Goal: Task Accomplishment & Management: Manage account settings

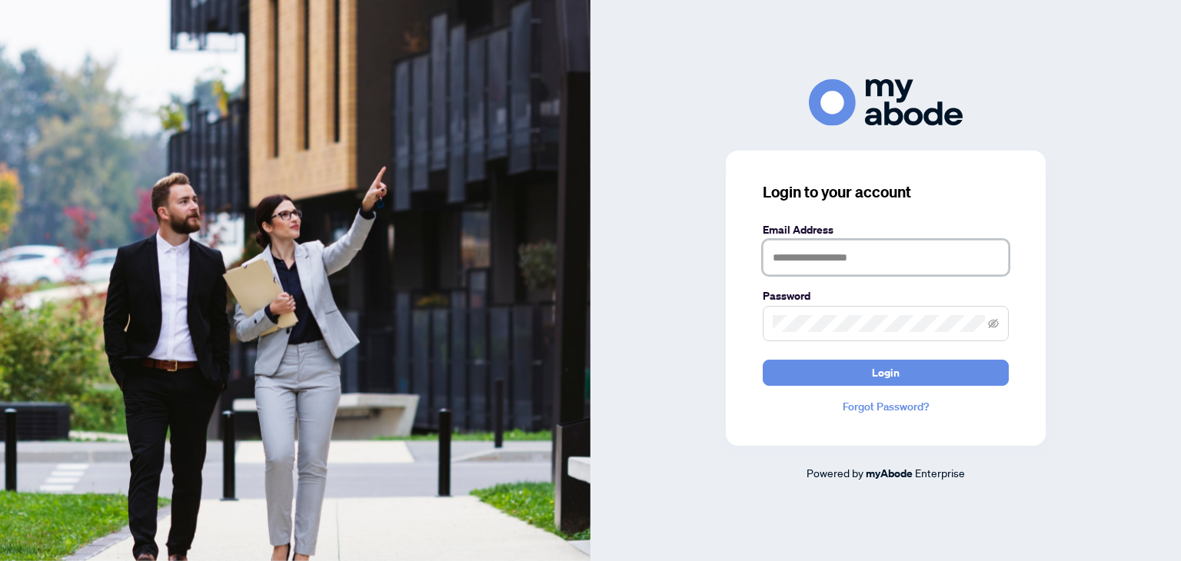
click at [926, 265] on input "text" at bounding box center [886, 257] width 246 height 35
type input "**********"
click at [993, 324] on icon "eye-invisible" at bounding box center [993, 323] width 11 height 11
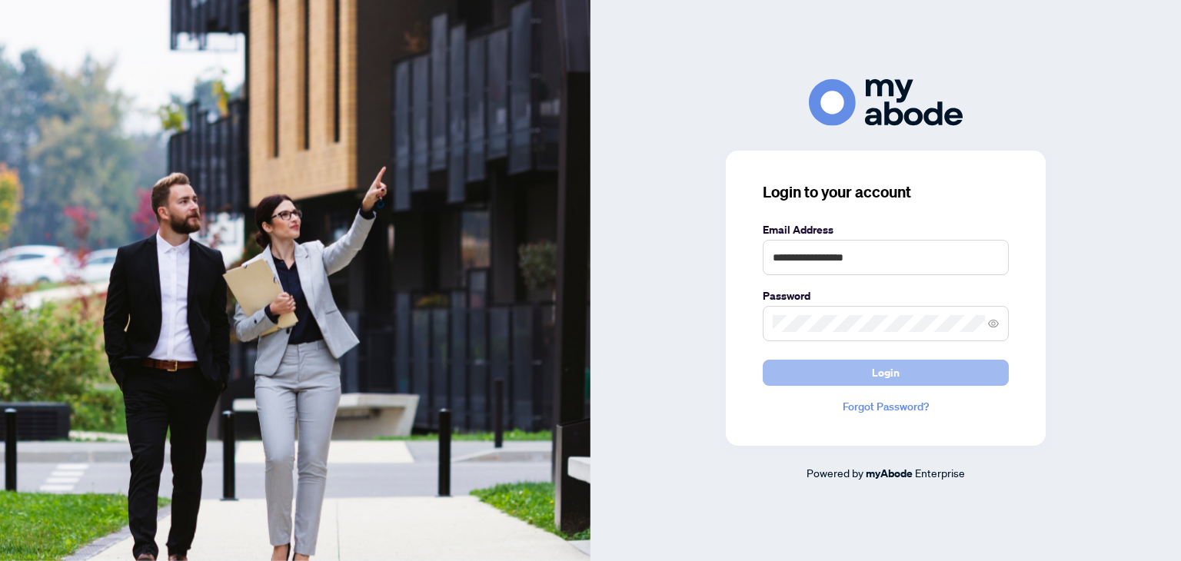
click at [886, 371] on span "Login" at bounding box center [886, 373] width 28 height 25
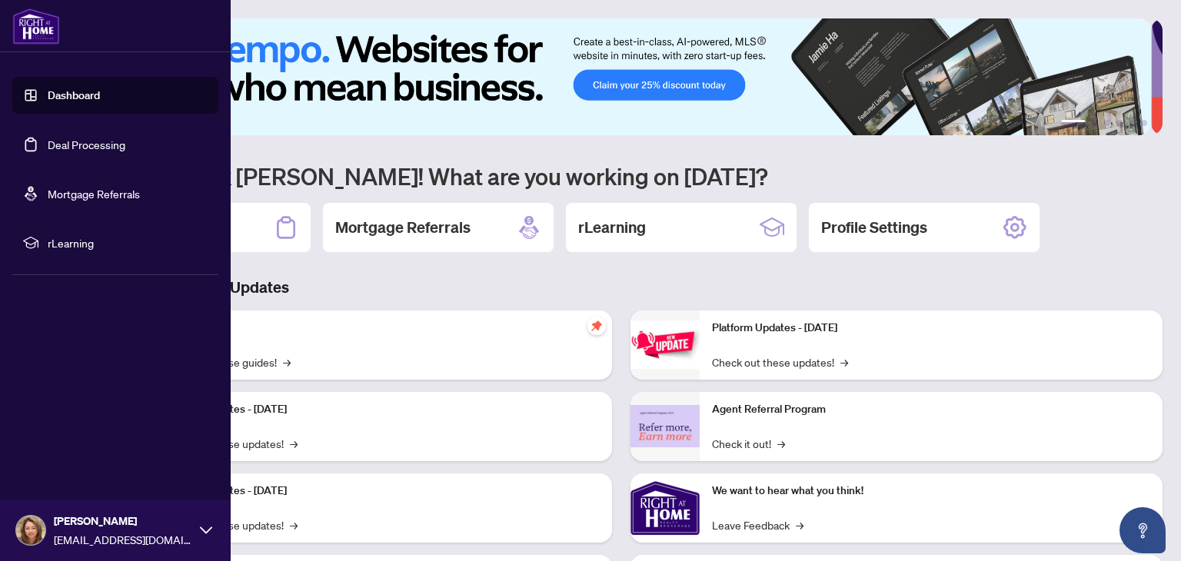
click at [108, 145] on link "Deal Processing" at bounding box center [87, 145] width 78 height 14
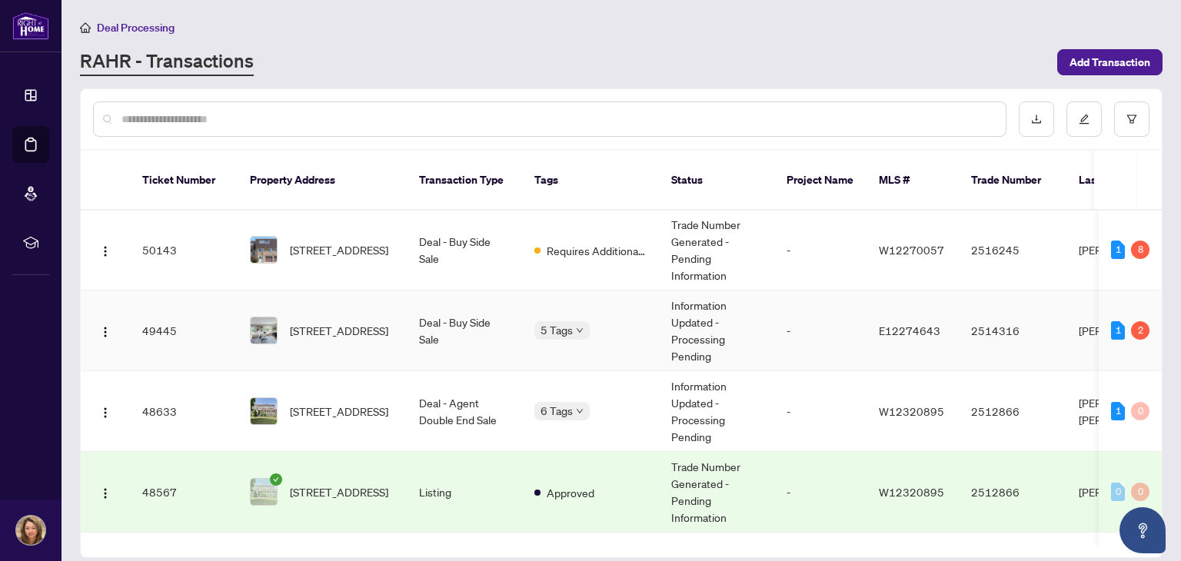
scroll to position [466, 0]
click at [321, 321] on span "[STREET_ADDRESS]" at bounding box center [339, 329] width 98 height 17
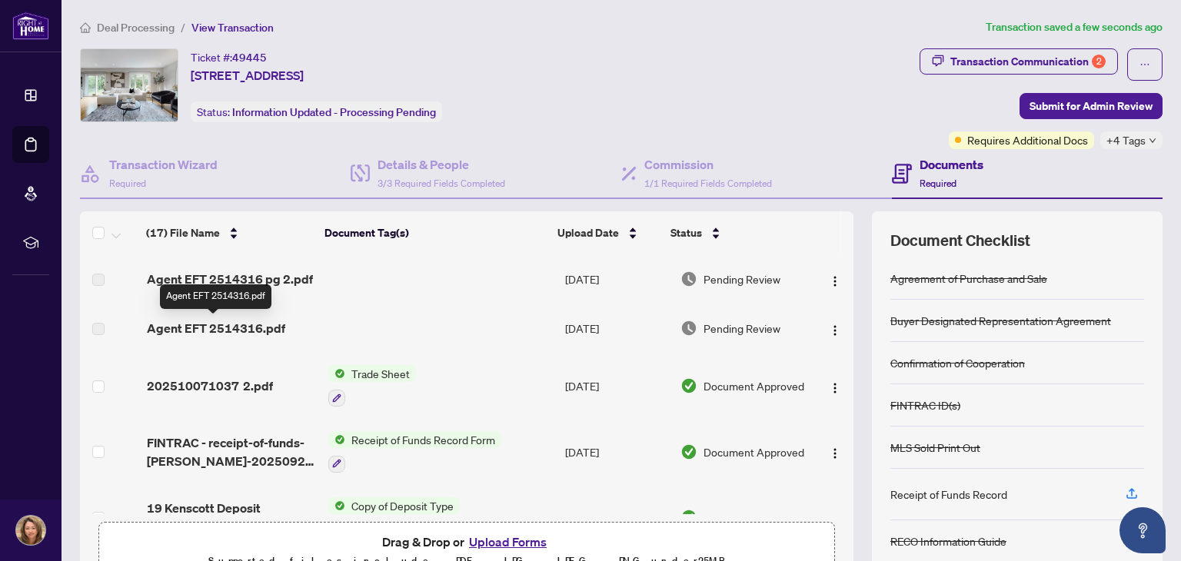
click at [211, 327] on span "Agent EFT 2514316.pdf" at bounding box center [216, 328] width 138 height 18
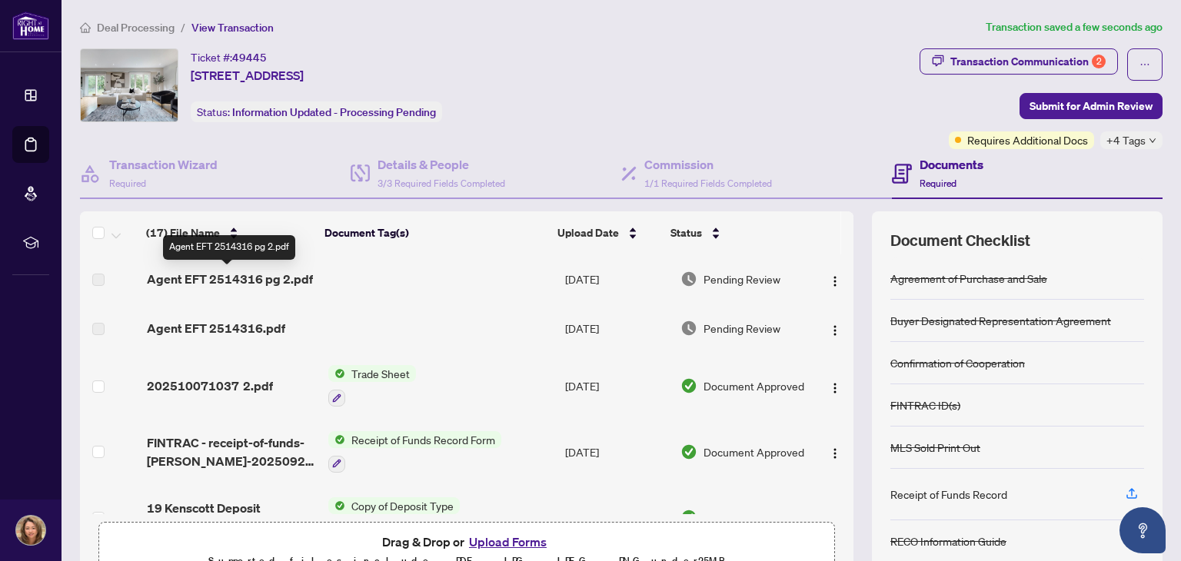
click at [207, 278] on span "Agent EFT 2514316 pg 2.pdf" at bounding box center [230, 279] width 166 height 18
click at [251, 280] on span "Agent EFT 2514316 pg 2.pdf" at bounding box center [230, 279] width 166 height 18
click at [220, 275] on span "Agent EFT 2514316 pg 2.pdf" at bounding box center [230, 279] width 166 height 18
click at [338, 302] on td at bounding box center [440, 278] width 237 height 49
click at [378, 36] on div "Deal Processing / View Transaction Transaction saved a few seconds ago Ticket #…" at bounding box center [621, 322] width 1095 height 608
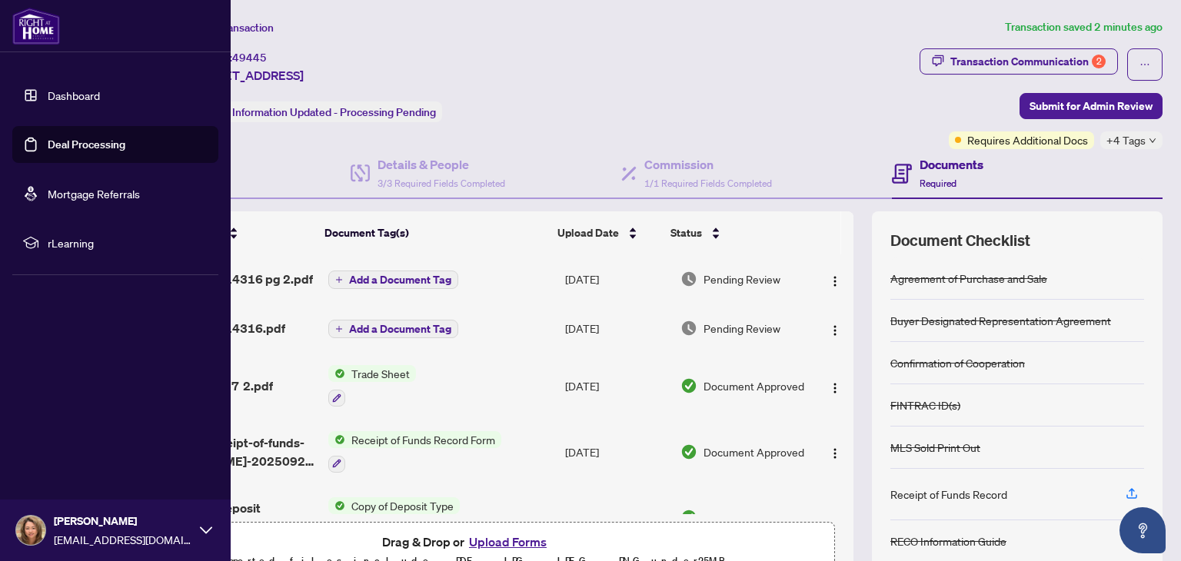
click at [83, 143] on link "Deal Processing" at bounding box center [87, 145] width 78 height 14
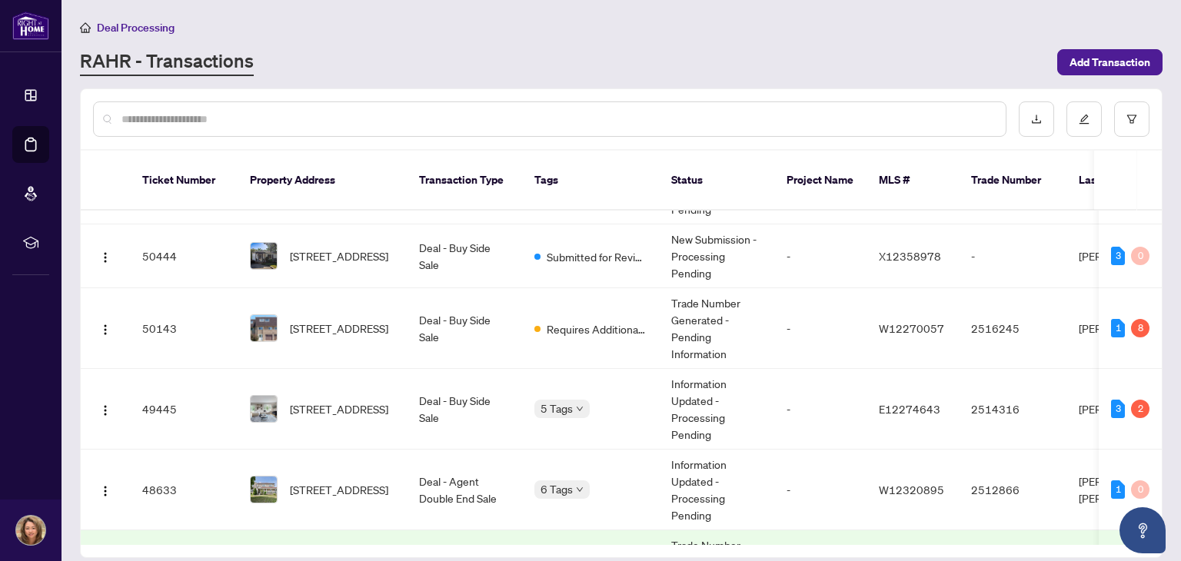
scroll to position [358, 0]
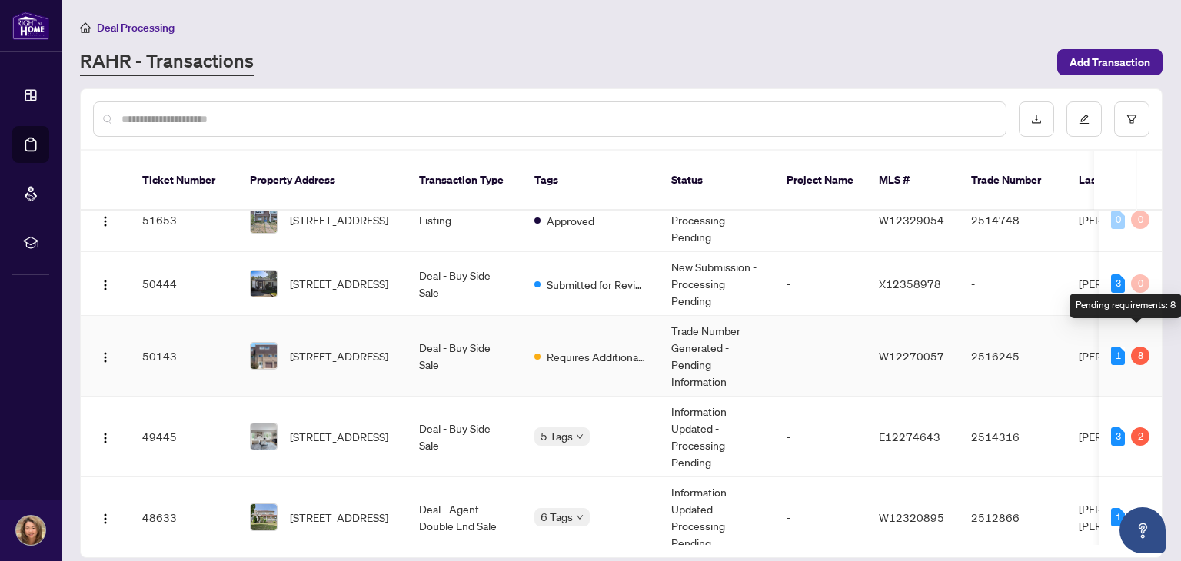
click at [1132, 347] on div "8" at bounding box center [1140, 356] width 18 height 18
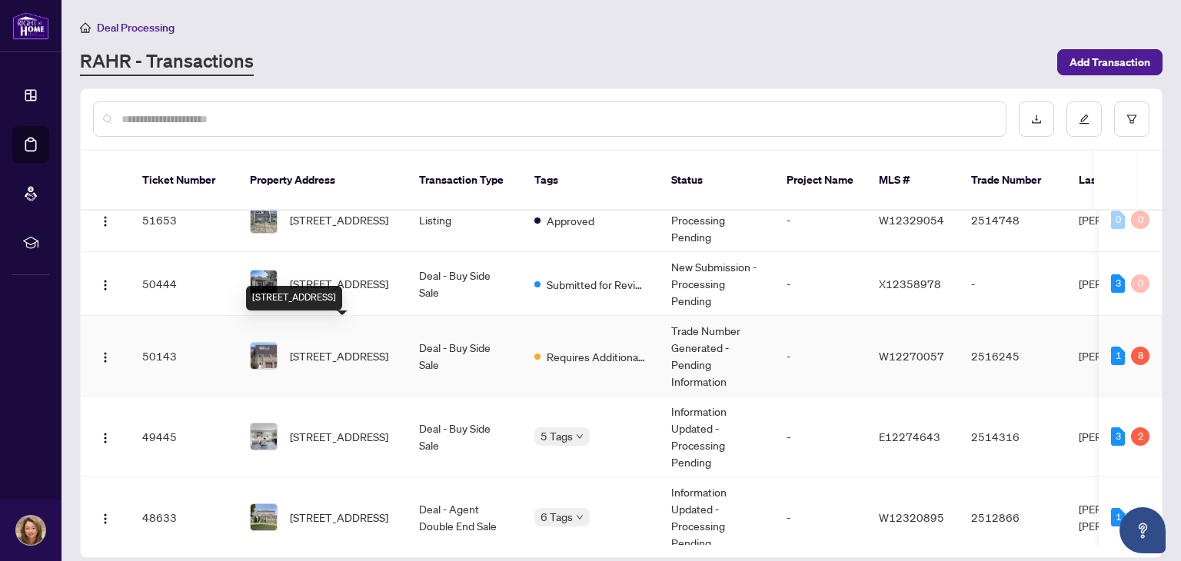
click at [322, 347] on span "[STREET_ADDRESS]" at bounding box center [339, 355] width 98 height 17
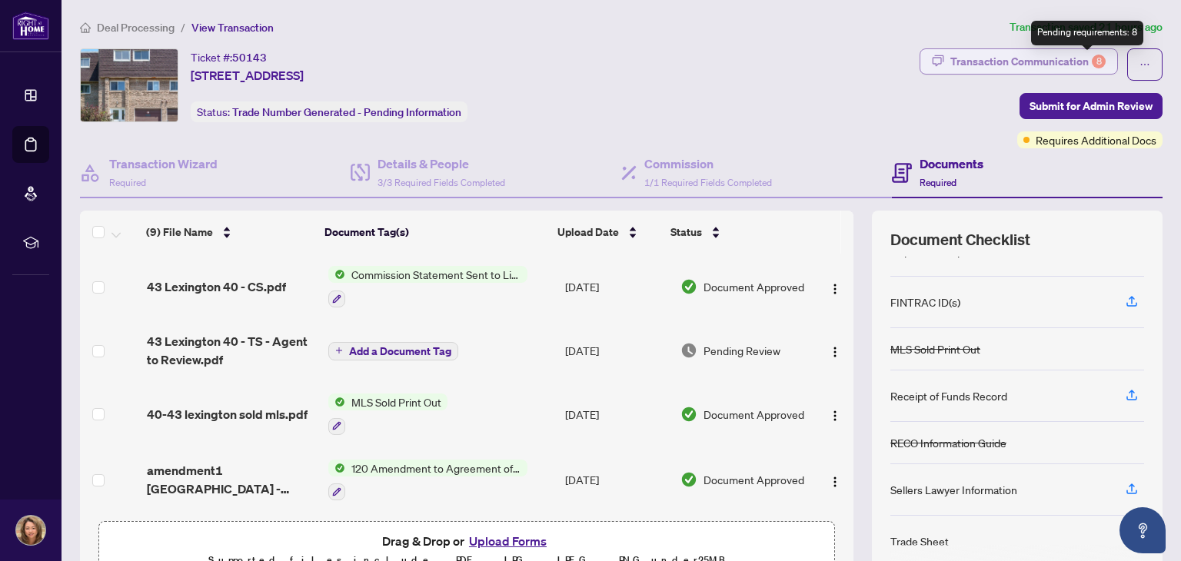
click at [1092, 58] on div "8" at bounding box center [1099, 62] width 14 height 14
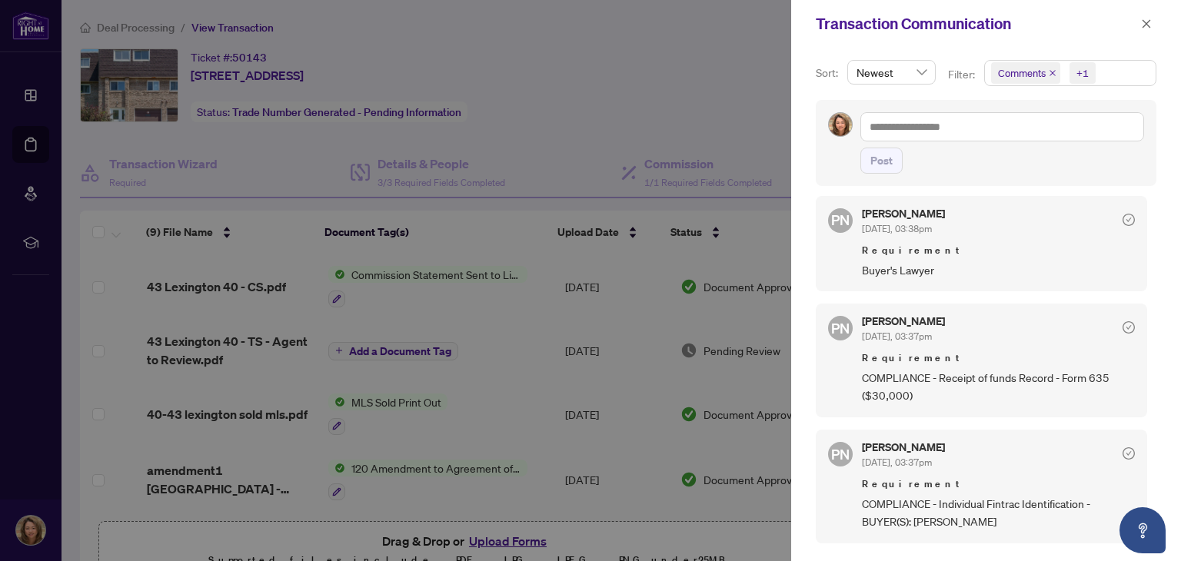
scroll to position [243, 0]
click at [660, 78] on div at bounding box center [590, 280] width 1181 height 561
click at [1144, 22] on icon "close" at bounding box center [1146, 23] width 8 height 8
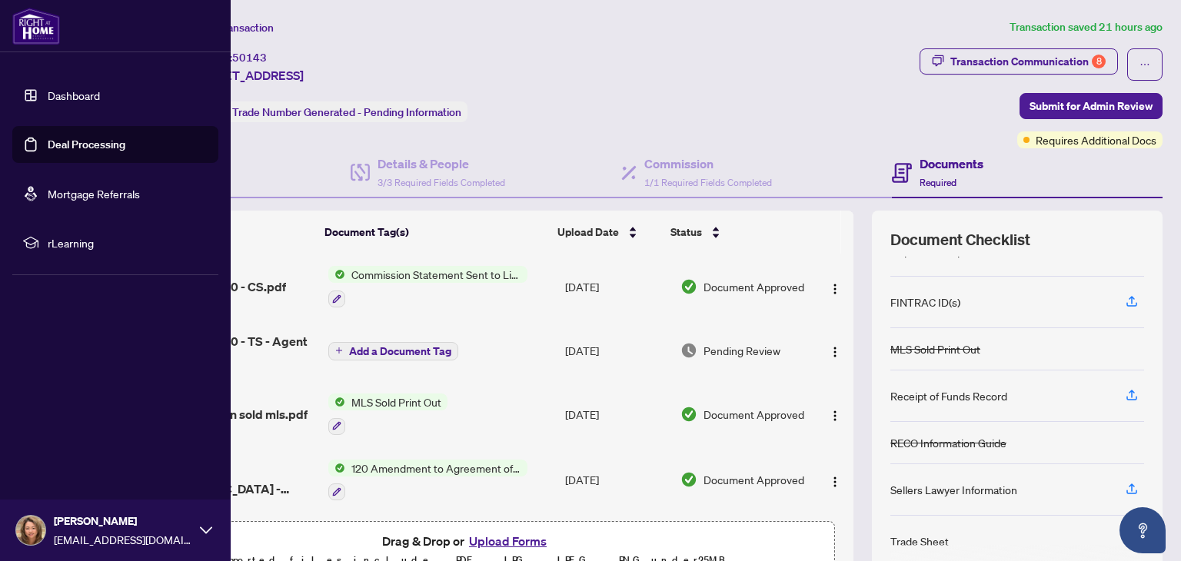
click at [125, 145] on link "Deal Processing" at bounding box center [87, 145] width 78 height 14
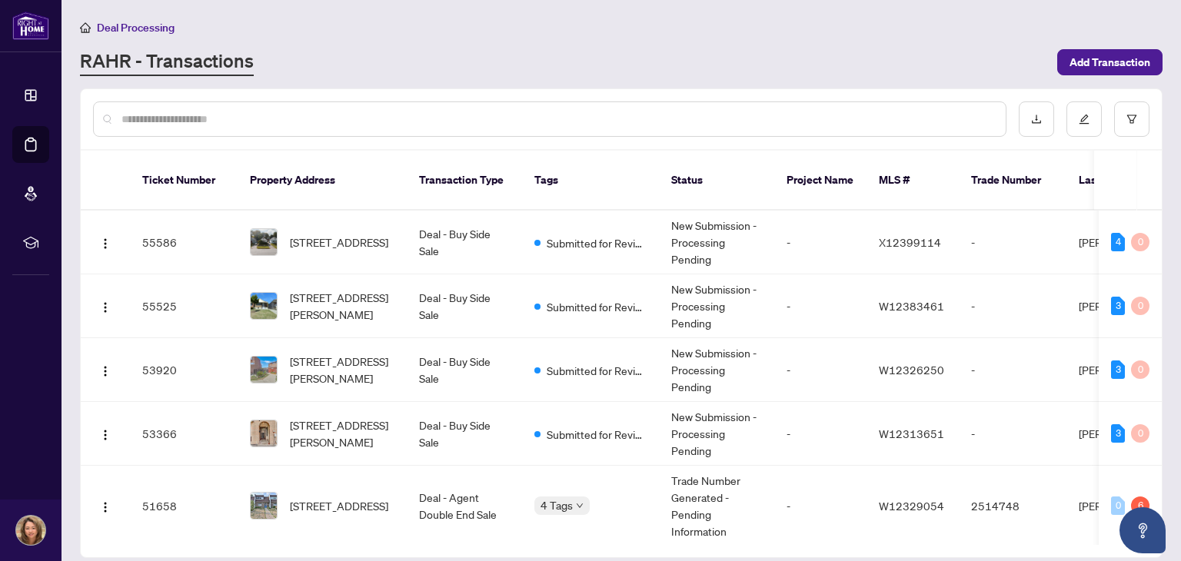
click at [680, 118] on input "text" at bounding box center [557, 119] width 872 height 17
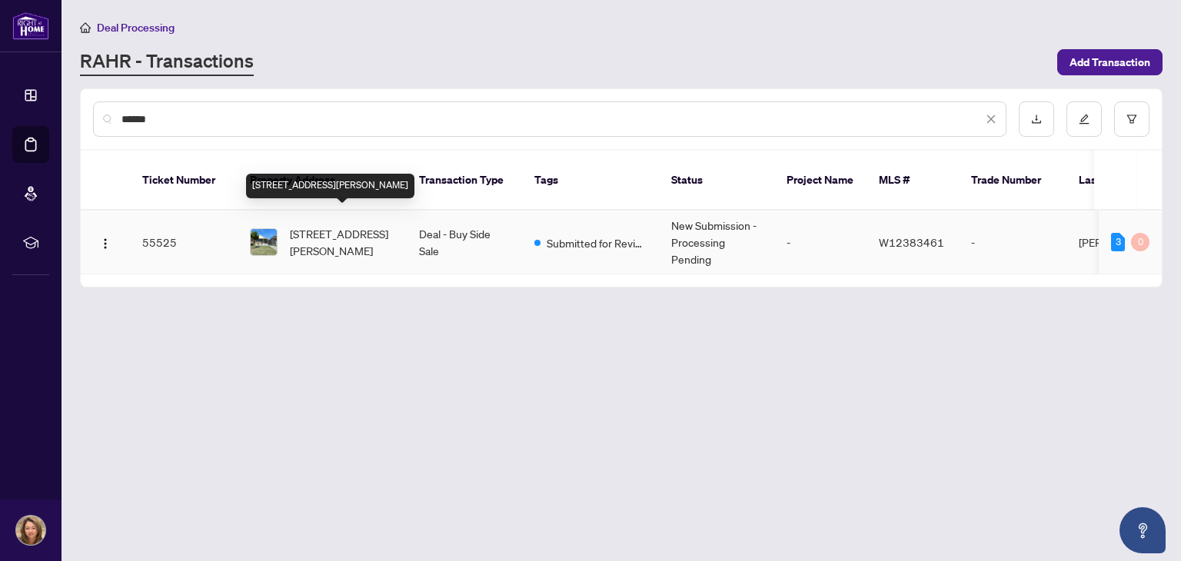
type input "******"
click at [330, 225] on span "[STREET_ADDRESS][PERSON_NAME]" at bounding box center [342, 242] width 105 height 34
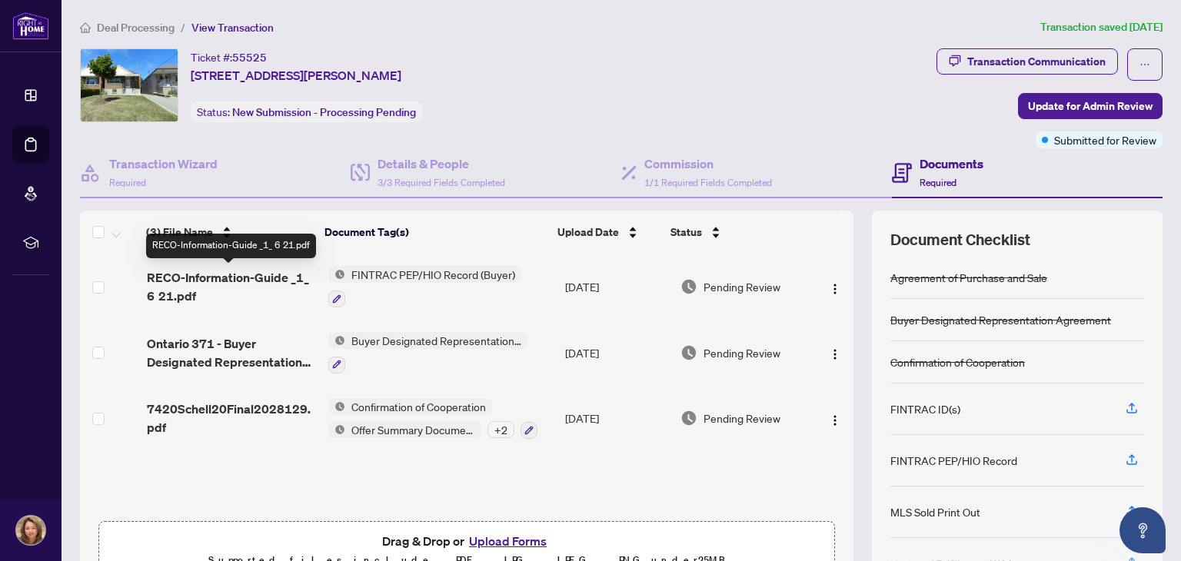
click at [240, 271] on span "RECO-Information-Guide _1_ 6 21.pdf" at bounding box center [231, 286] width 168 height 37
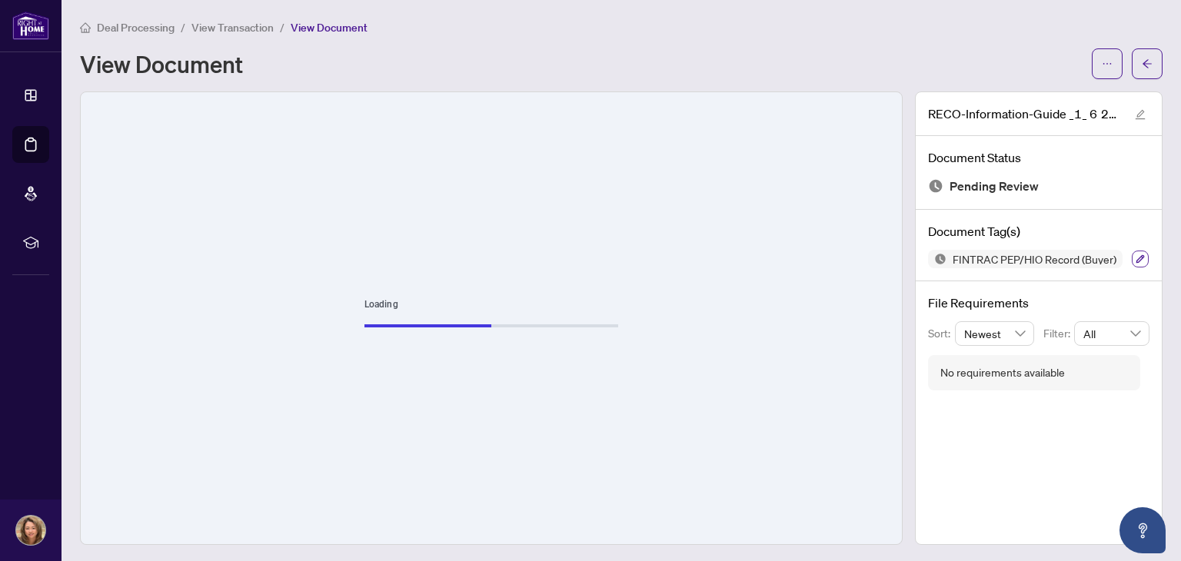
click at [1135, 254] on icon "button" at bounding box center [1139, 258] width 9 height 9
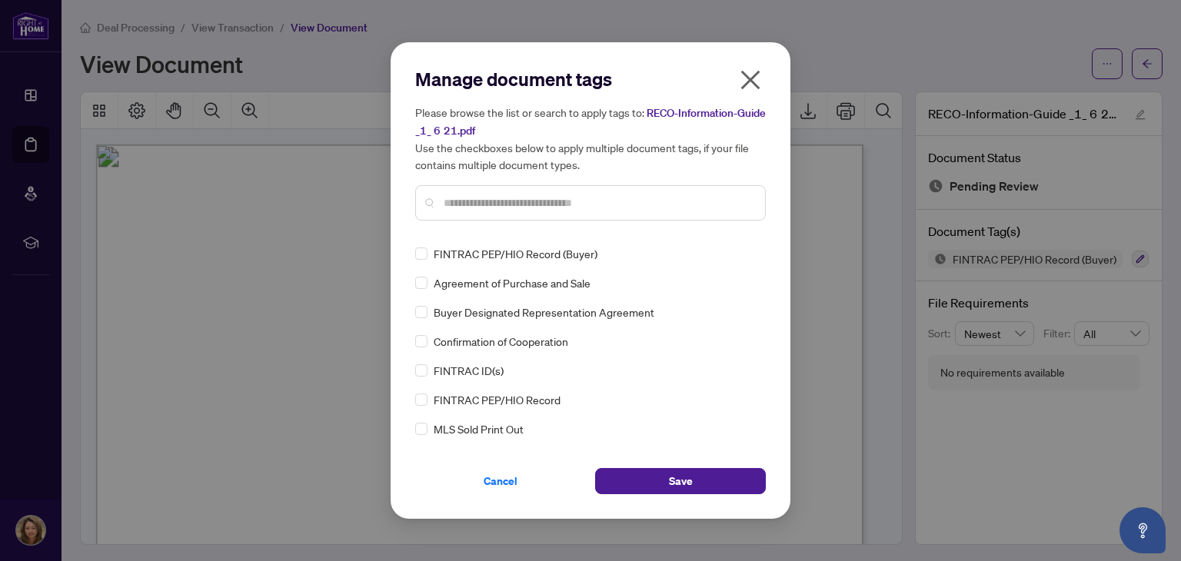
click at [531, 198] on input "text" at bounding box center [598, 202] width 309 height 17
type input "****"
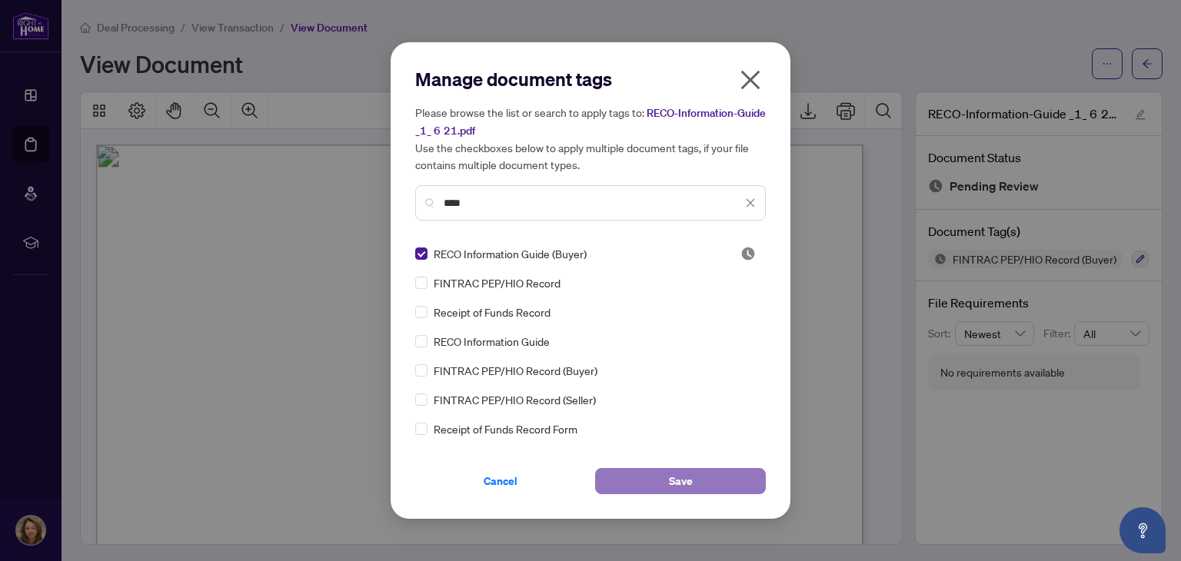
click at [680, 484] on span "Save" at bounding box center [681, 481] width 24 height 25
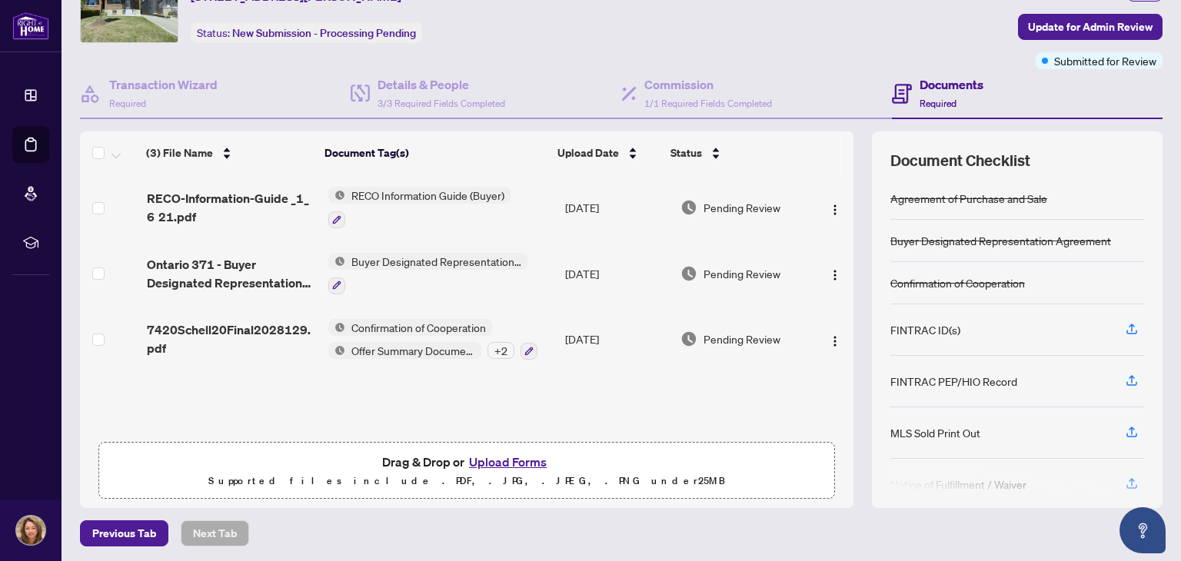
scroll to position [82, 0]
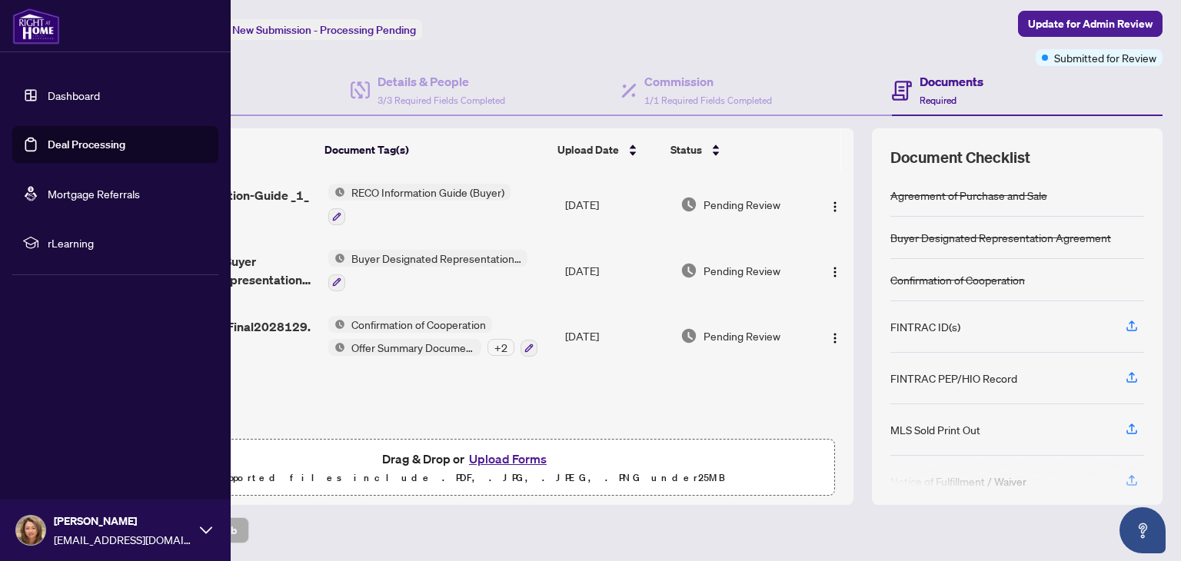
click at [86, 146] on link "Deal Processing" at bounding box center [87, 145] width 78 height 14
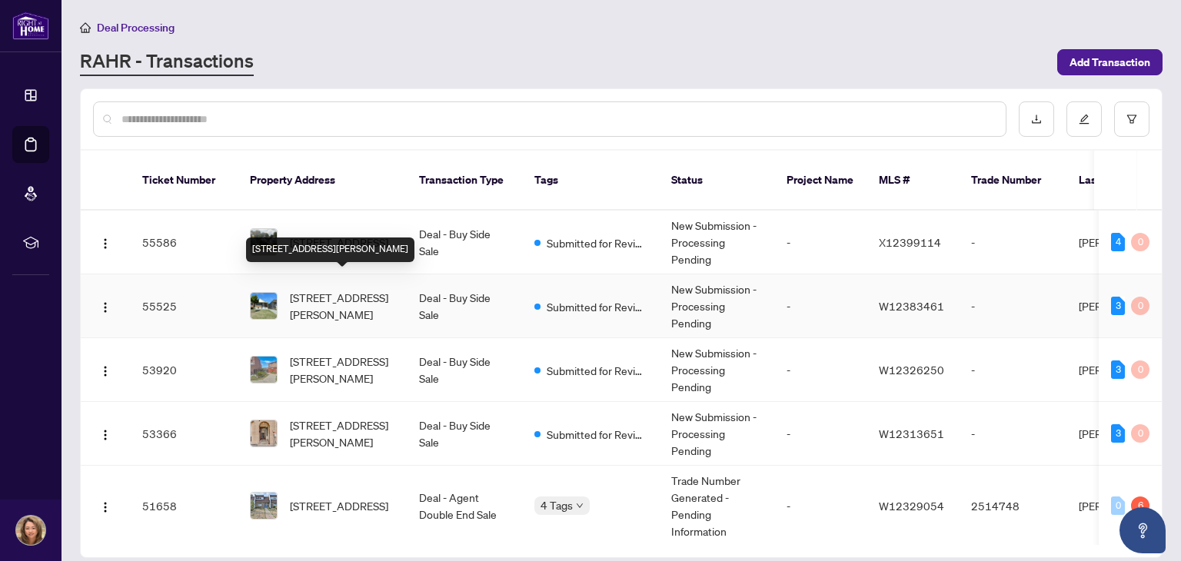
click at [331, 297] on span "[STREET_ADDRESS][PERSON_NAME]" at bounding box center [342, 306] width 105 height 34
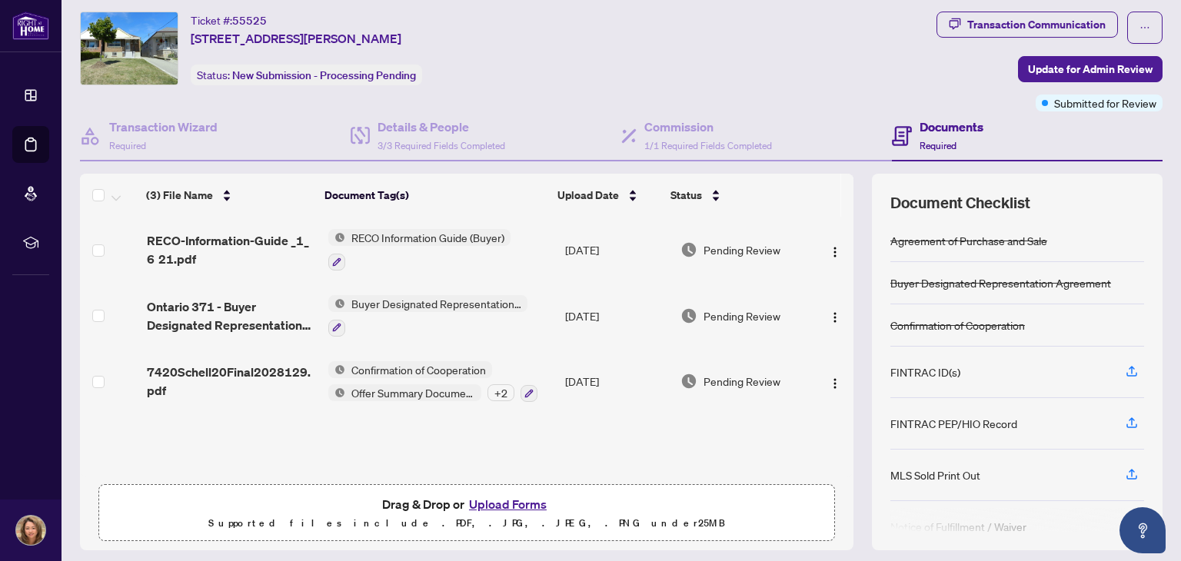
scroll to position [49, 0]
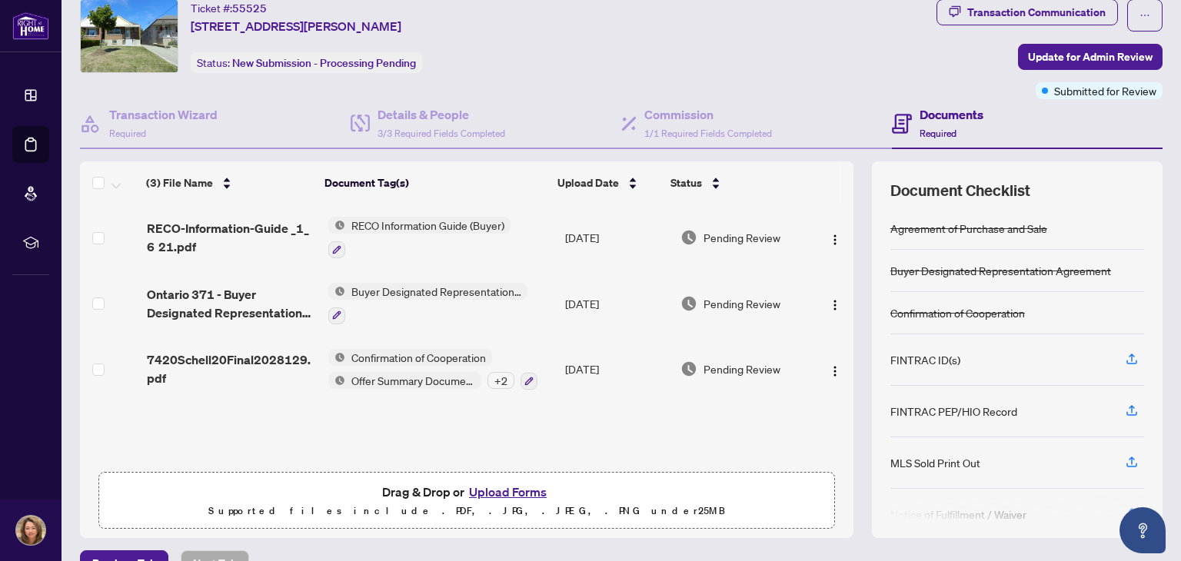
click at [500, 487] on button "Upload Forms" at bounding box center [507, 492] width 87 height 20
click at [504, 491] on button "Upload Forms" at bounding box center [507, 492] width 87 height 20
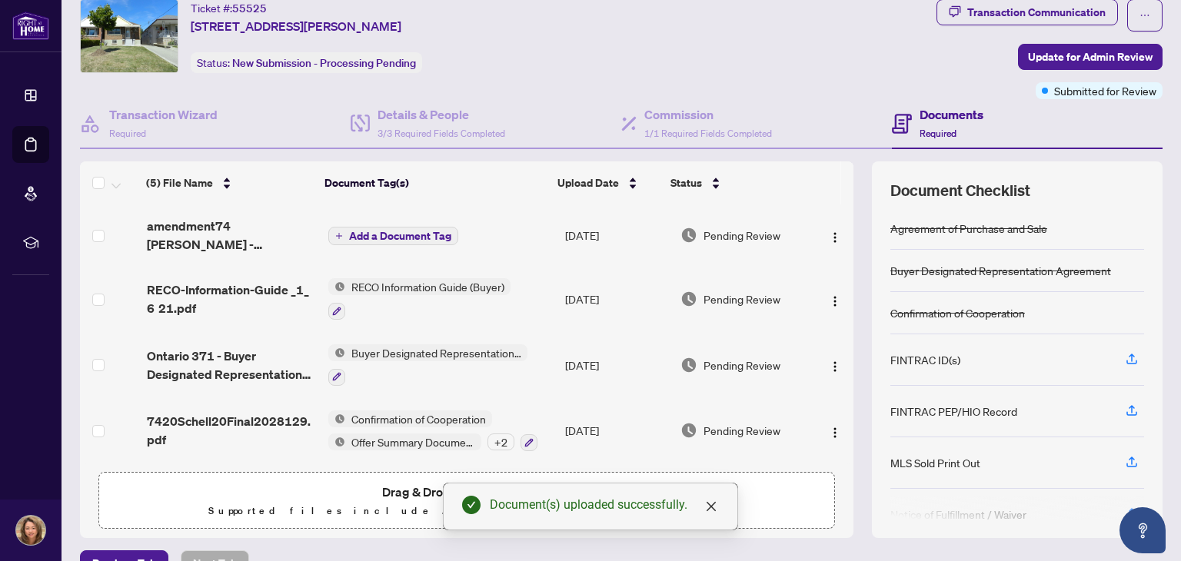
scroll to position [82, 0]
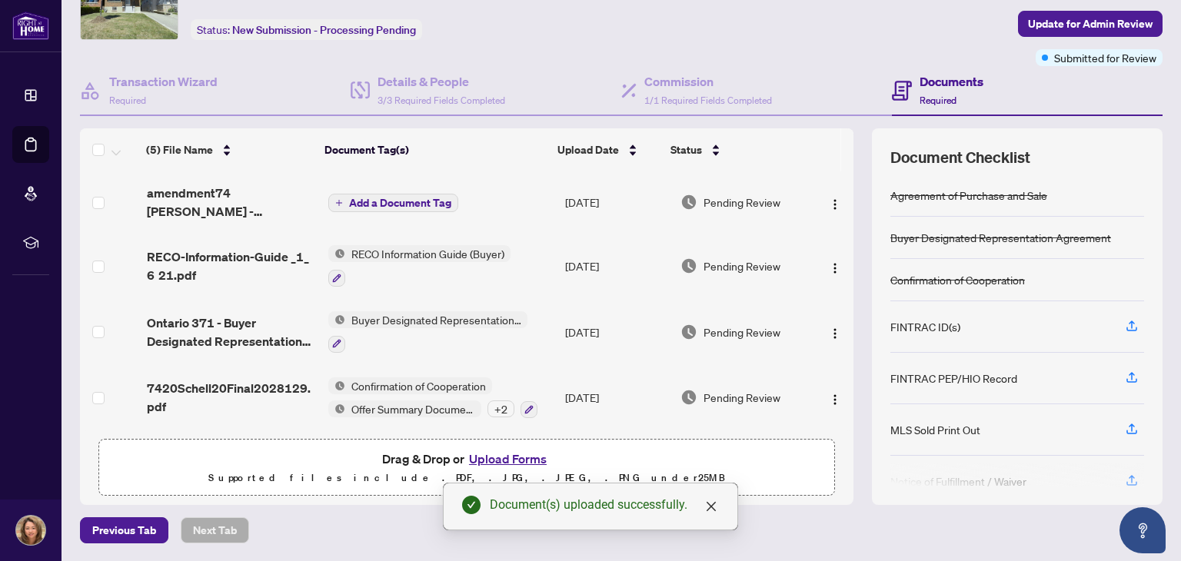
click at [507, 459] on button "Upload Forms" at bounding box center [507, 459] width 87 height 20
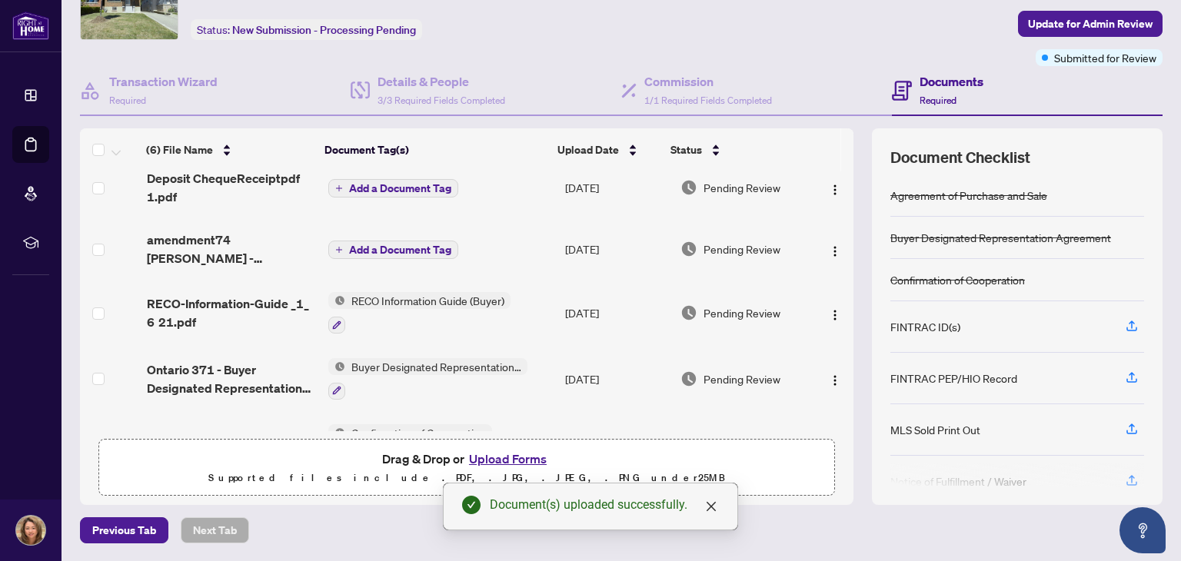
click at [400, 244] on span "Add a Document Tag" at bounding box center [400, 249] width 102 height 11
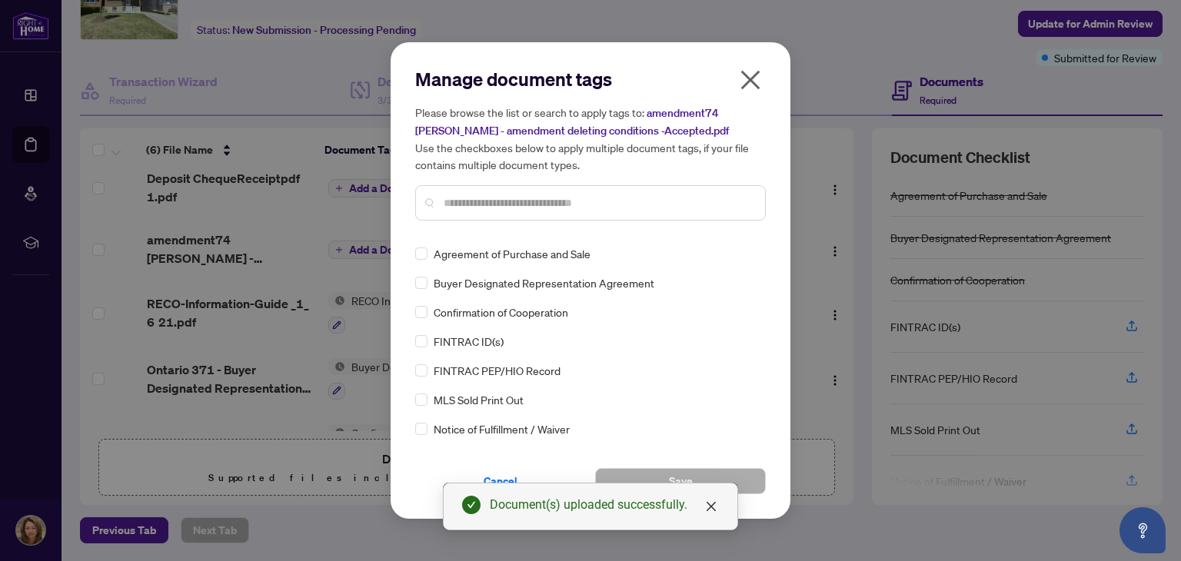
click at [554, 210] on input "text" at bounding box center [598, 202] width 309 height 17
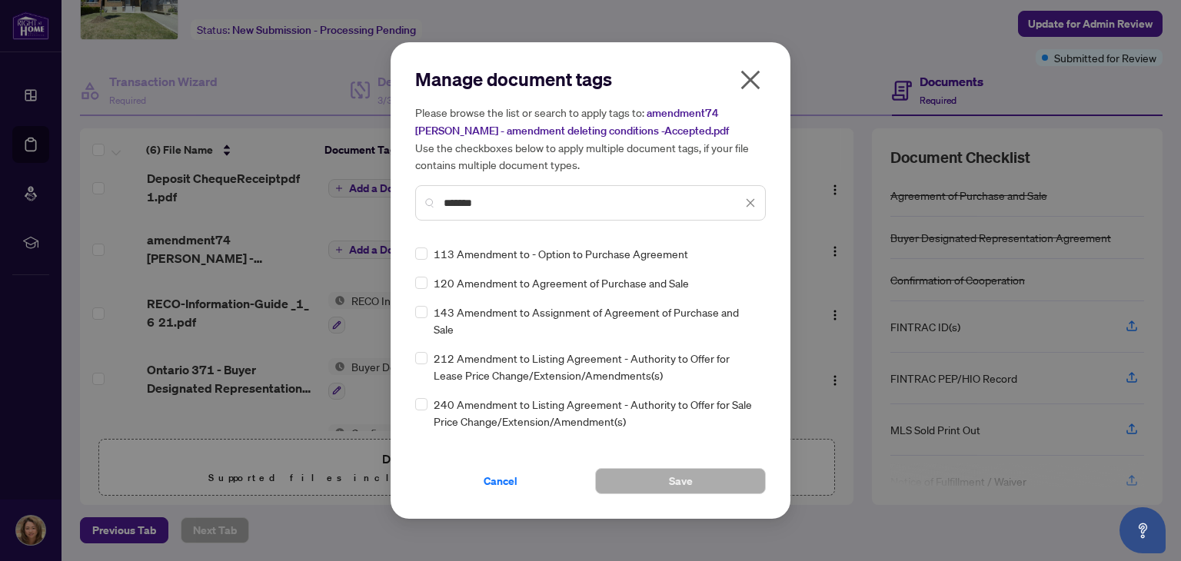
type input "*******"
click at [692, 480] on span "Save" at bounding box center [681, 481] width 24 height 25
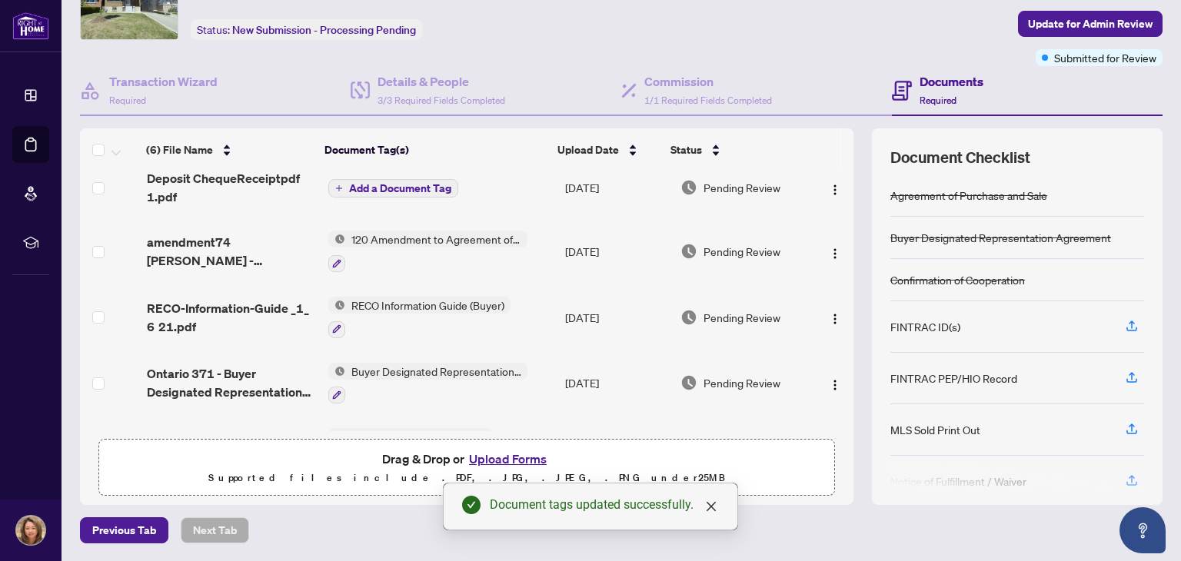
click at [392, 188] on span "Add a Document Tag" at bounding box center [400, 188] width 102 height 11
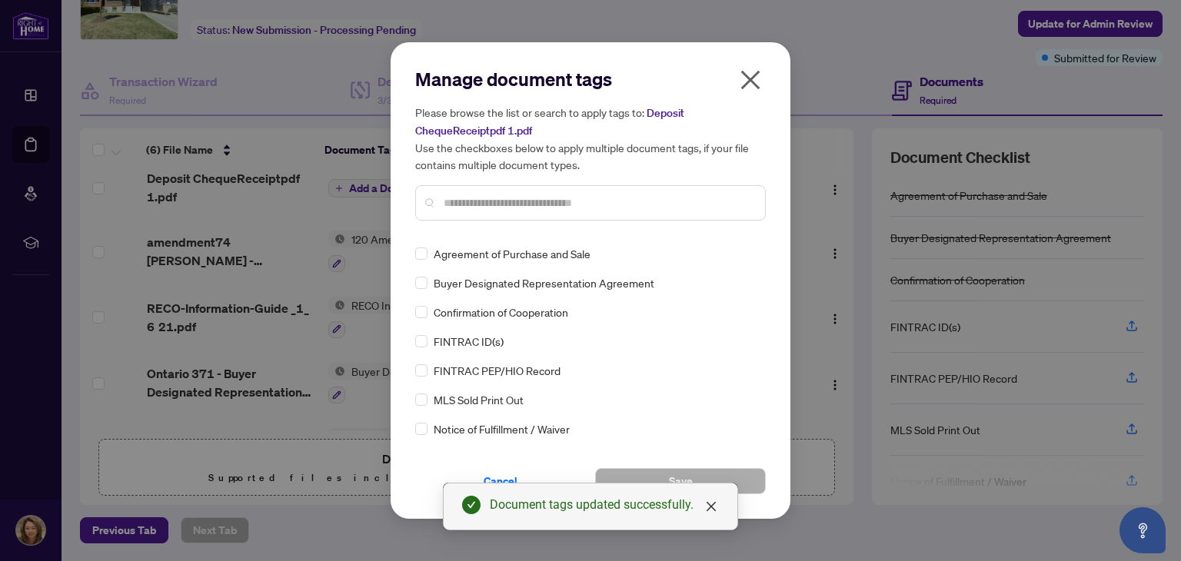
click at [633, 208] on input "text" at bounding box center [598, 202] width 309 height 17
type input "******"
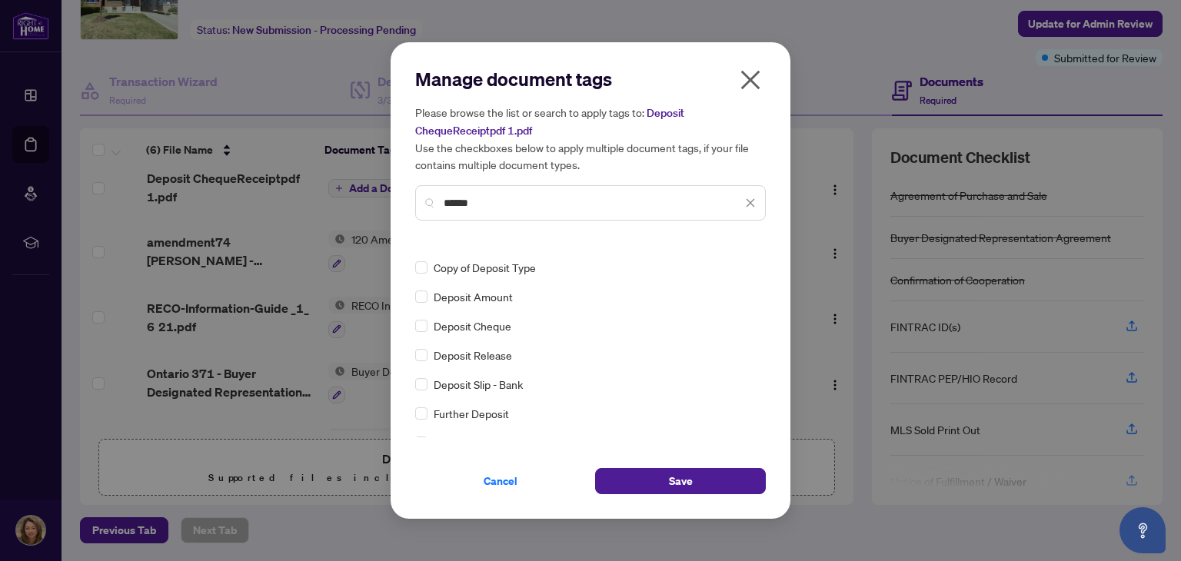
scroll to position [16, 0]
click at [688, 483] on span "Save" at bounding box center [681, 481] width 24 height 25
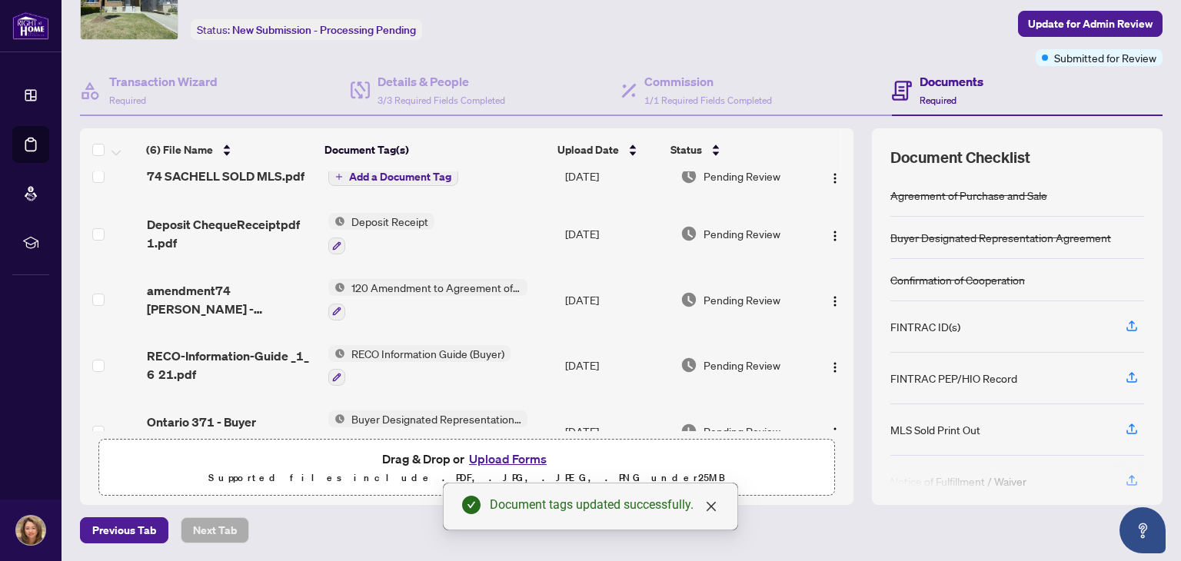
scroll to position [0, 0]
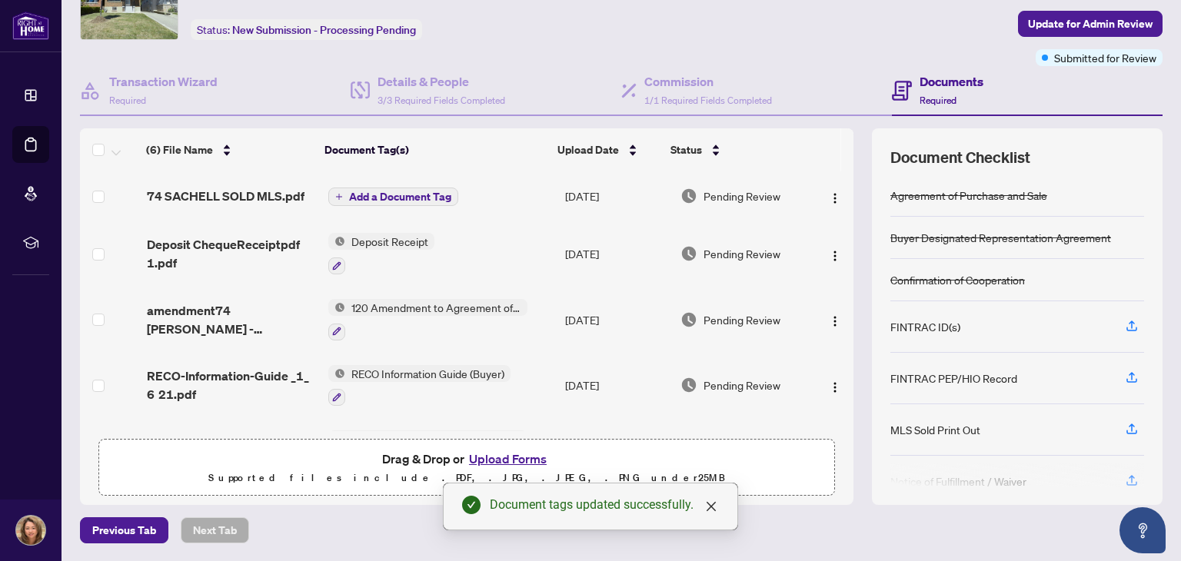
click at [385, 191] on span "Add a Document Tag" at bounding box center [400, 196] width 102 height 11
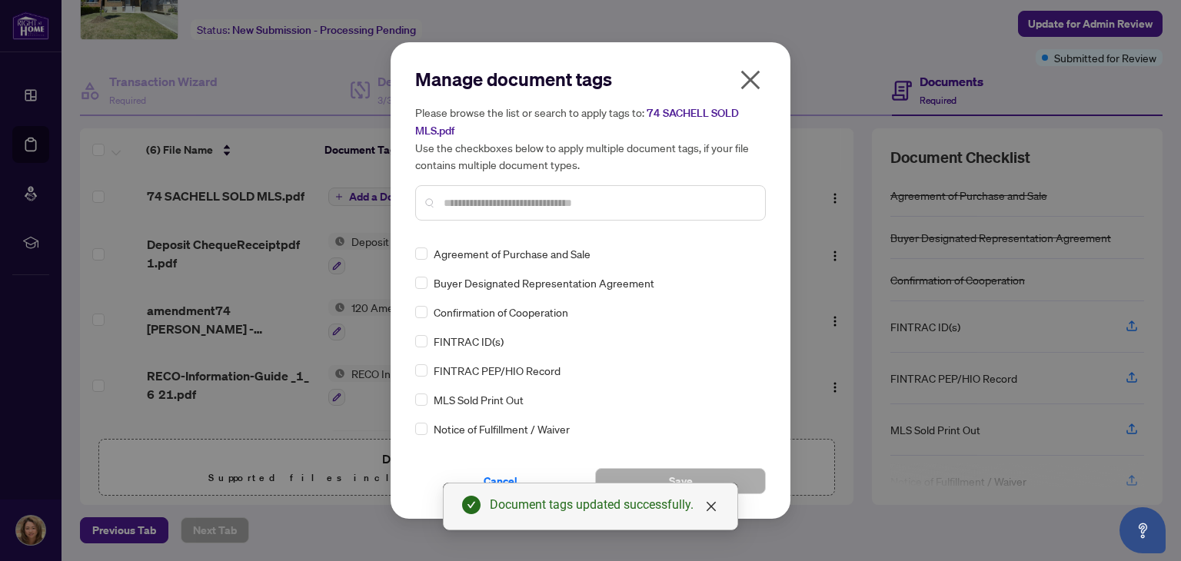
click at [582, 228] on div "Manage document tags Please browse the list or search to apply tags to: 74 SACH…" at bounding box center [590, 150] width 351 height 166
click at [546, 198] on input "text" at bounding box center [598, 202] width 309 height 17
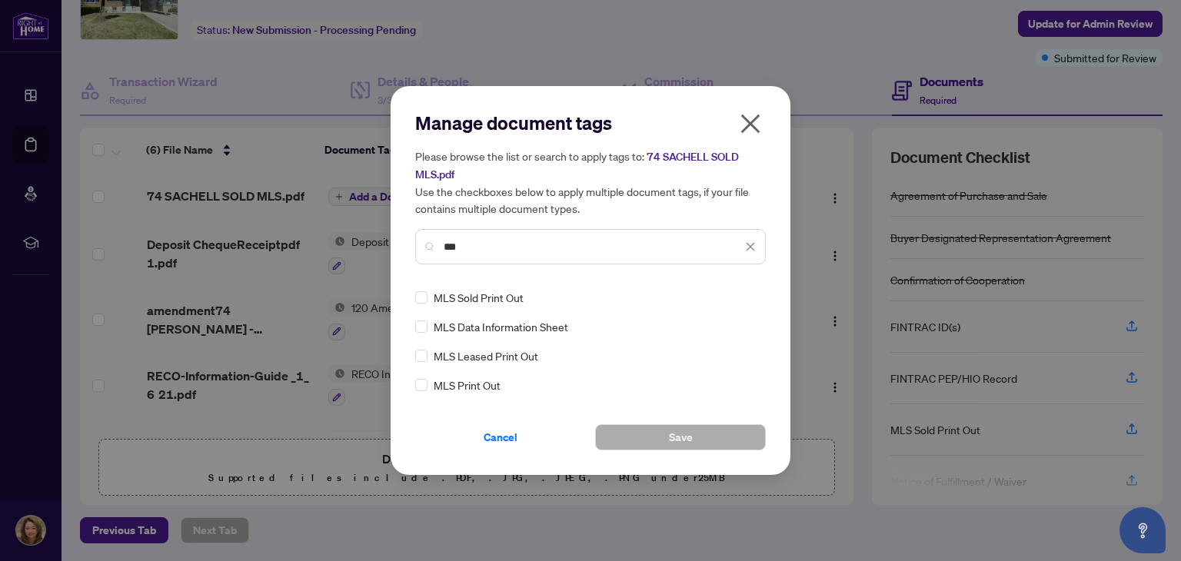
type input "***"
click at [708, 437] on button "Save" at bounding box center [680, 437] width 171 height 26
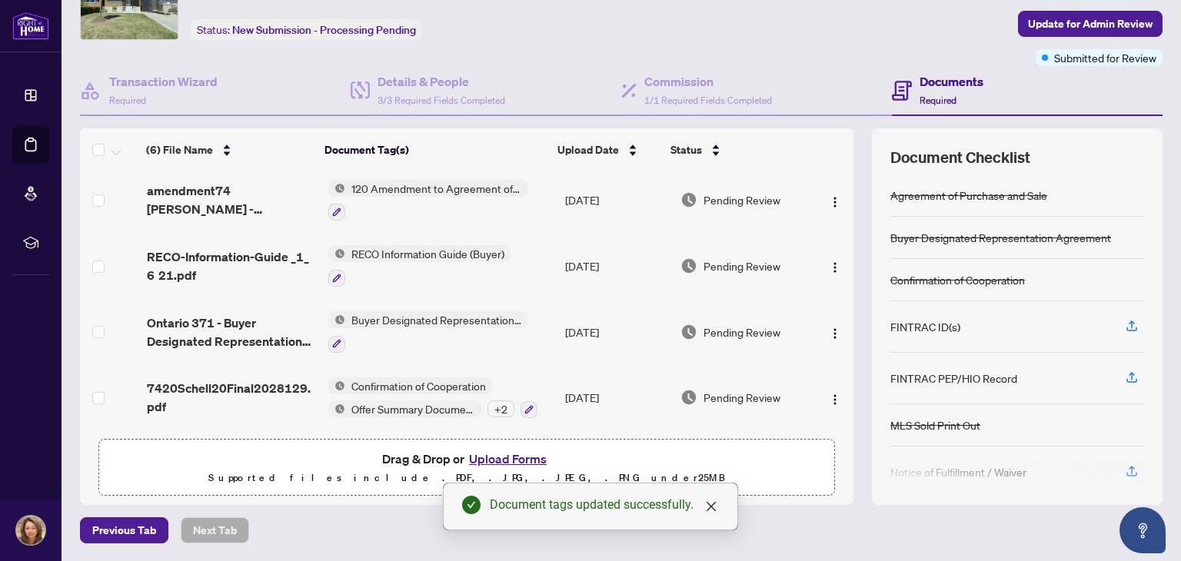
scroll to position [137, 0]
click at [1072, 28] on span "Update for Admin Review" at bounding box center [1090, 24] width 125 height 25
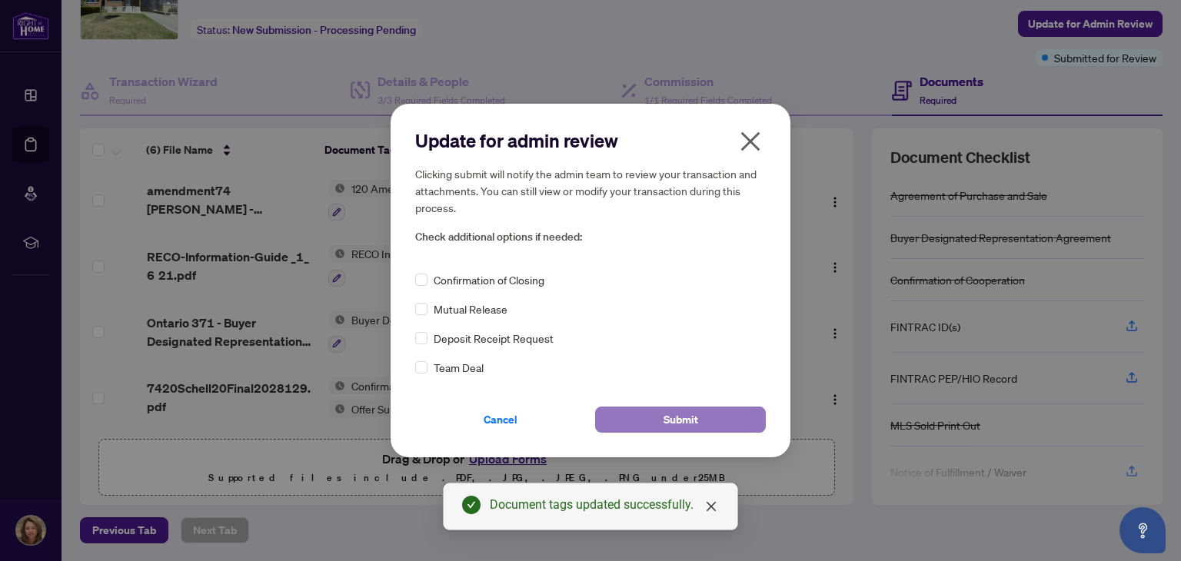
click at [680, 412] on span "Submit" at bounding box center [680, 419] width 35 height 25
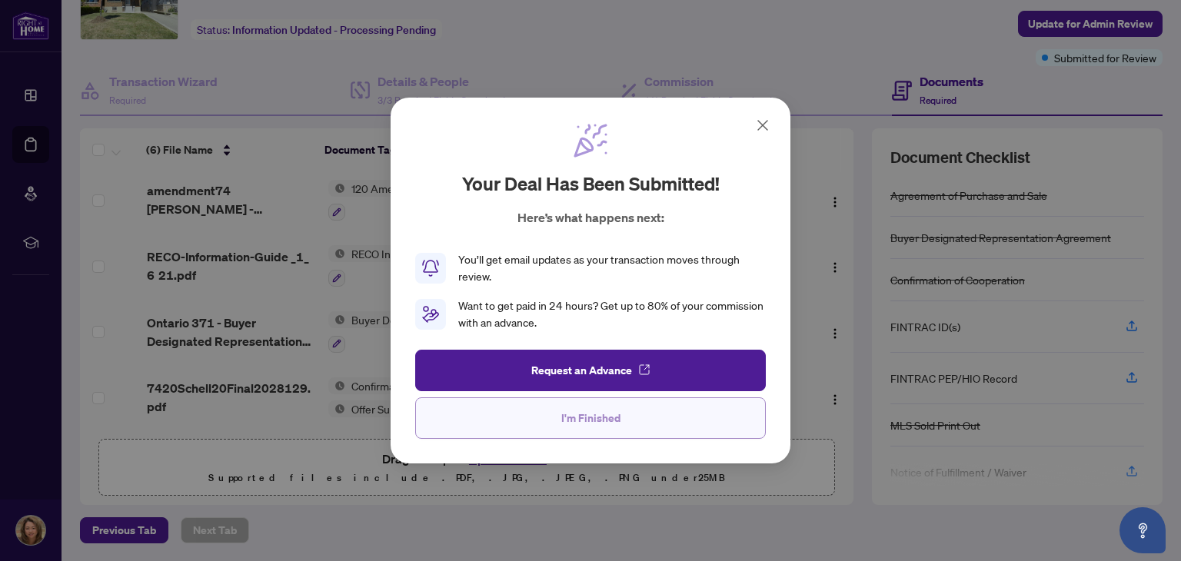
click at [573, 420] on span "I'm Finished" at bounding box center [590, 418] width 59 height 25
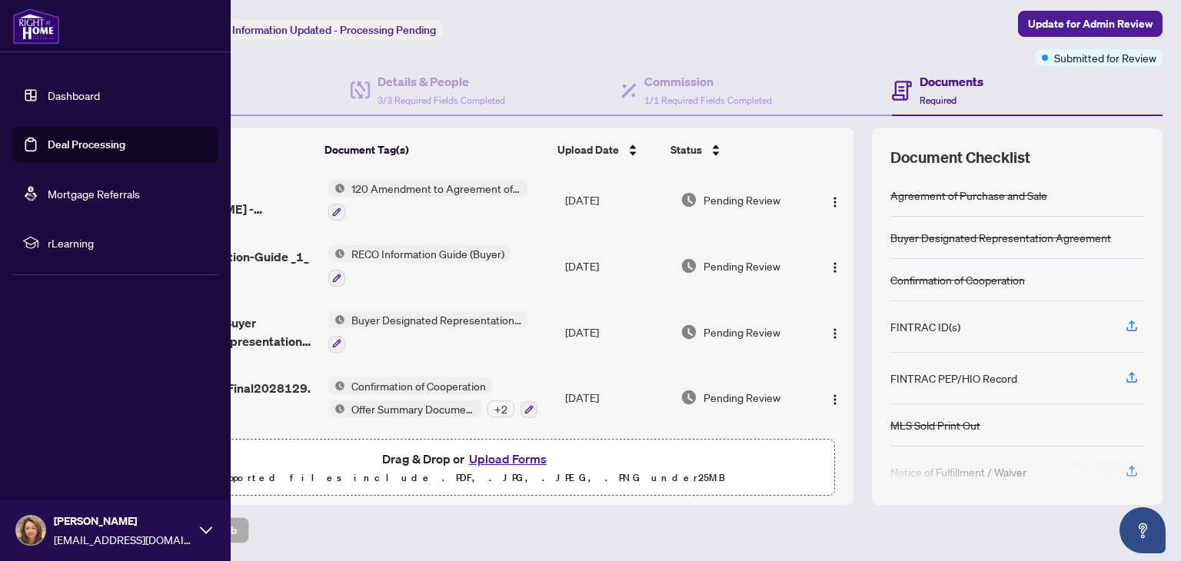
click at [105, 141] on link "Deal Processing" at bounding box center [87, 145] width 78 height 14
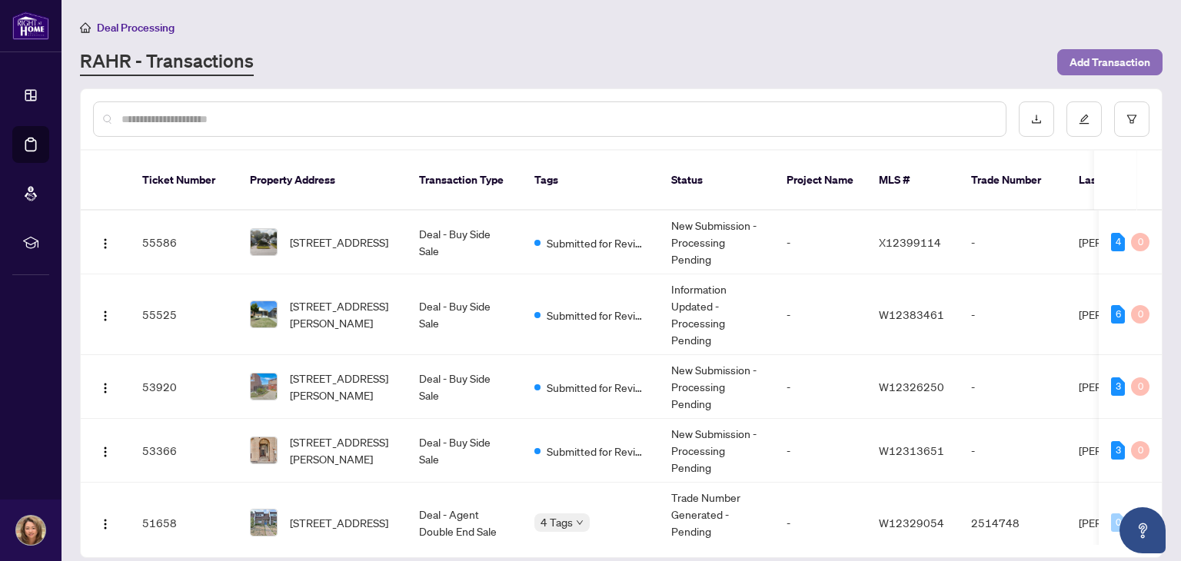
click at [1111, 60] on span "Add Transaction" at bounding box center [1109, 62] width 81 height 25
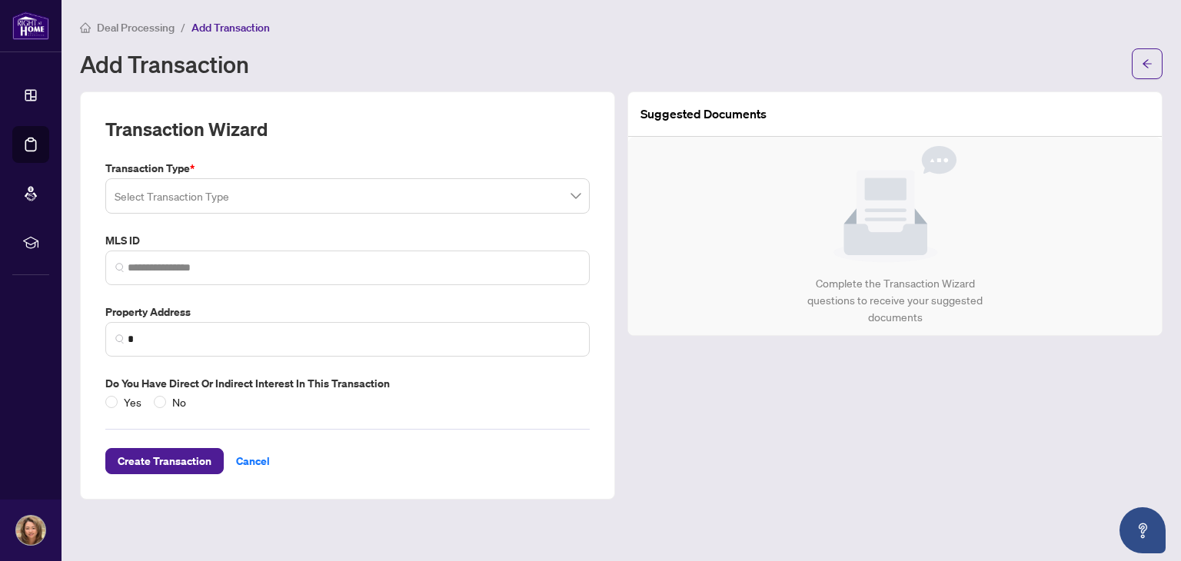
click at [476, 203] on input "search" at bounding box center [341, 198] width 452 height 34
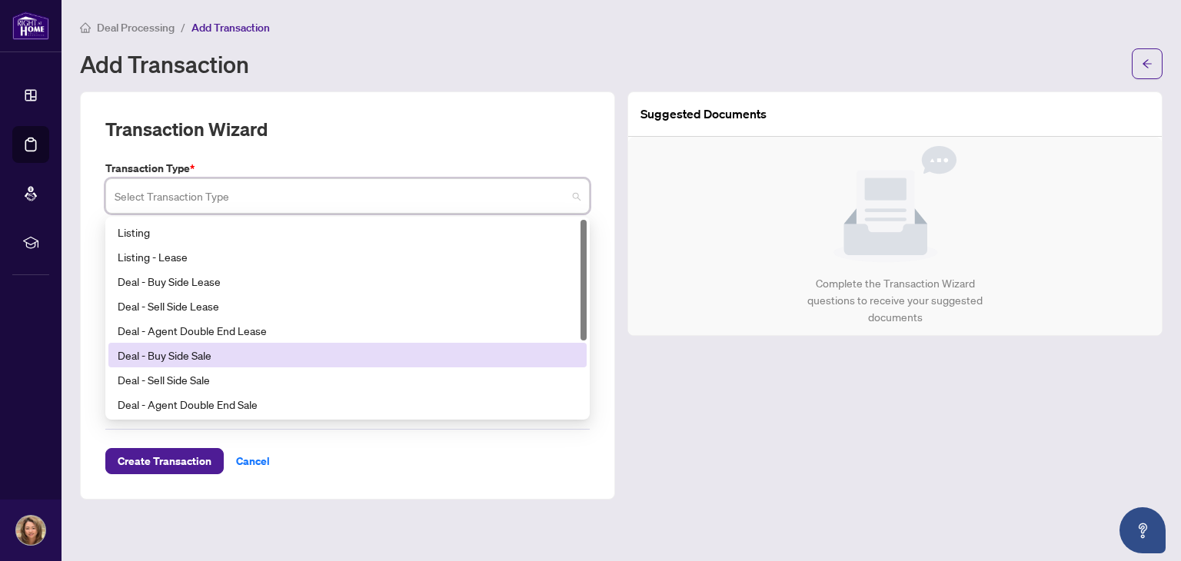
click at [312, 354] on div "Deal - Buy Side Sale" at bounding box center [348, 355] width 460 height 17
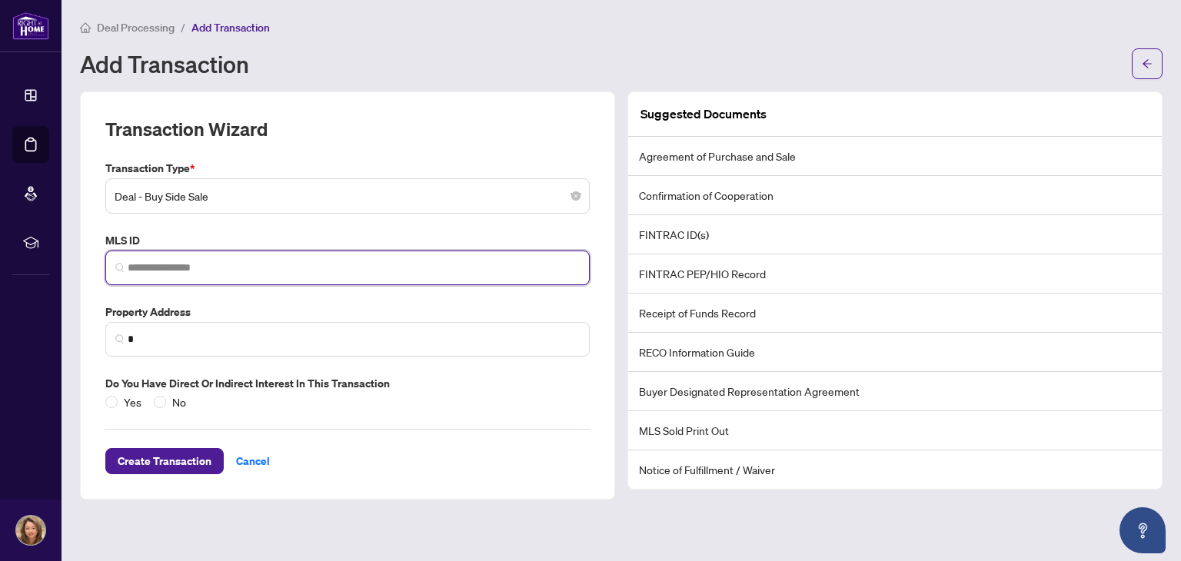
click at [259, 268] on input "search" at bounding box center [354, 268] width 452 height 16
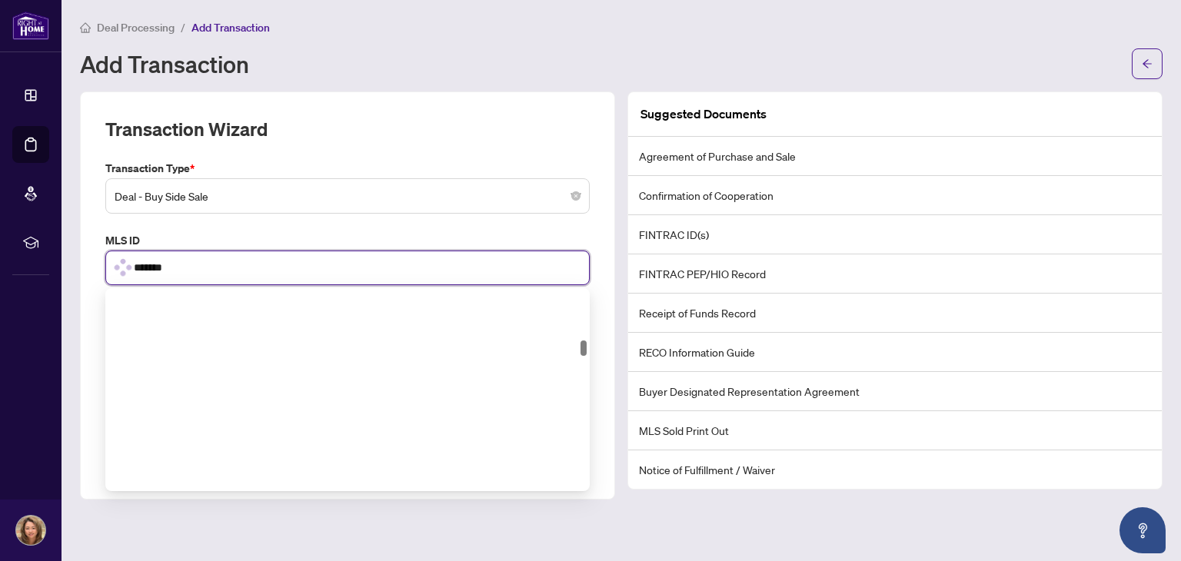
scroll to position [672, 0]
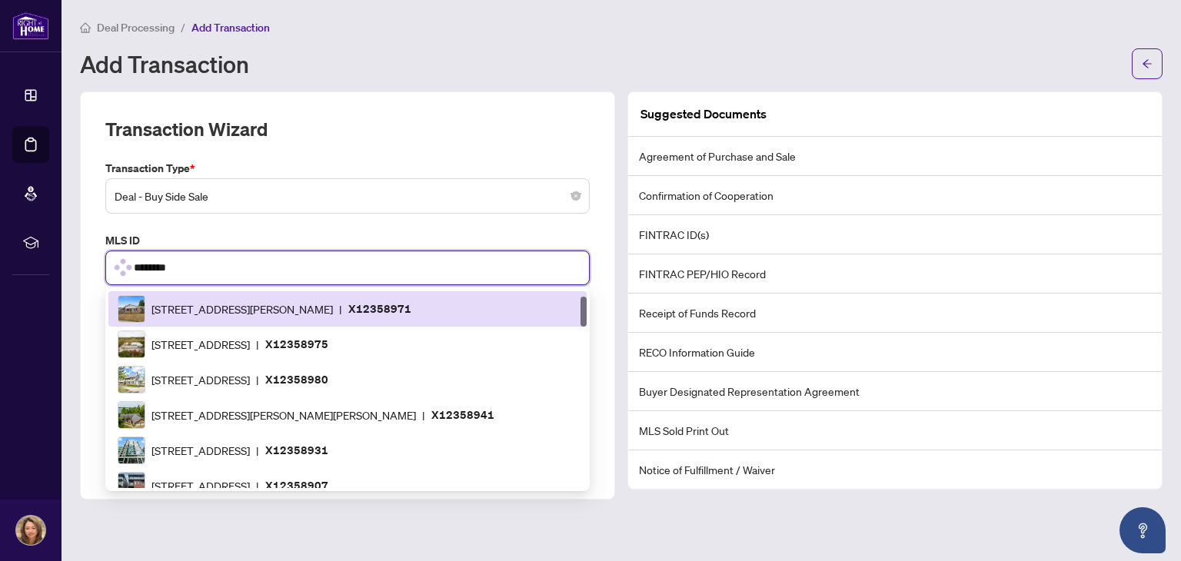
type input "*********"
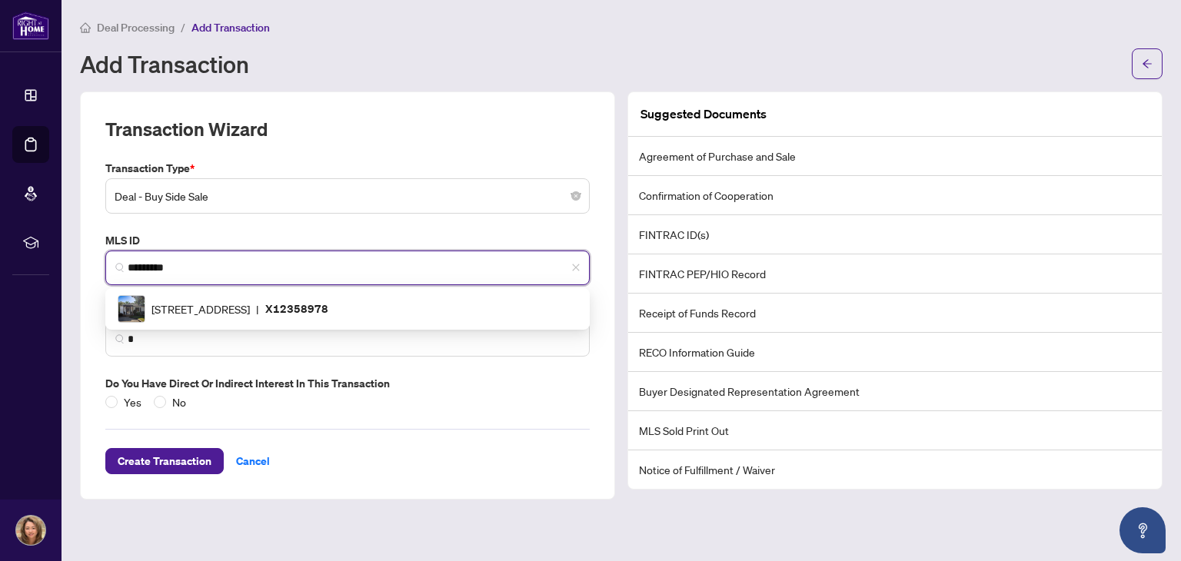
scroll to position [0, 0]
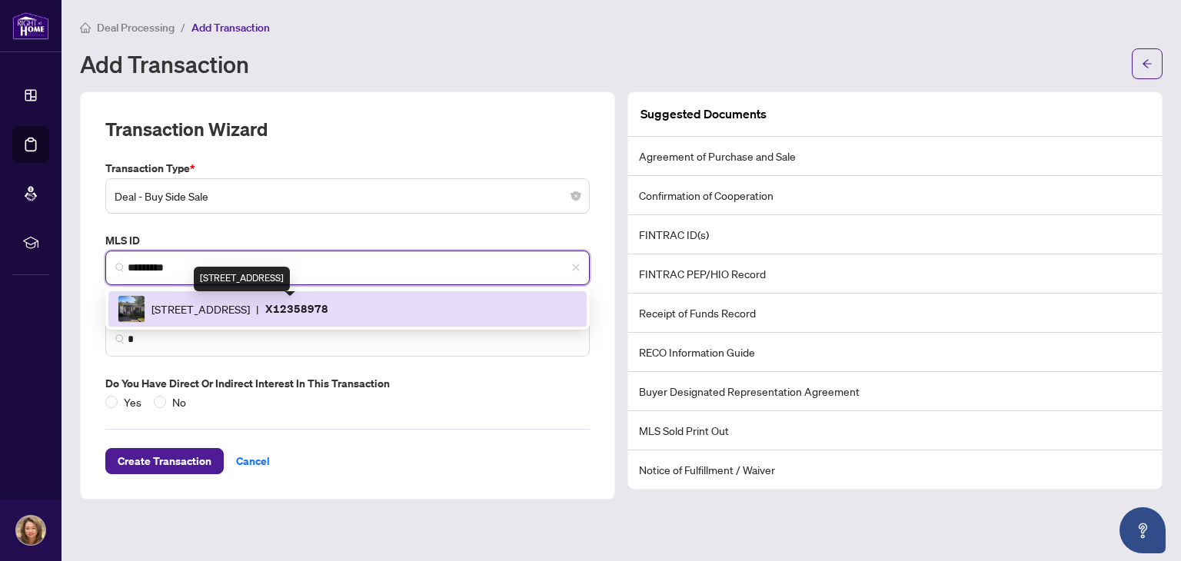
click at [250, 304] on span "[STREET_ADDRESS]" at bounding box center [200, 309] width 98 height 17
type input "**********"
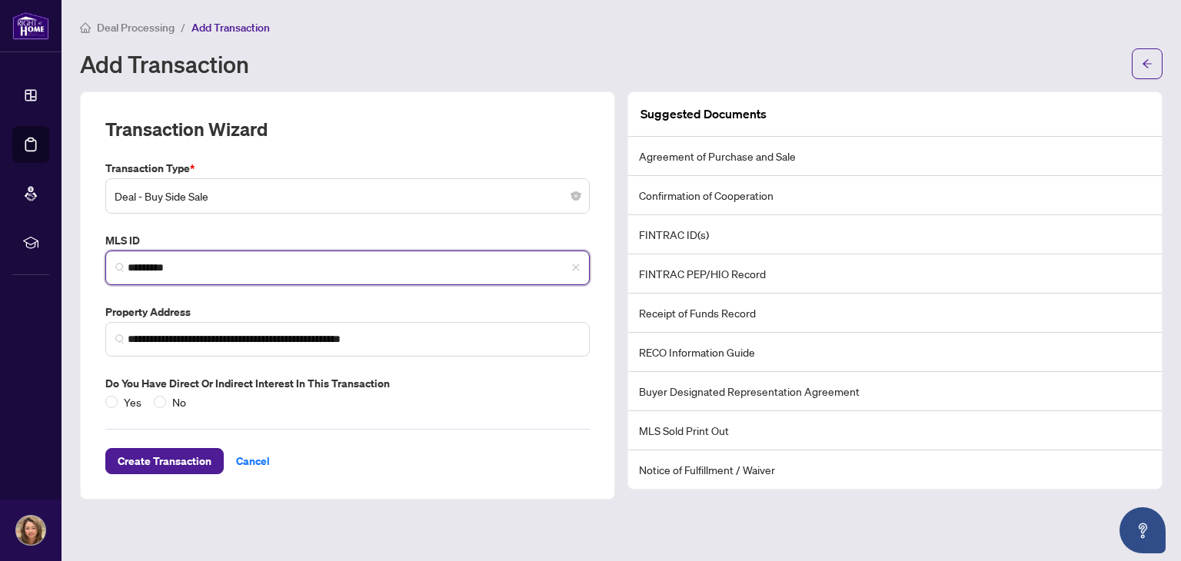
type input "*********"
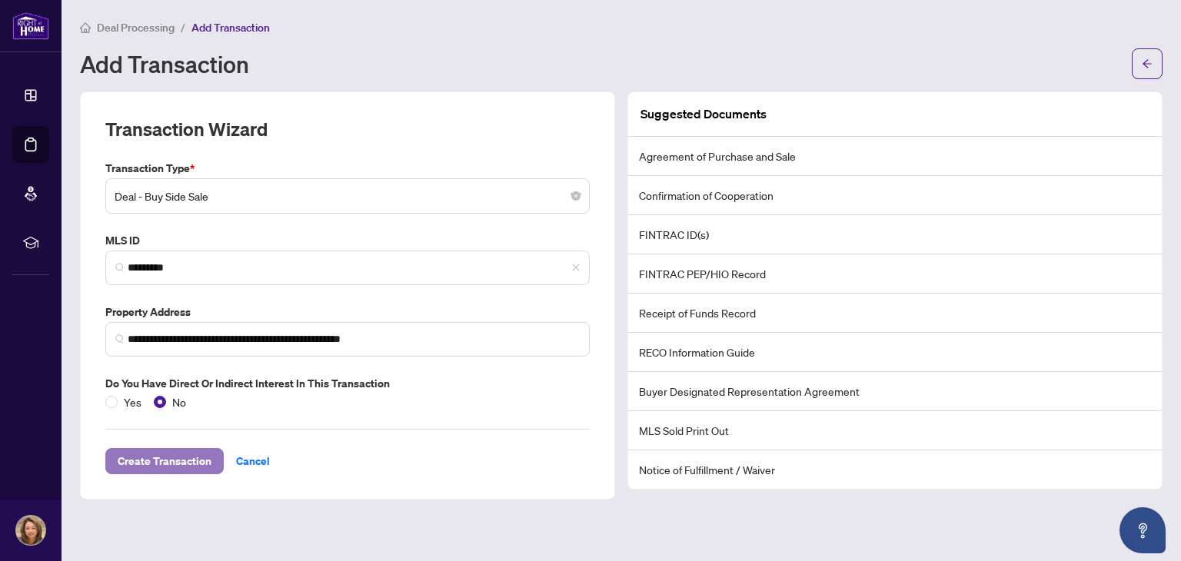
click at [160, 460] on span "Create Transaction" at bounding box center [165, 461] width 94 height 25
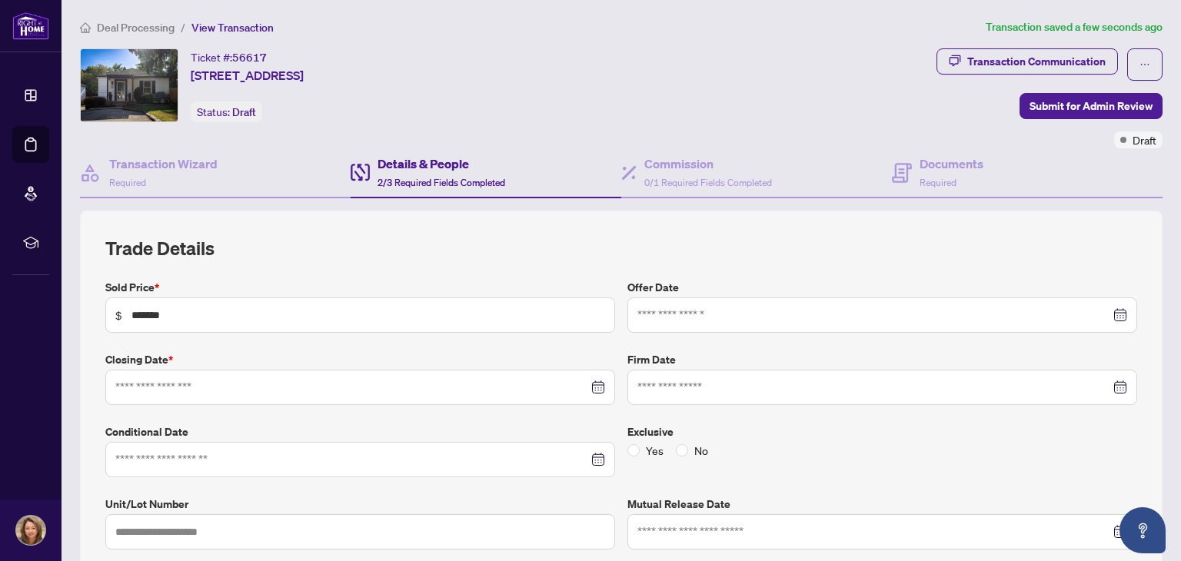
type input "**********"
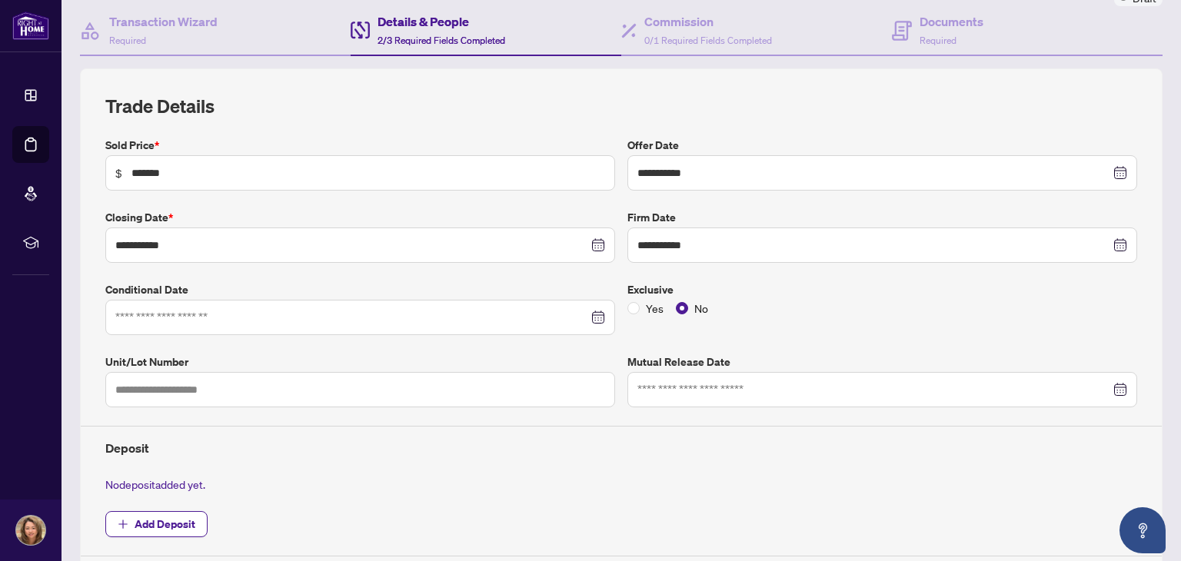
scroll to position [145, 0]
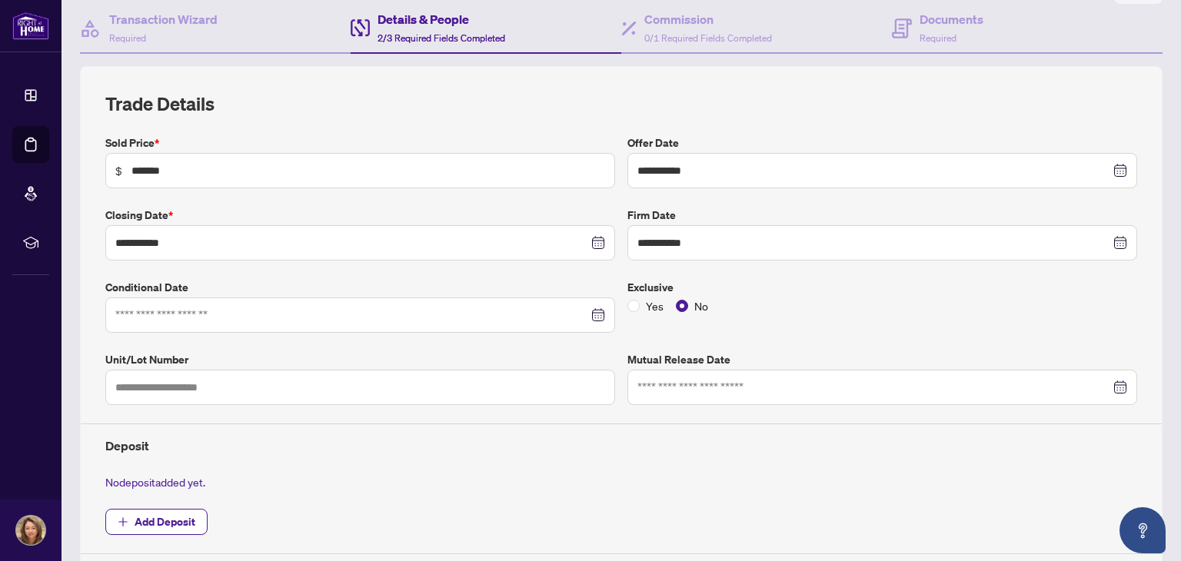
click at [594, 311] on div at bounding box center [360, 315] width 490 height 17
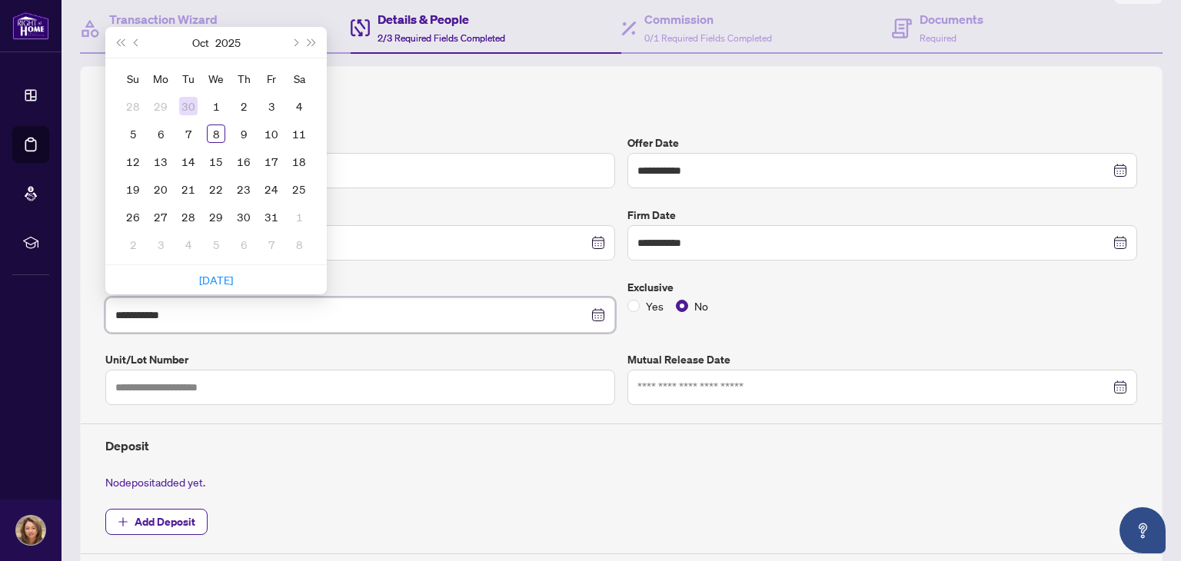
type input "**********"
click at [135, 41] on span "Previous month (PageUp)" at bounding box center [138, 42] width 8 height 8
type input "**********"
click at [215, 213] on div "27" at bounding box center [216, 217] width 18 height 18
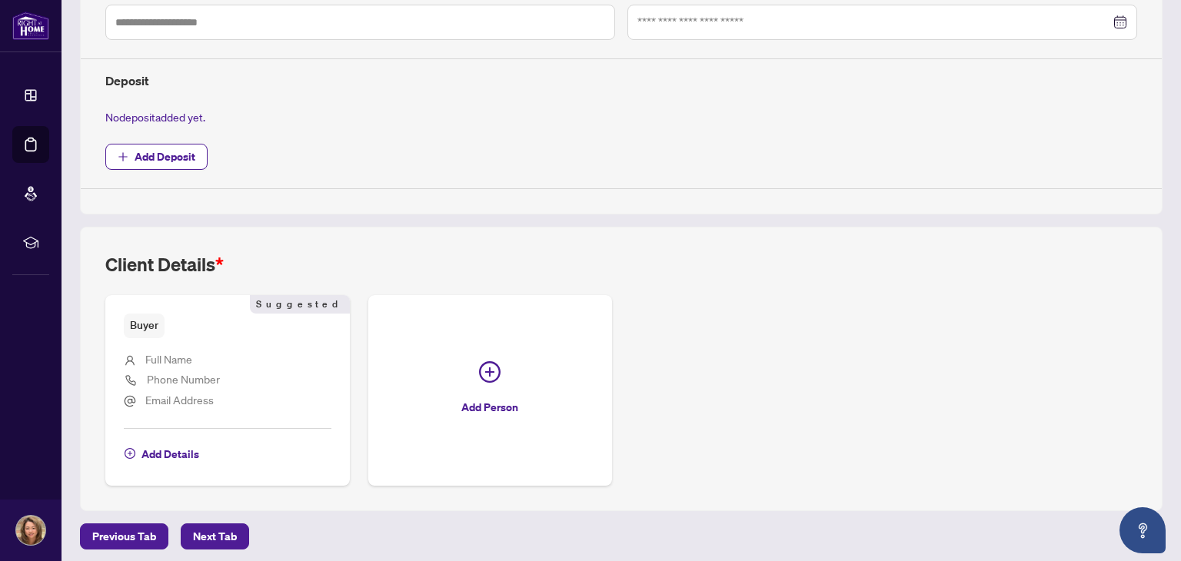
scroll to position [513, 0]
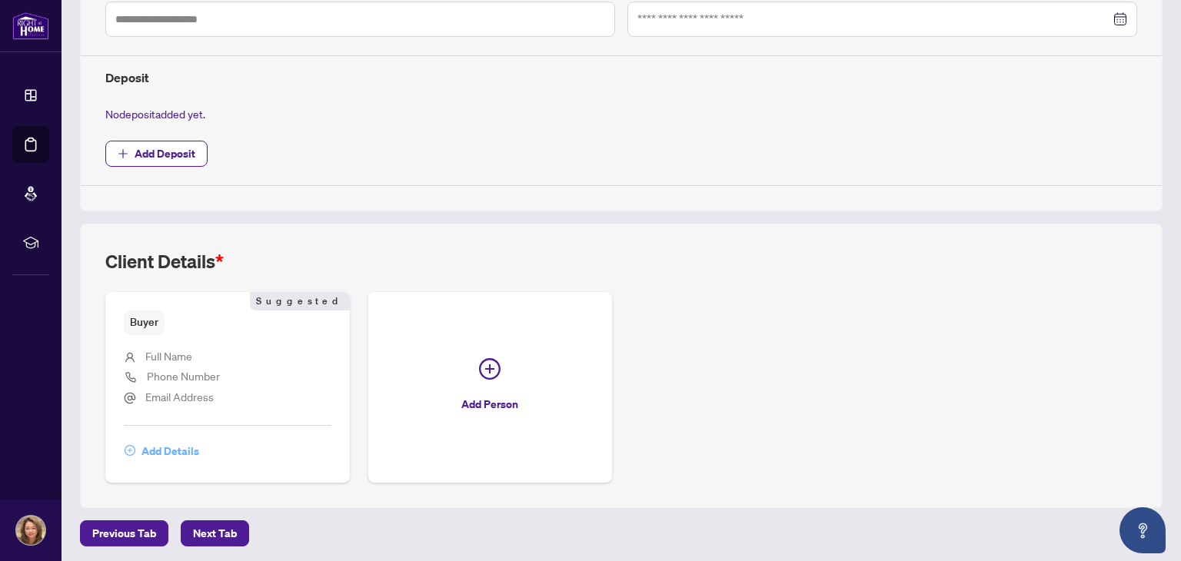
click at [173, 447] on span "Add Details" at bounding box center [170, 451] width 58 height 25
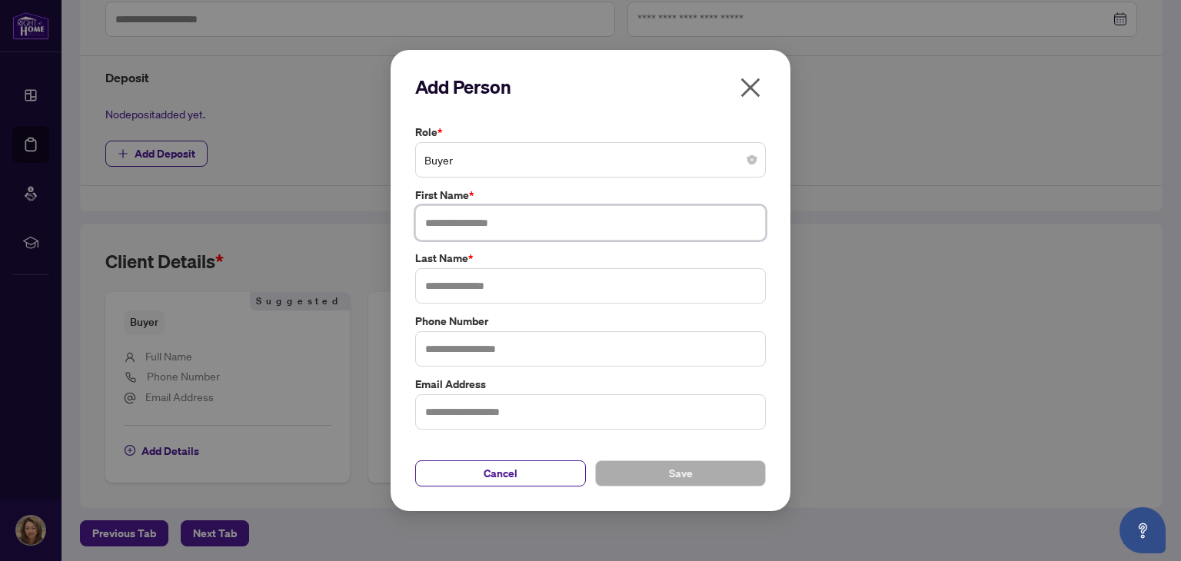
click at [519, 228] on input "text" at bounding box center [590, 222] width 351 height 35
type input "**********"
click at [507, 284] on input "text" at bounding box center [590, 285] width 351 height 35
type input "*********"
click at [673, 471] on span "Save" at bounding box center [681, 473] width 24 height 25
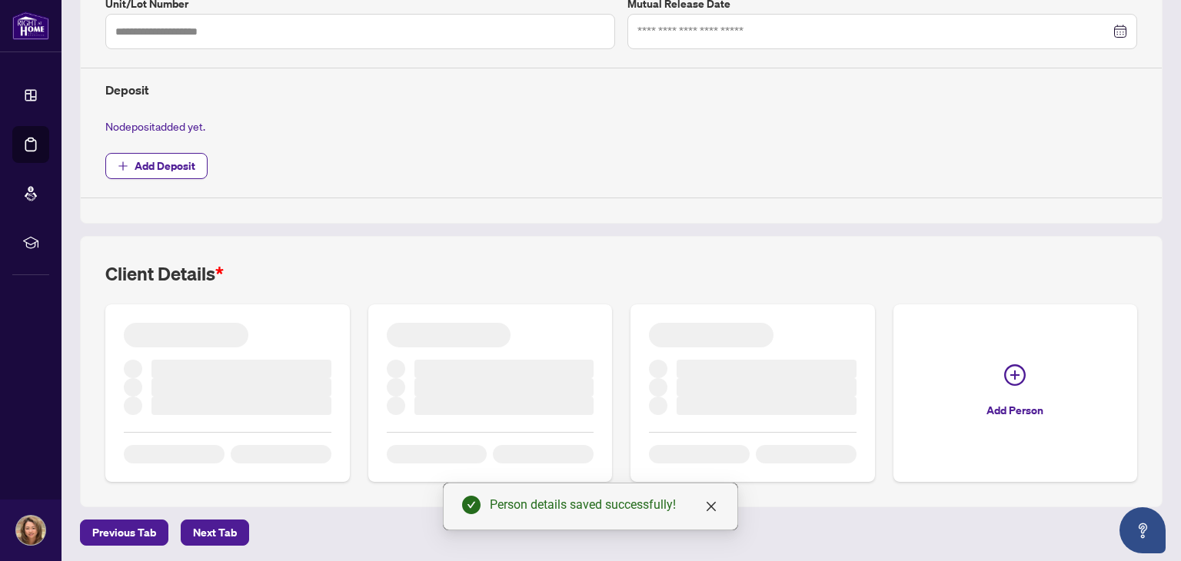
scroll to position [492, 0]
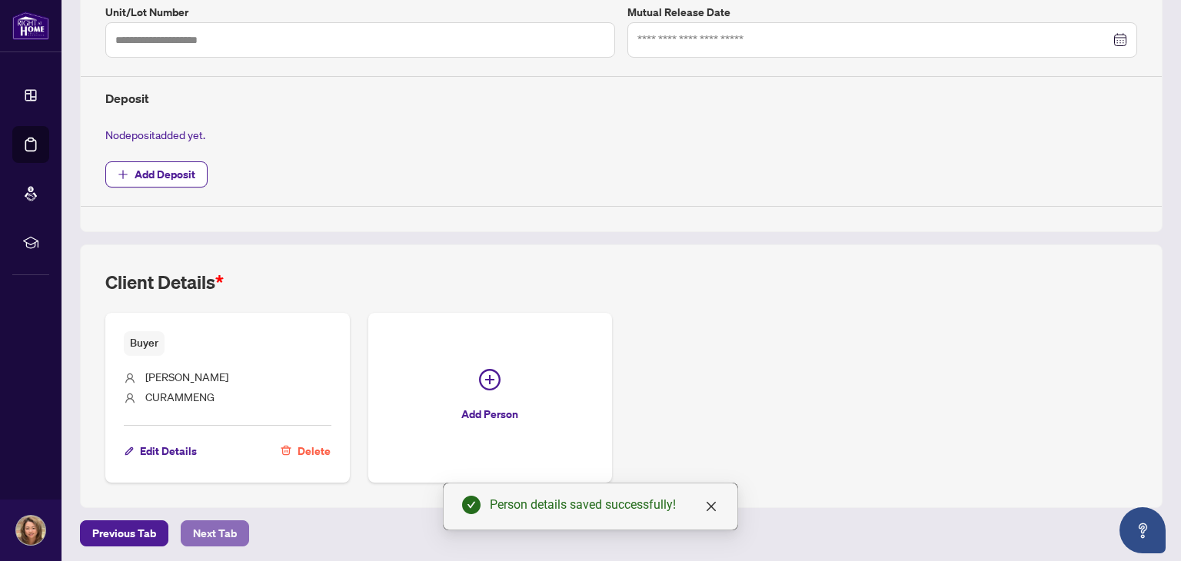
click at [224, 527] on span "Next Tab" at bounding box center [215, 533] width 44 height 25
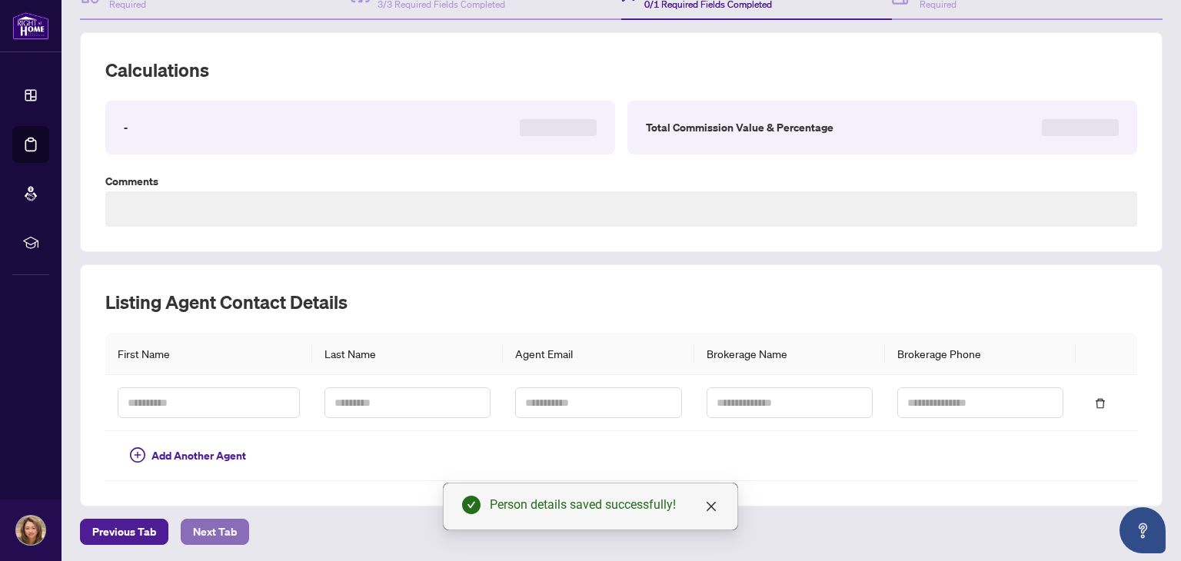
type textarea "**********"
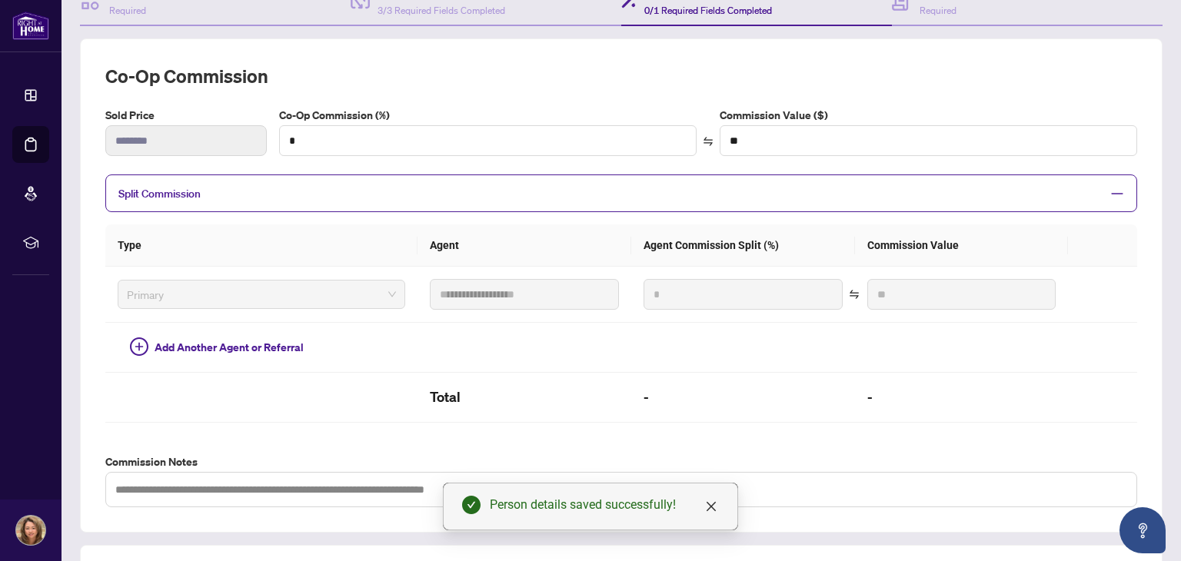
scroll to position [148, 0]
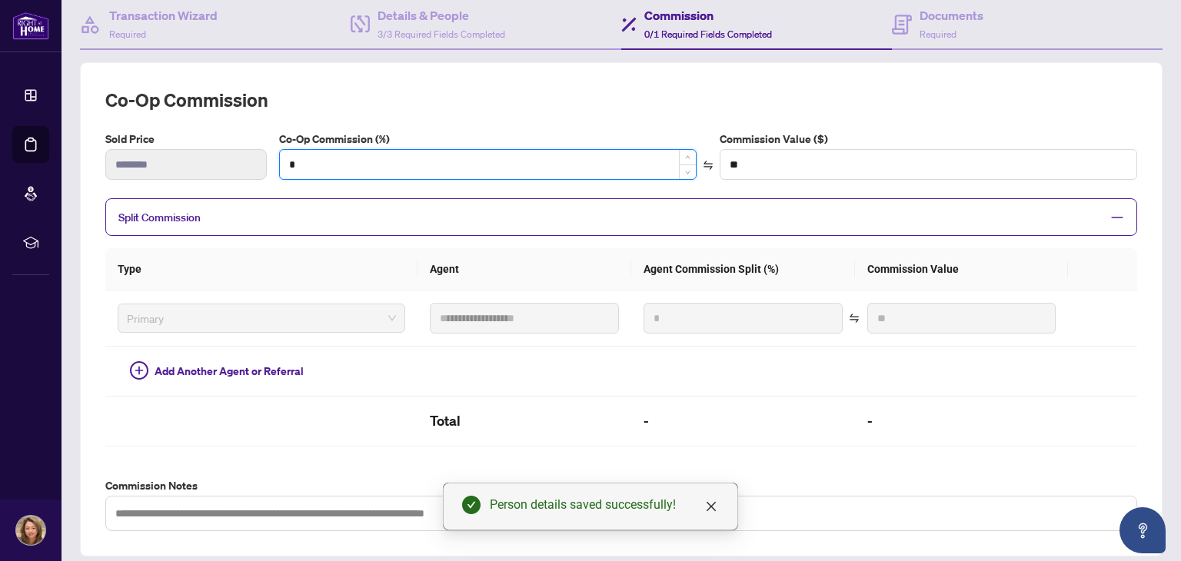
click at [514, 164] on input "*" at bounding box center [488, 164] width 416 height 29
type input "*"
type input "******"
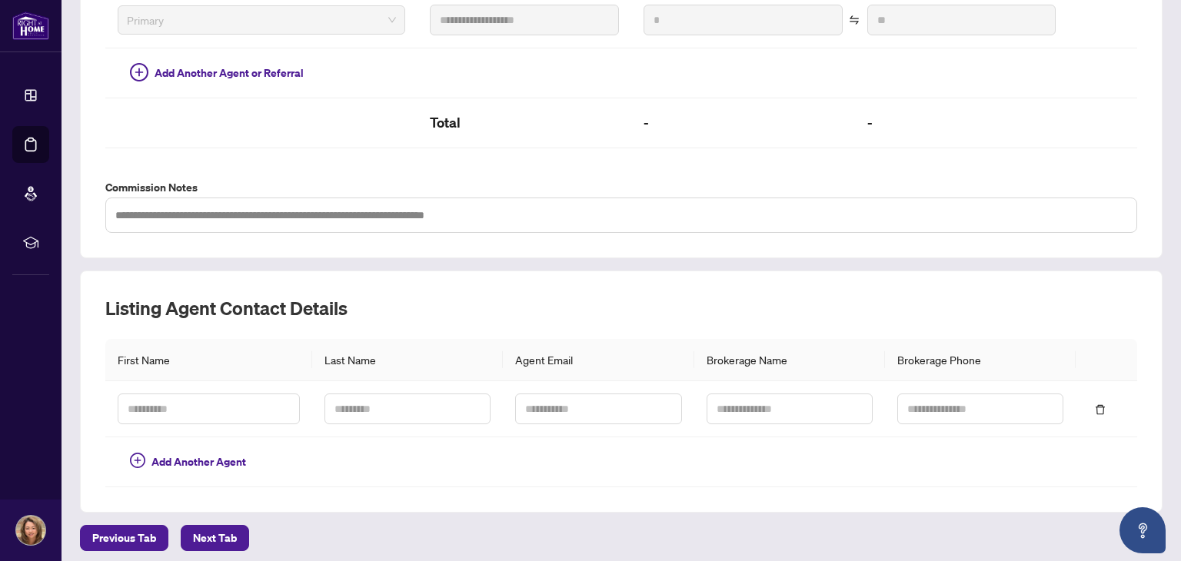
scroll to position [450, 0]
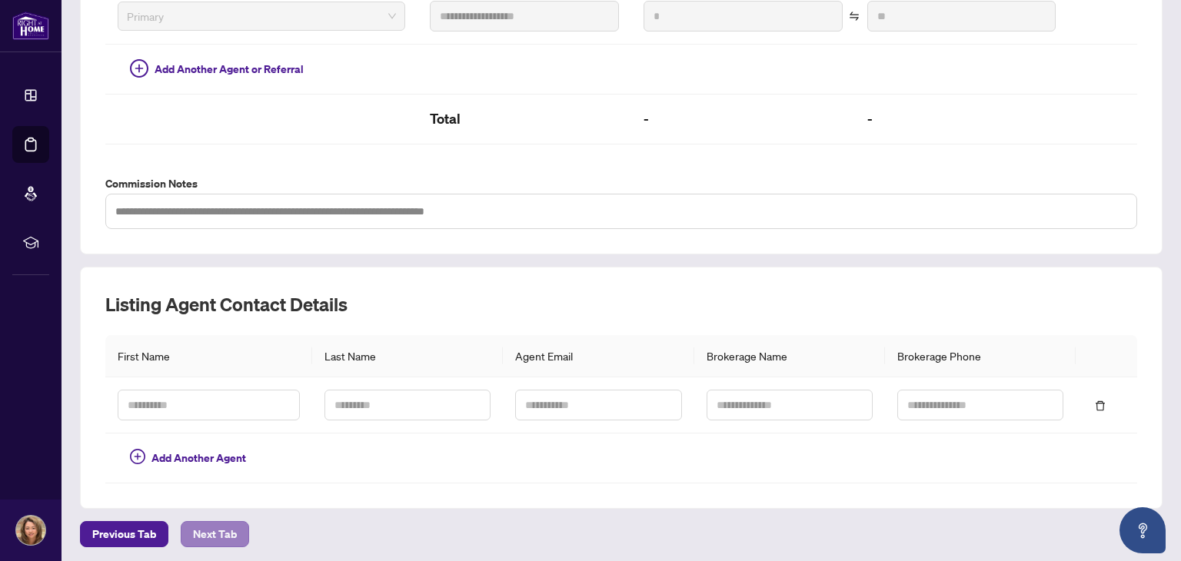
type input "*"
click at [221, 527] on span "Next Tab" at bounding box center [215, 534] width 44 height 25
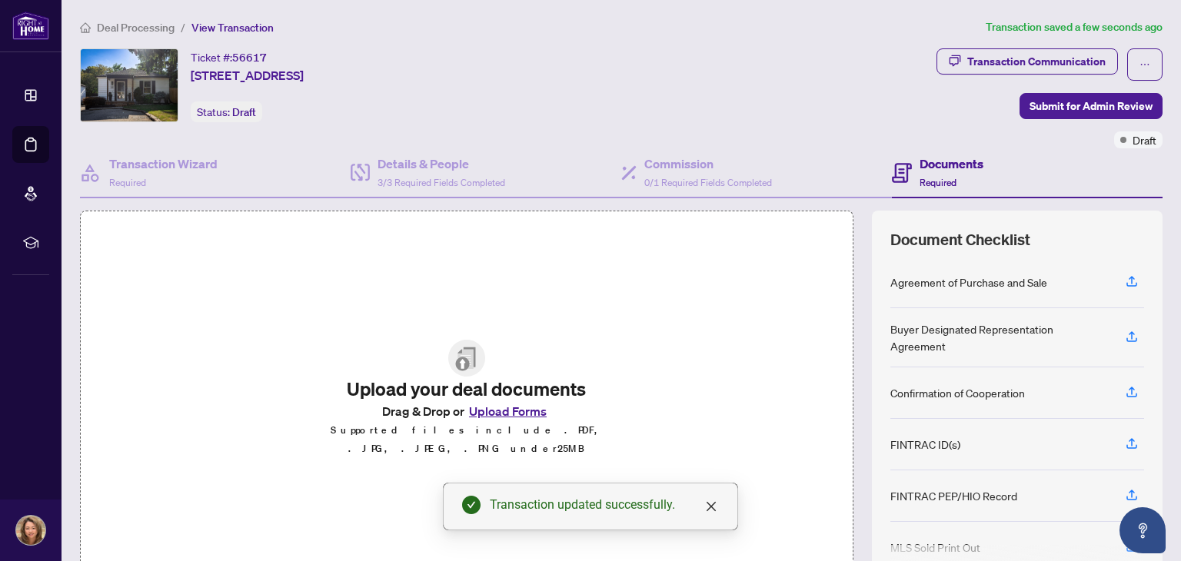
click at [503, 419] on button "Upload Forms" at bounding box center [507, 411] width 87 height 20
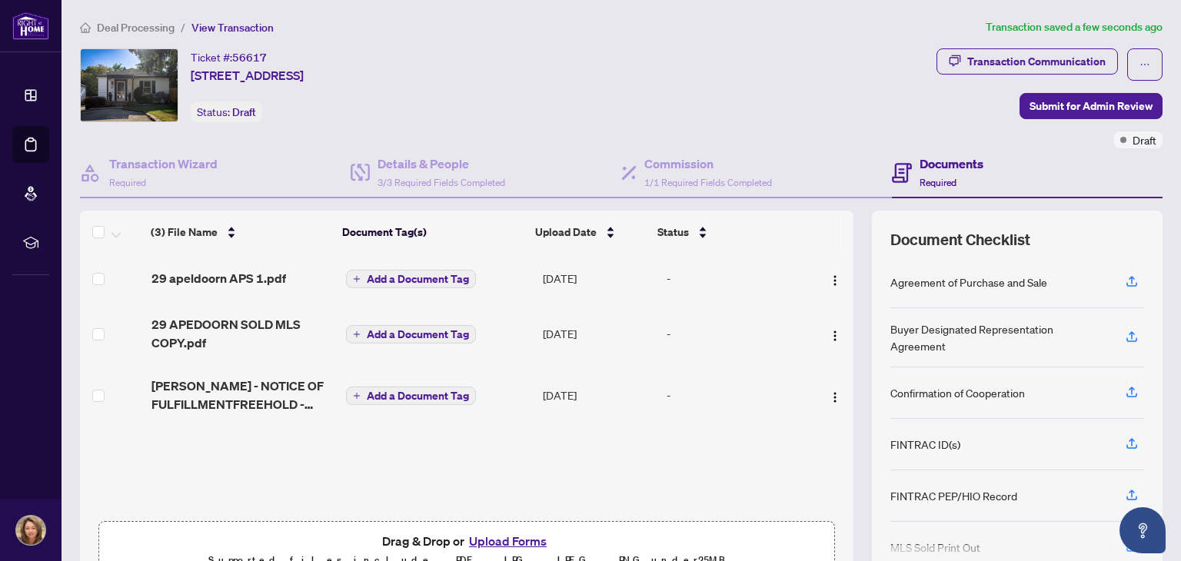
click at [419, 277] on span "Add a Document Tag" at bounding box center [418, 279] width 102 height 11
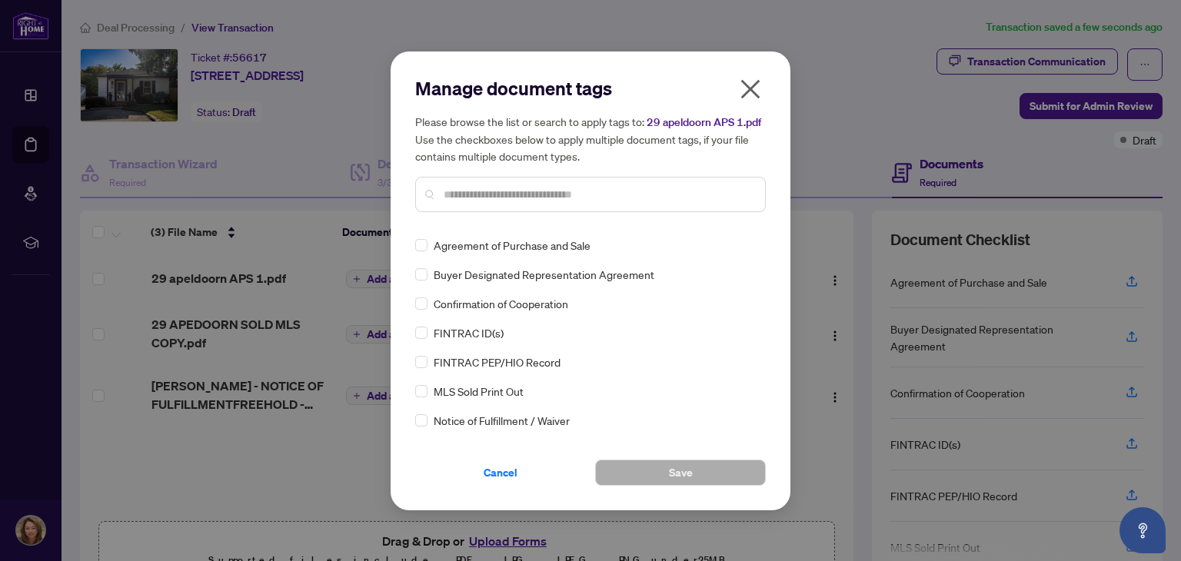
click at [521, 197] on input "text" at bounding box center [598, 194] width 309 height 17
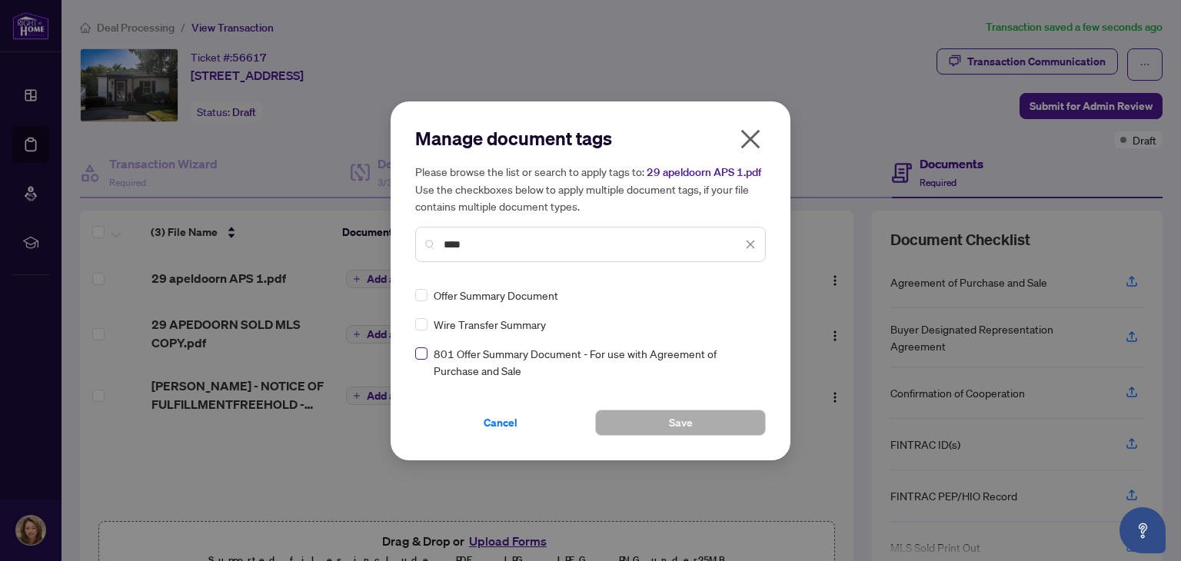
type input "****"
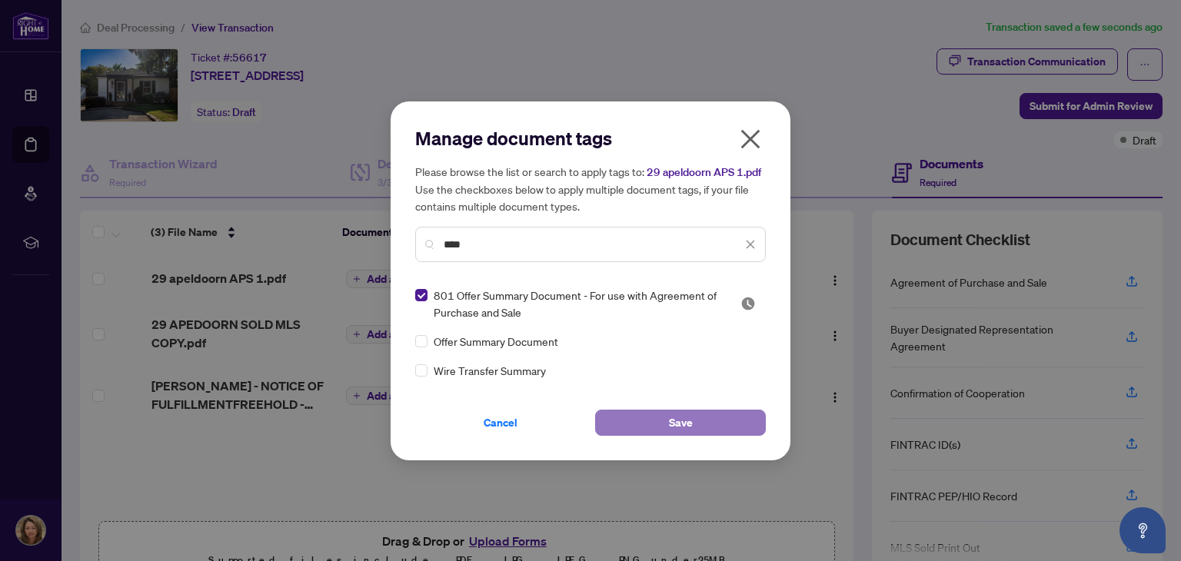
click at [694, 436] on button "Save" at bounding box center [680, 423] width 171 height 26
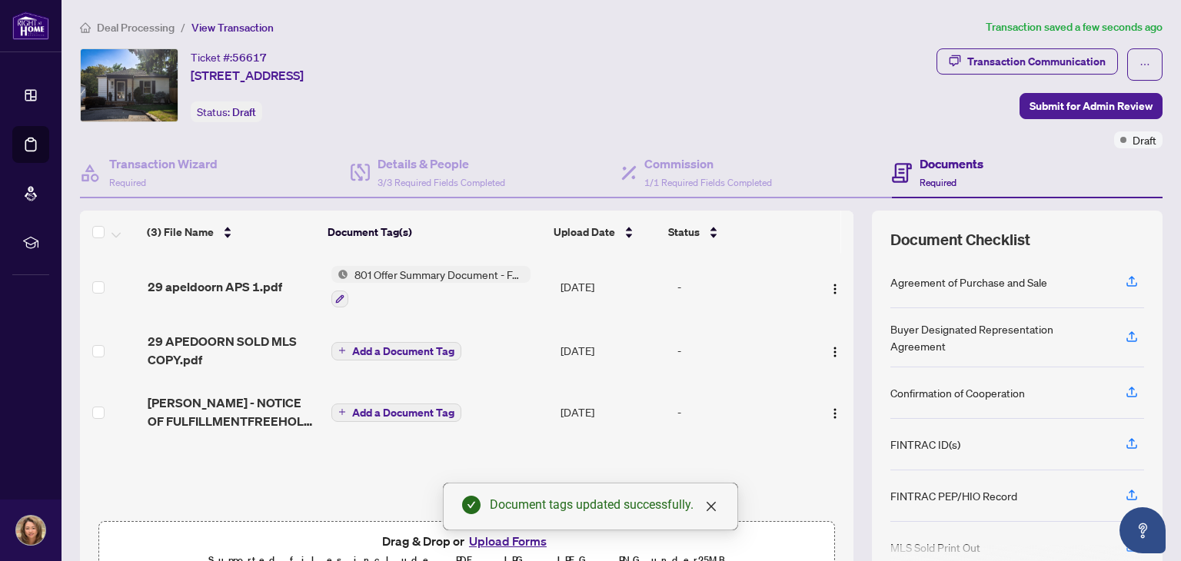
click at [374, 278] on span "801 Offer Summary Document - For use with Agreement of Purchase and Sale" at bounding box center [439, 274] width 182 height 17
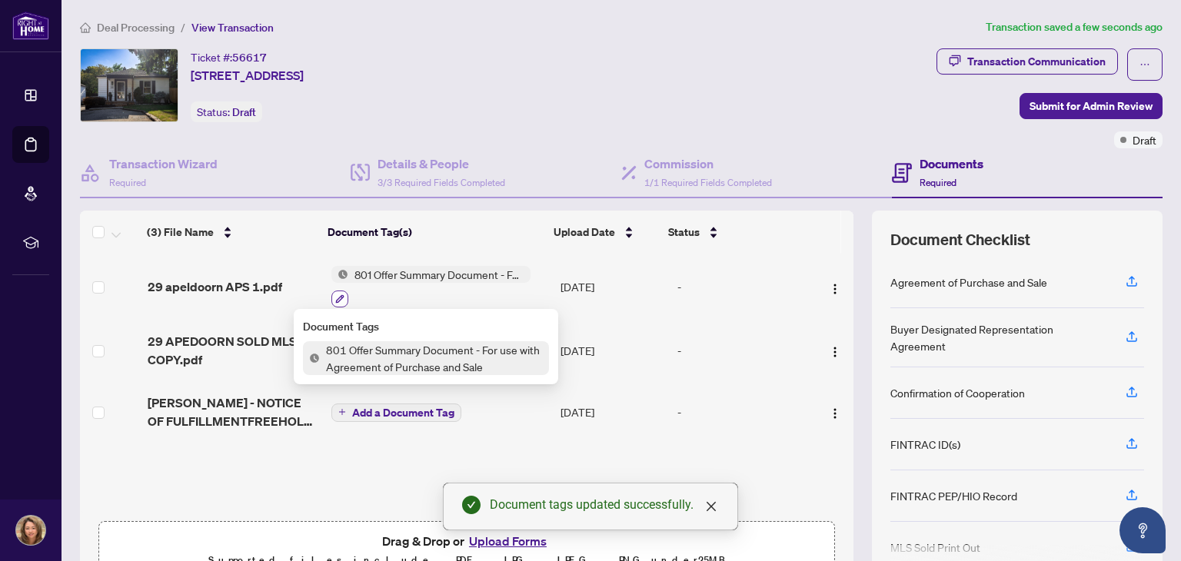
click at [336, 300] on icon "button" at bounding box center [340, 298] width 8 height 8
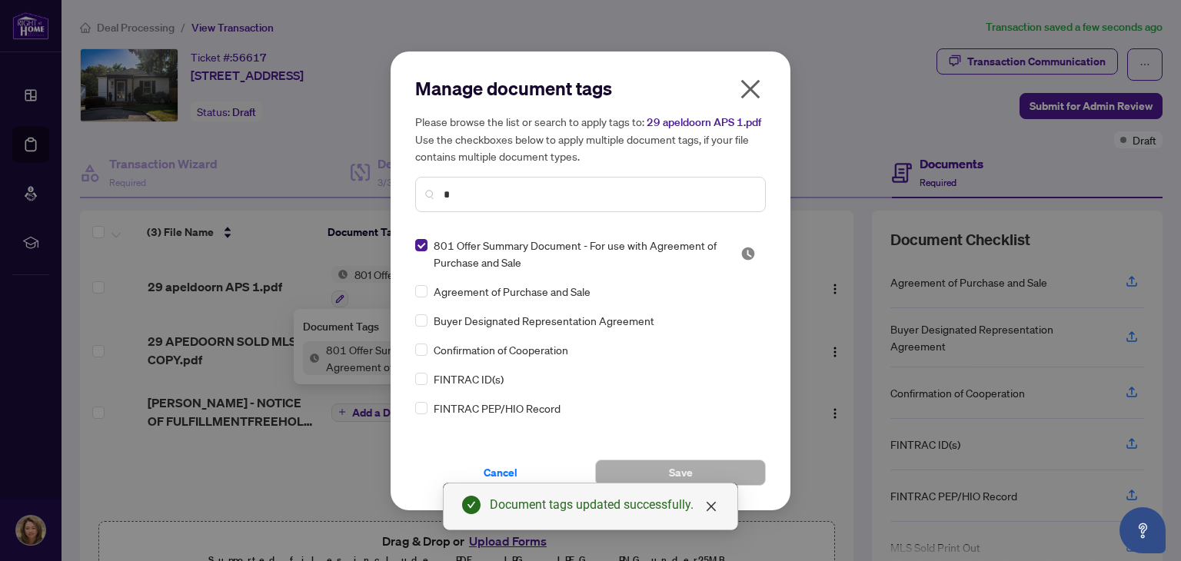
click at [527, 203] on input "*" at bounding box center [598, 194] width 309 height 17
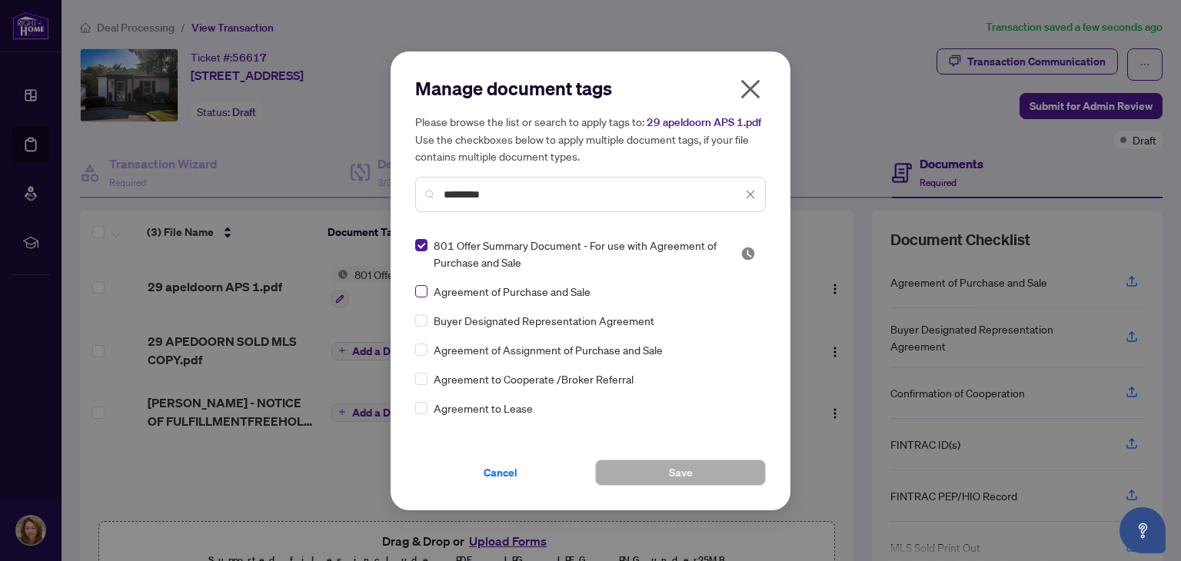
type input "*********"
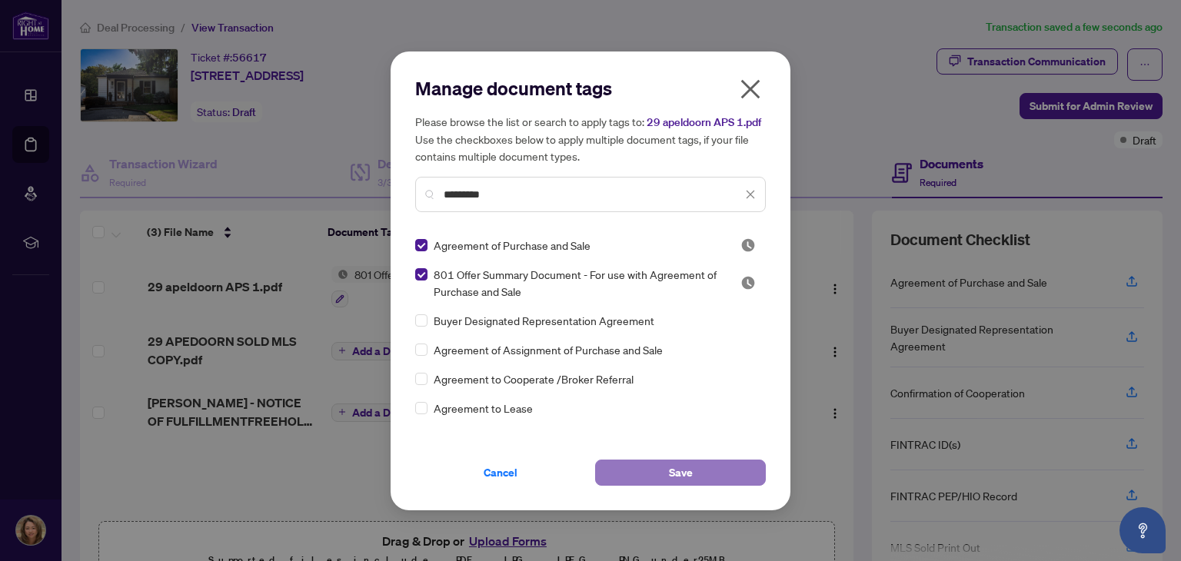
click at [696, 484] on button "Save" at bounding box center [680, 473] width 171 height 26
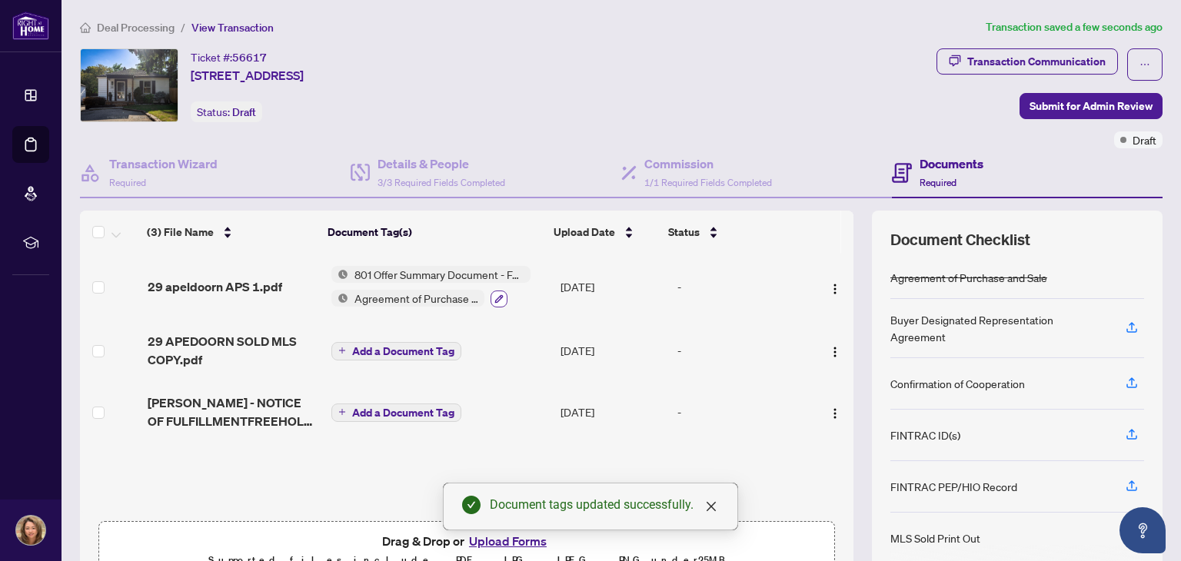
click at [495, 296] on icon "button" at bounding box center [499, 298] width 8 height 8
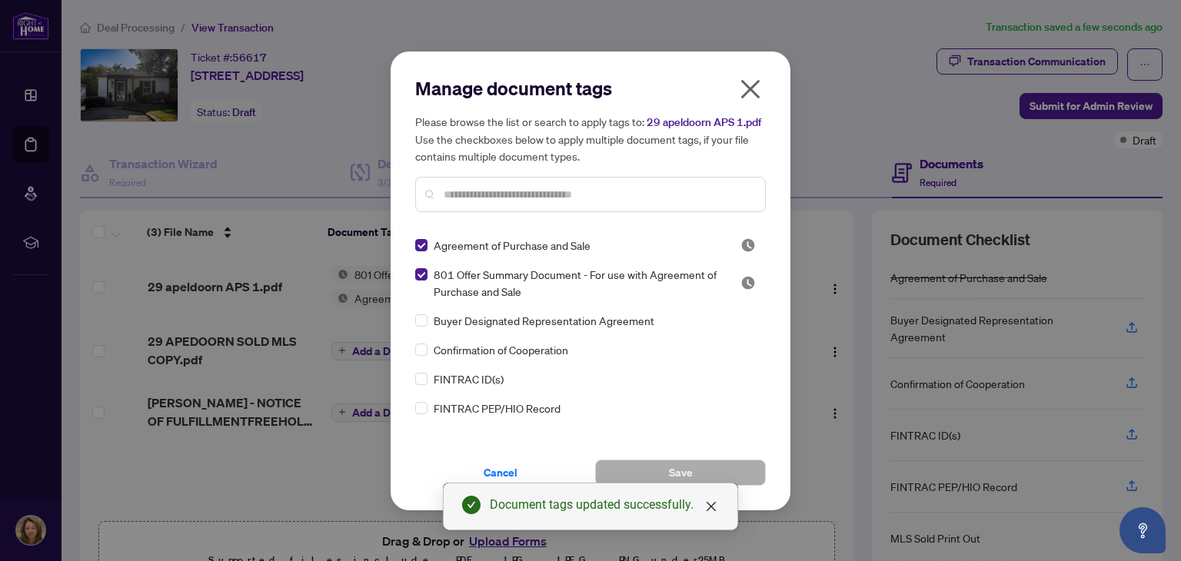
click at [526, 197] on input "text" at bounding box center [598, 194] width 309 height 17
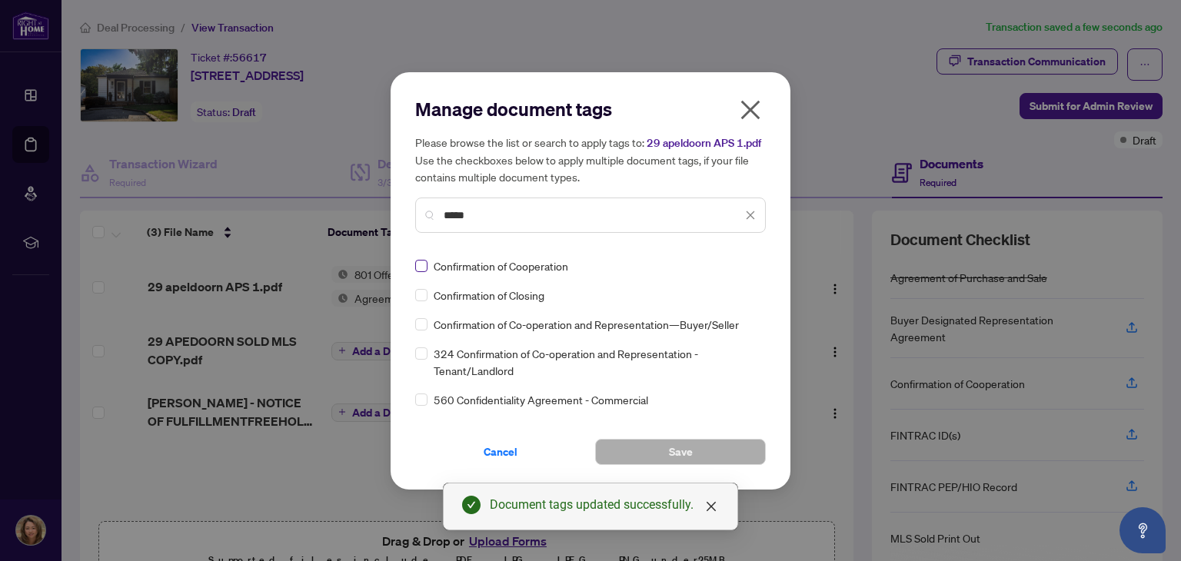
type input "*****"
click at [666, 455] on button "Save" at bounding box center [680, 452] width 171 height 26
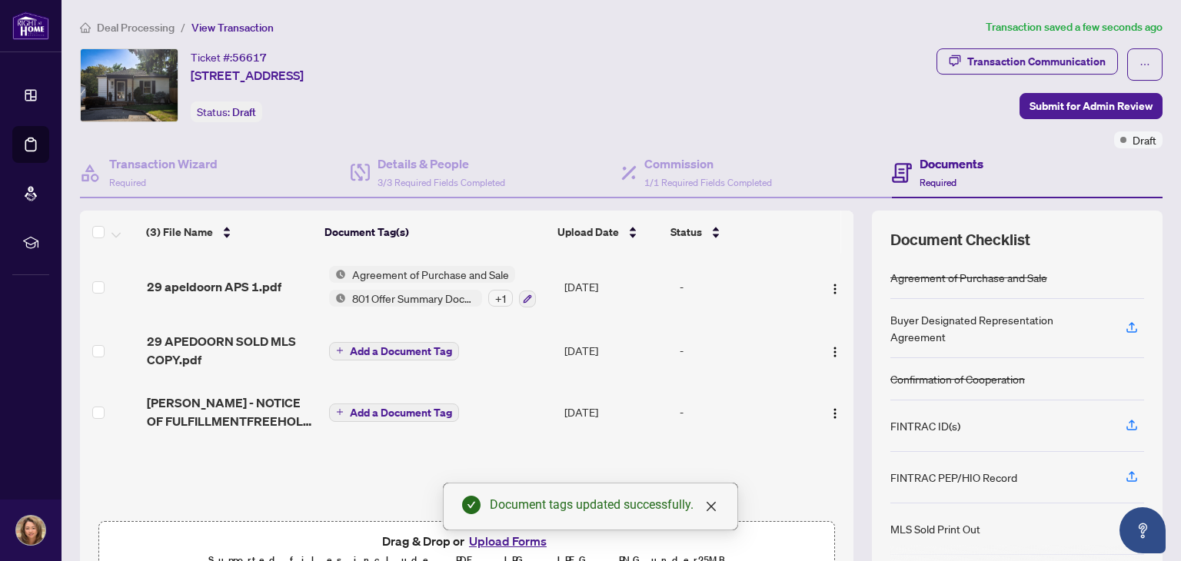
click at [375, 350] on span "Add a Document Tag" at bounding box center [401, 351] width 102 height 11
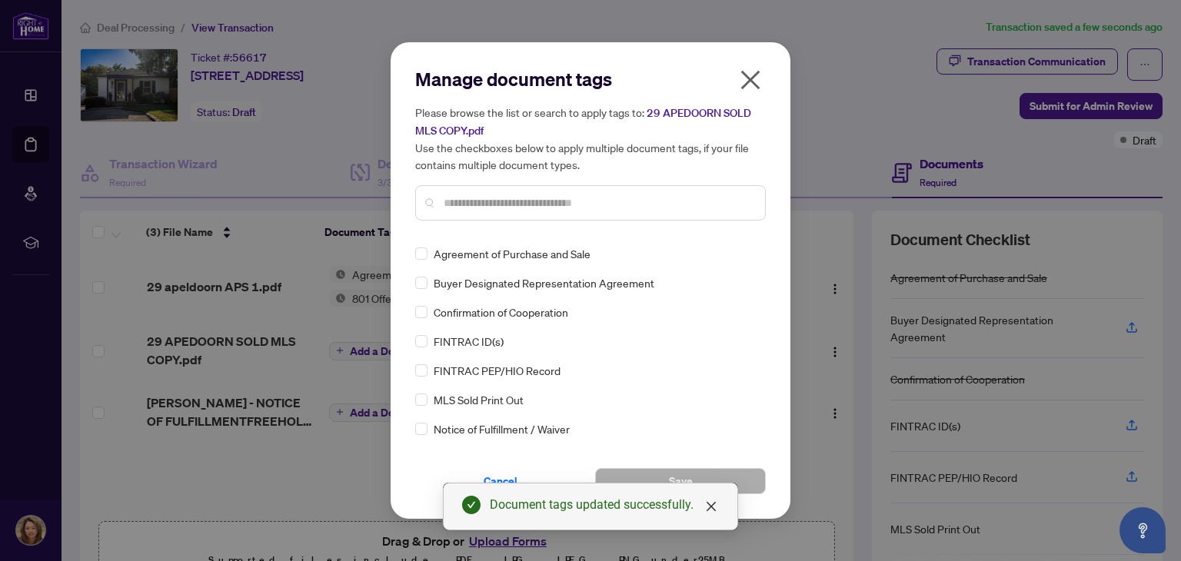
click at [527, 224] on div "Manage document tags Please browse the list or search to apply tags to: 29 APED…" at bounding box center [590, 150] width 351 height 166
click at [554, 203] on input "text" at bounding box center [598, 202] width 309 height 17
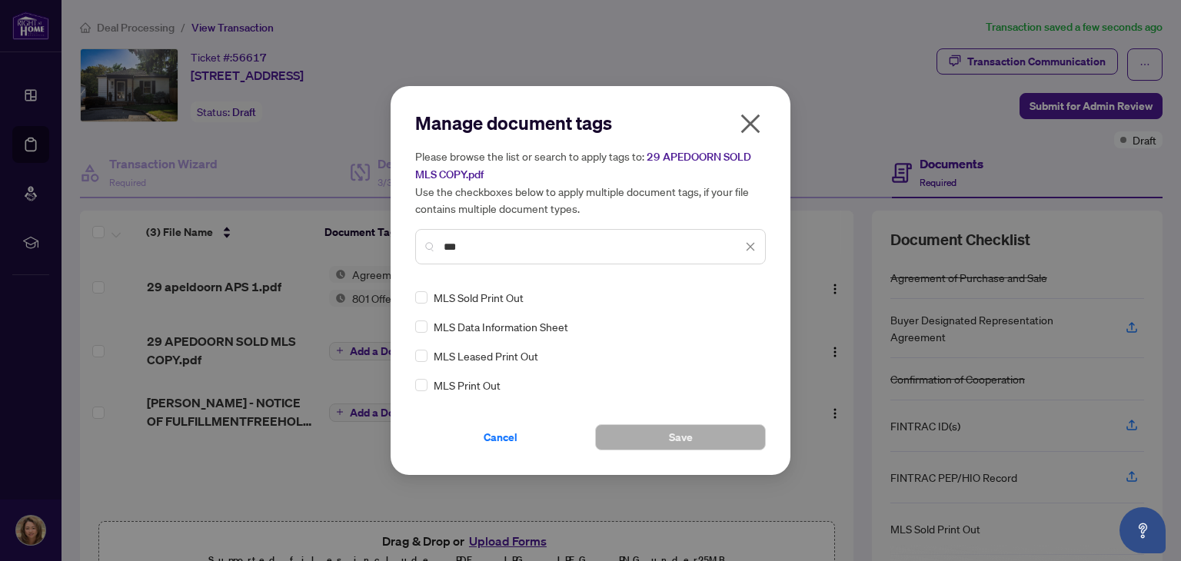
type input "***"
click at [710, 440] on button "Save" at bounding box center [680, 437] width 171 height 26
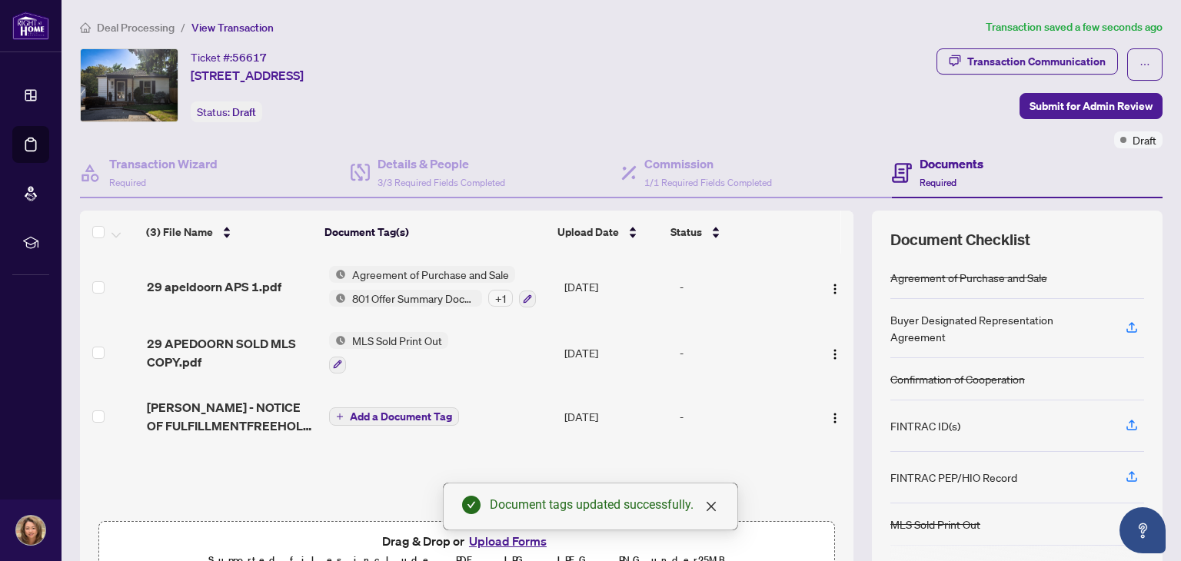
click at [381, 416] on span "Add a Document Tag" at bounding box center [401, 416] width 102 height 11
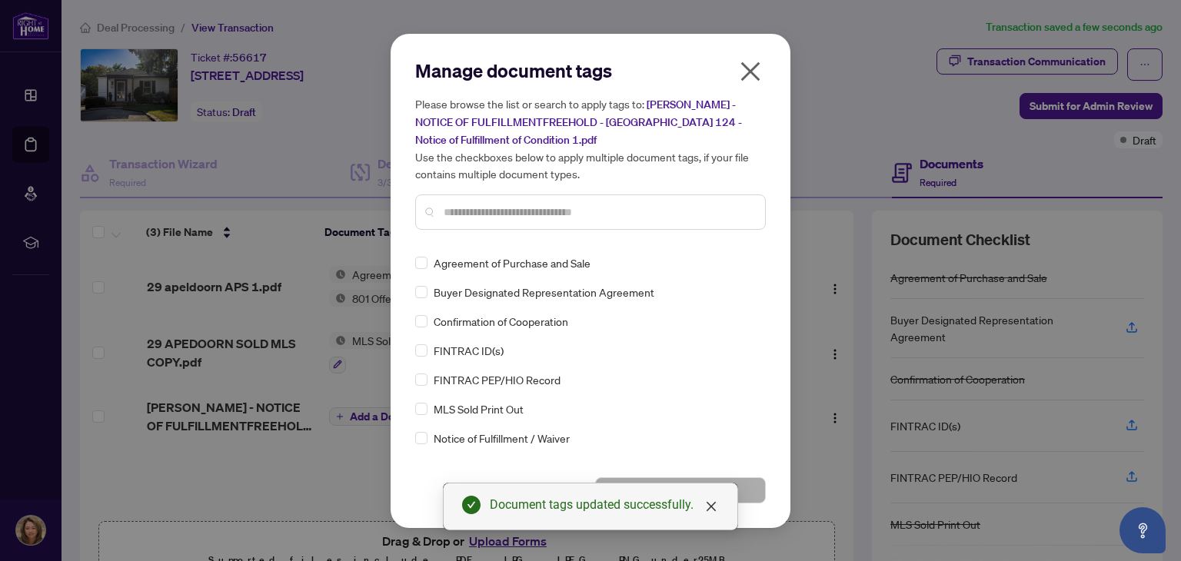
click at [580, 210] on input "text" at bounding box center [598, 212] width 309 height 17
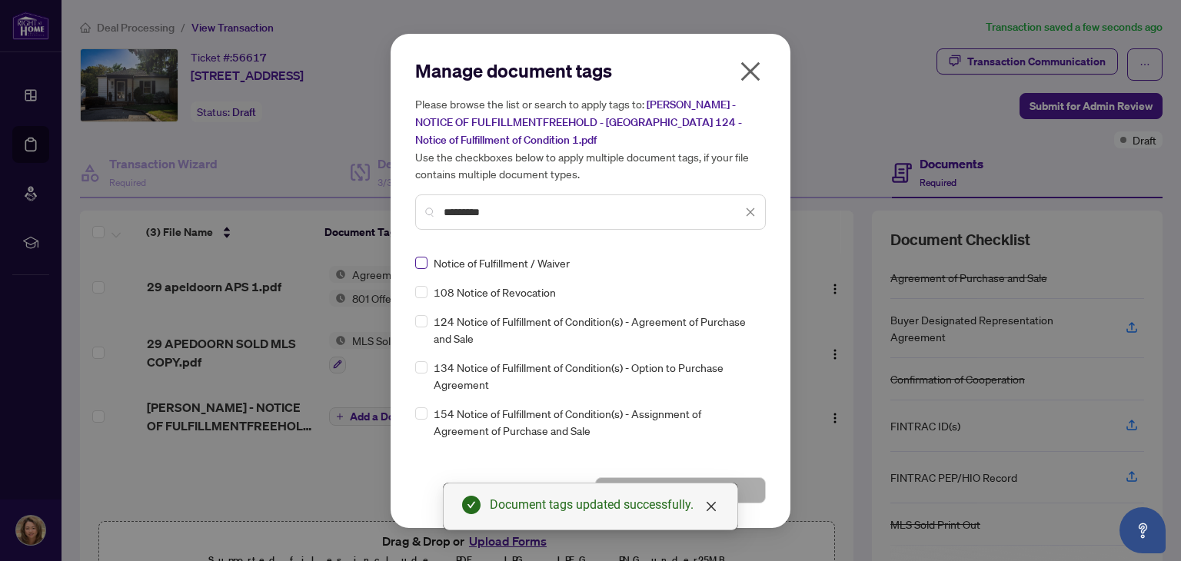
type input "*********"
click at [763, 494] on button "Save" at bounding box center [680, 490] width 171 height 26
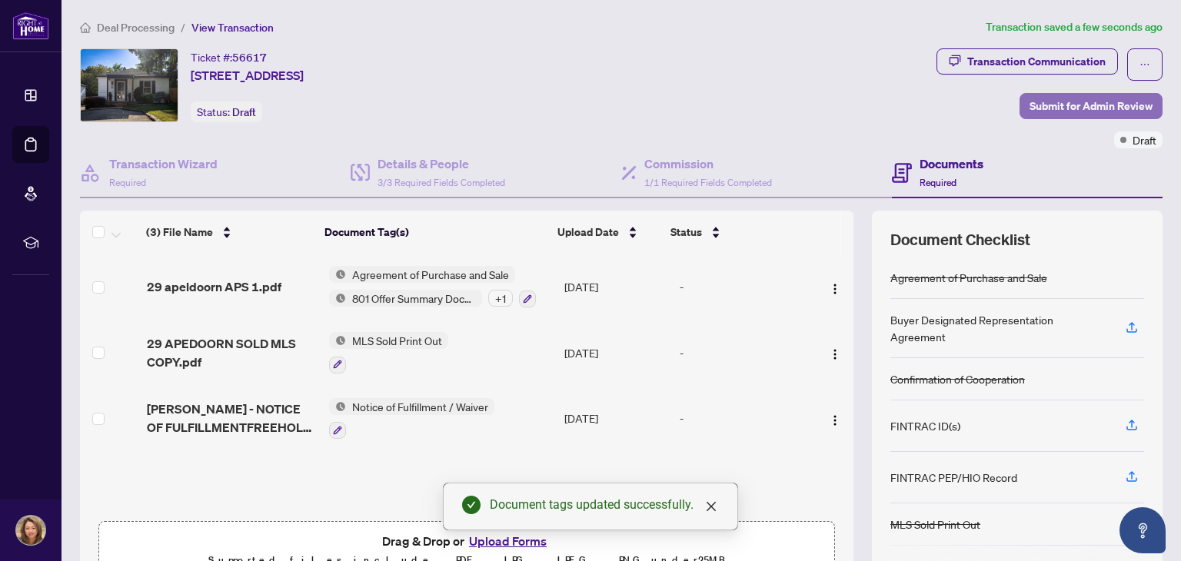
click at [1092, 105] on span "Submit for Admin Review" at bounding box center [1090, 106] width 123 height 25
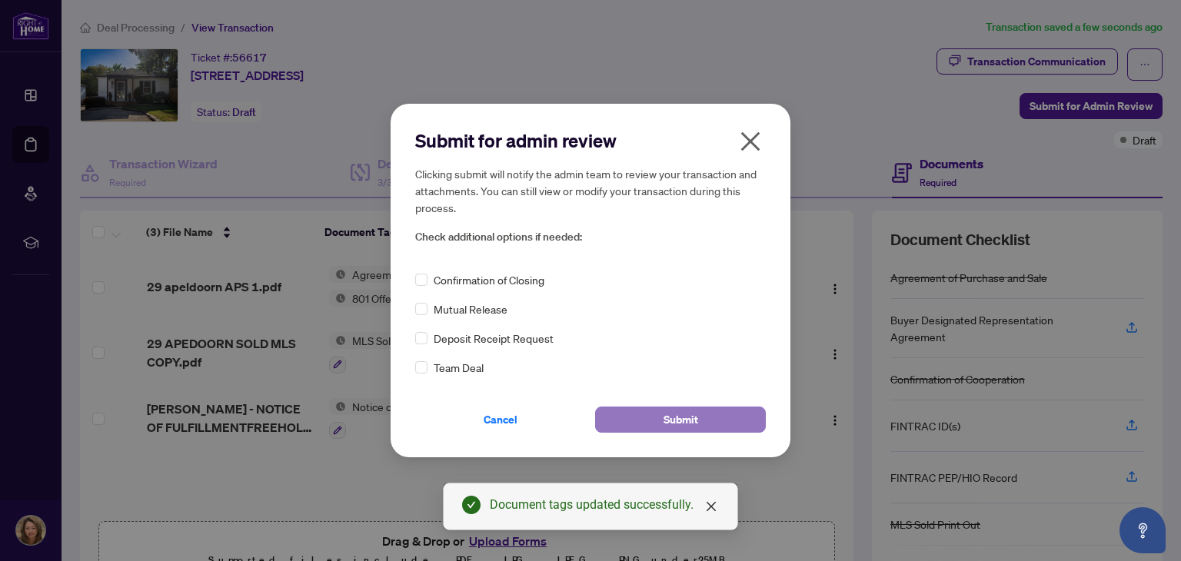
click at [678, 423] on span "Submit" at bounding box center [680, 419] width 35 height 25
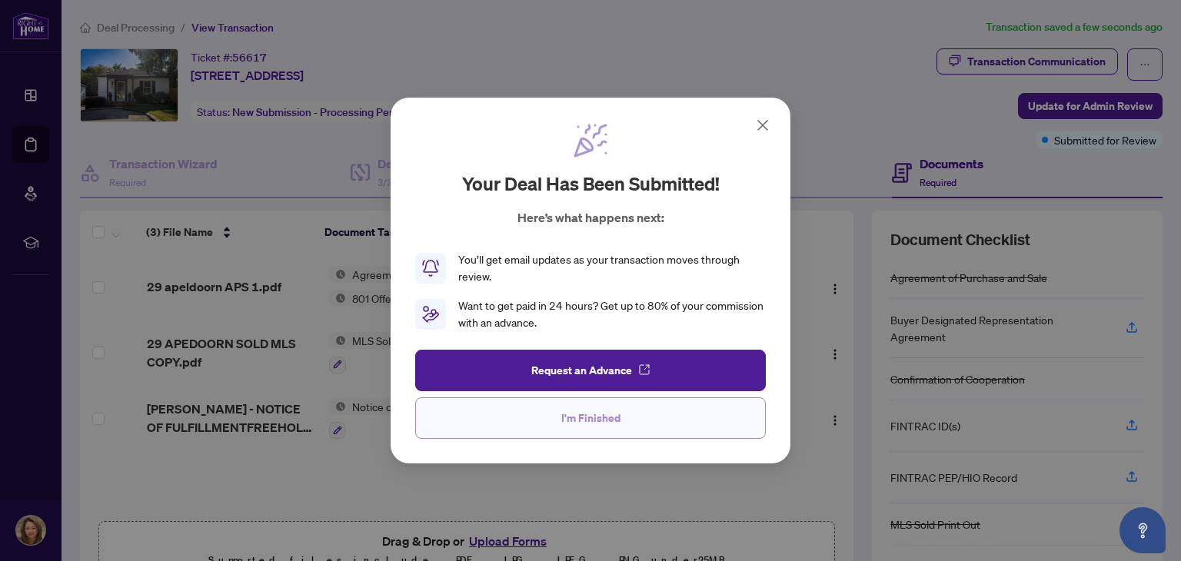
click at [584, 421] on span "I'm Finished" at bounding box center [590, 418] width 59 height 25
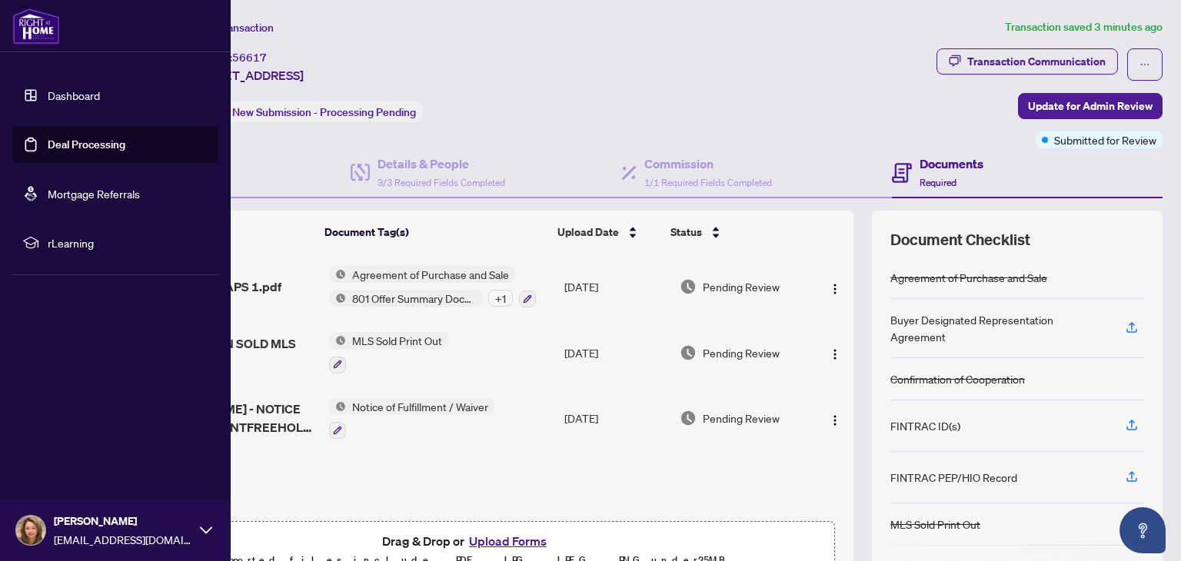
click at [88, 145] on link "Deal Processing" at bounding box center [87, 145] width 78 height 14
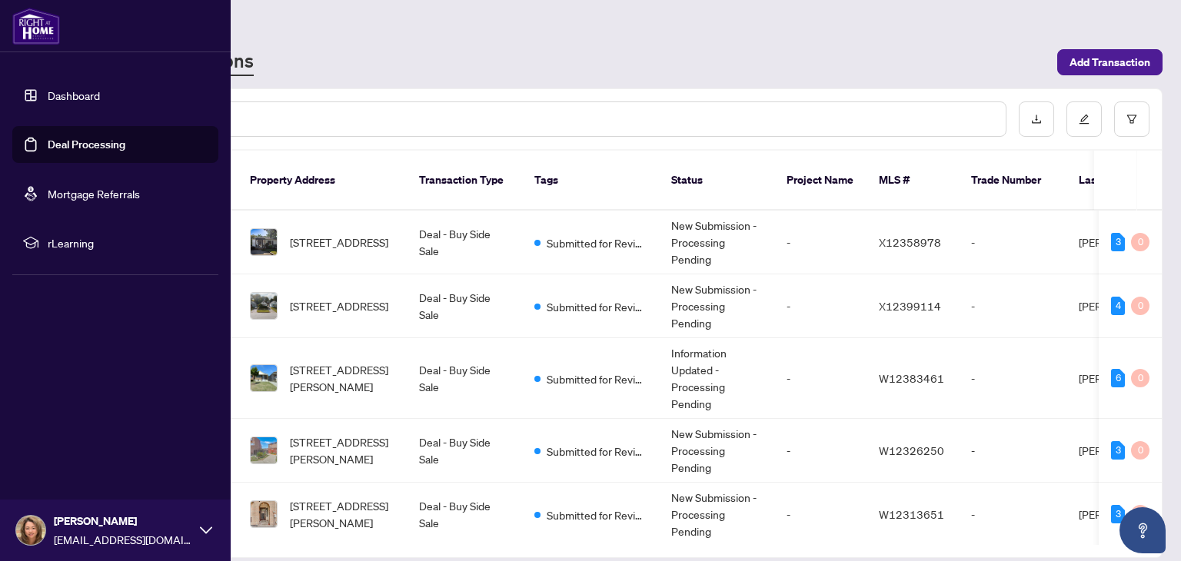
click at [83, 151] on link "Deal Processing" at bounding box center [87, 145] width 78 height 14
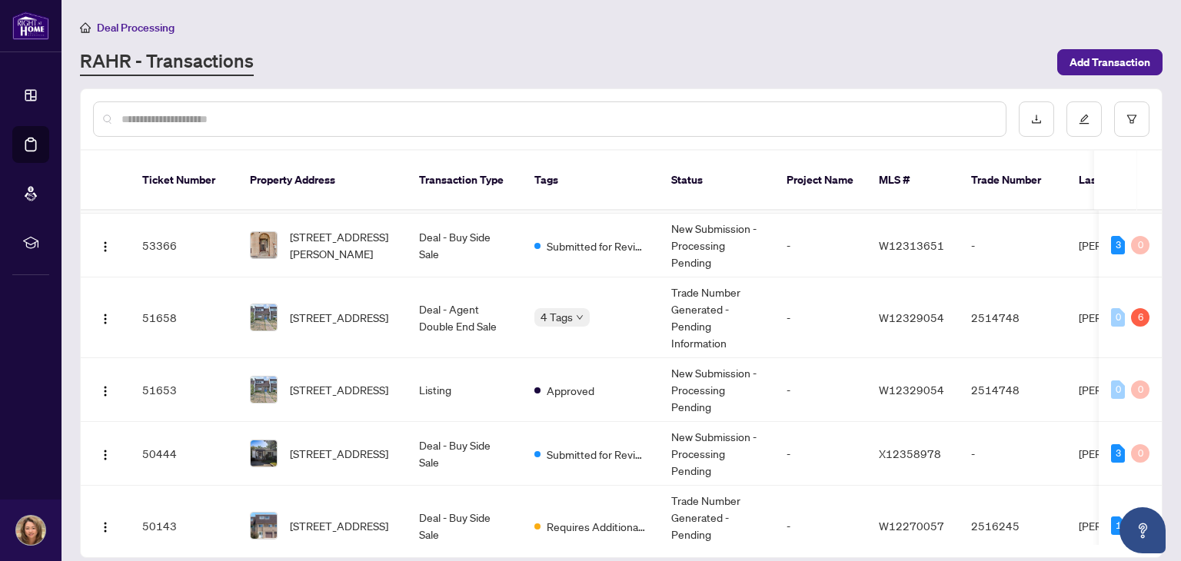
scroll to position [268, 0]
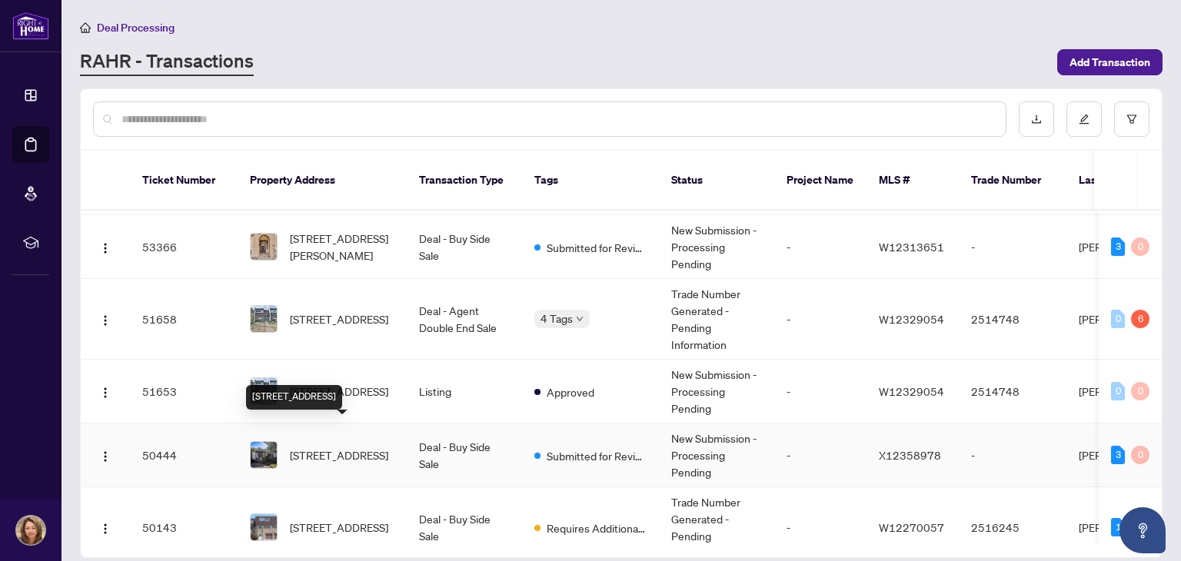
click at [333, 447] on span "[STREET_ADDRESS]" at bounding box center [339, 455] width 98 height 17
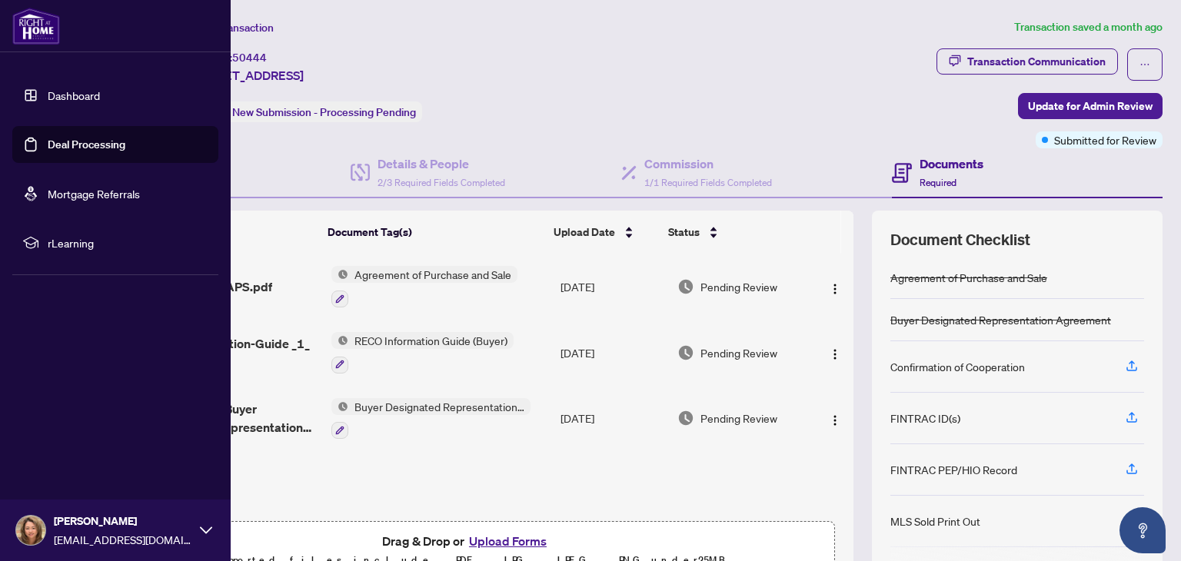
click at [101, 148] on link "Deal Processing" at bounding box center [87, 145] width 78 height 14
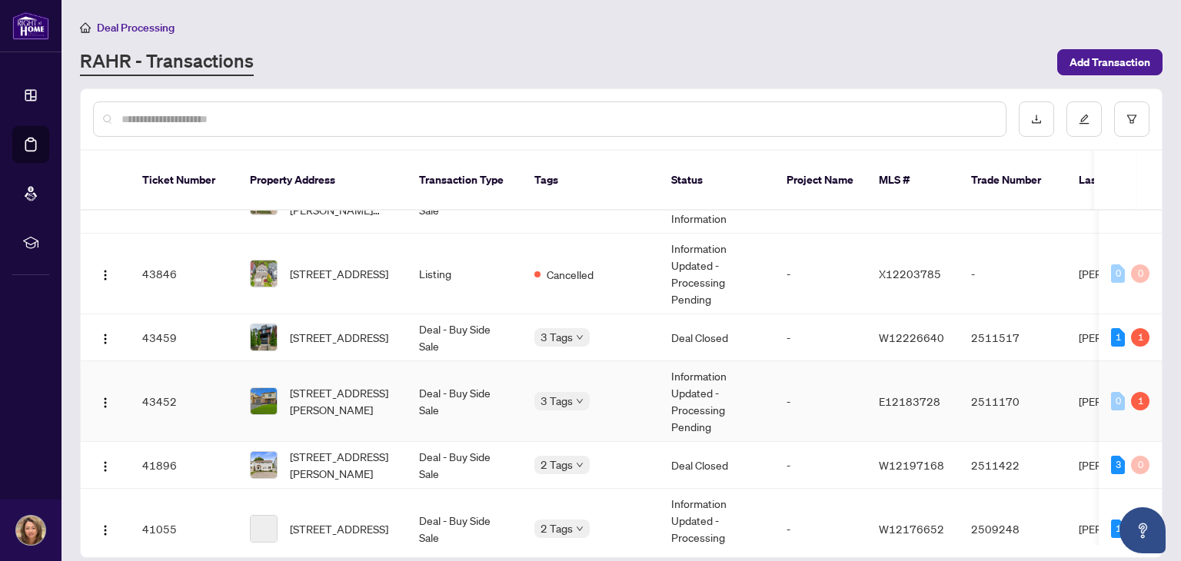
scroll to position [989, 0]
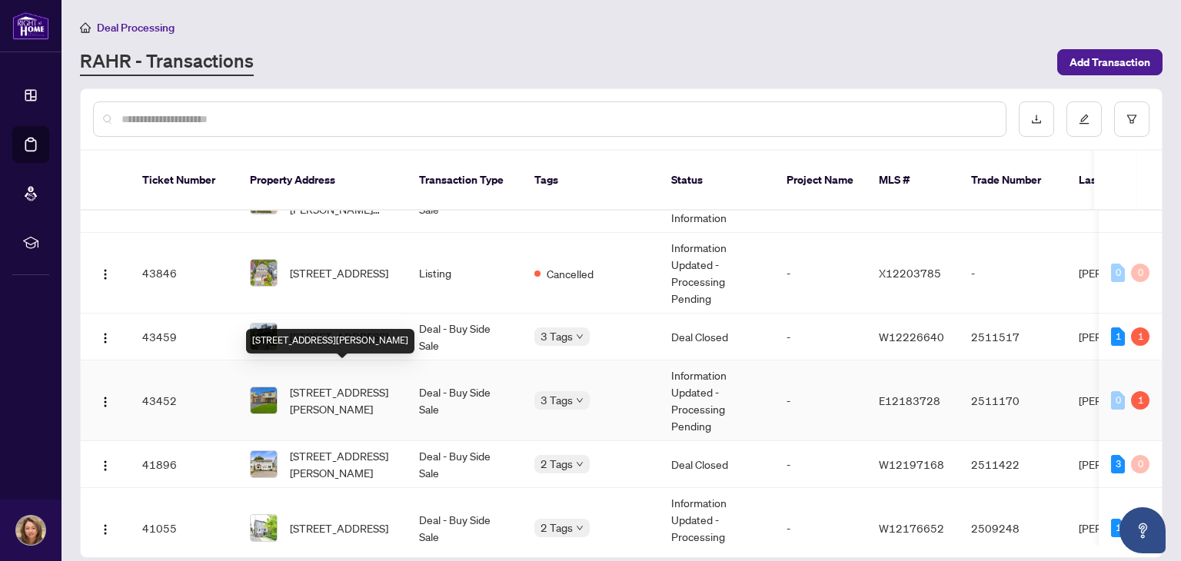
click at [328, 384] on span "[STREET_ADDRESS][PERSON_NAME]" at bounding box center [342, 401] width 105 height 34
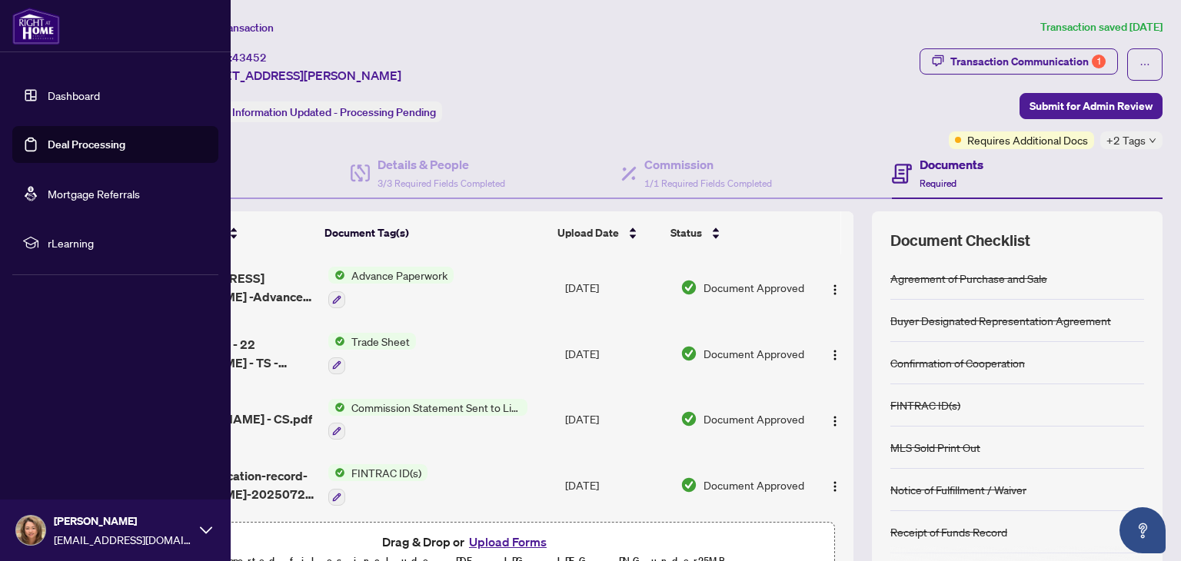
click at [63, 142] on link "Deal Processing" at bounding box center [87, 145] width 78 height 14
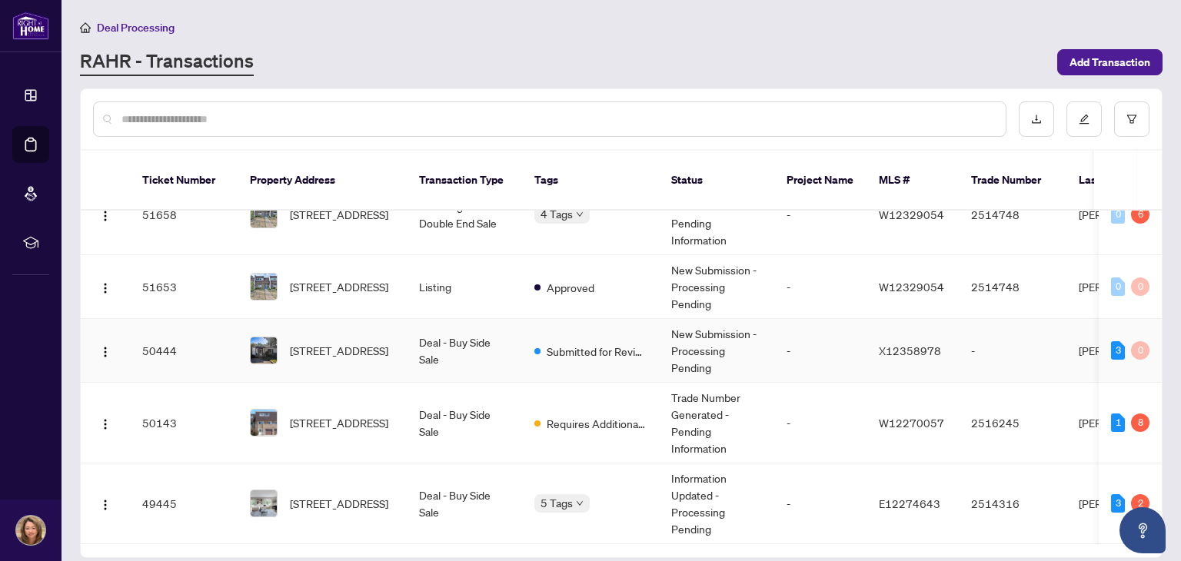
scroll to position [371, 0]
click at [327, 415] on span "[STREET_ADDRESS]" at bounding box center [339, 423] width 98 height 17
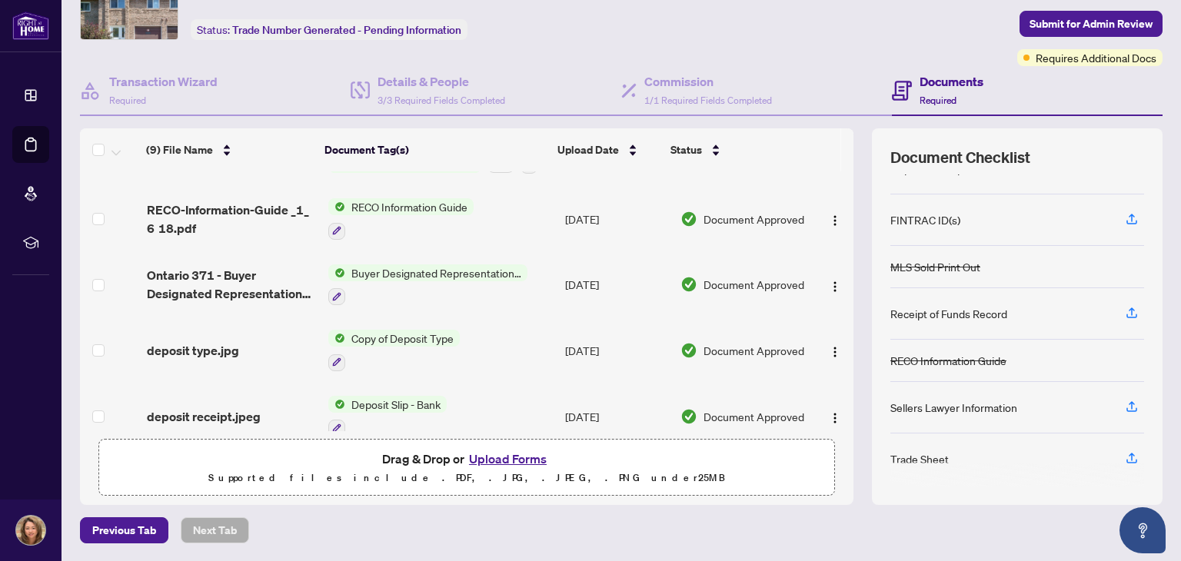
scroll to position [329, 0]
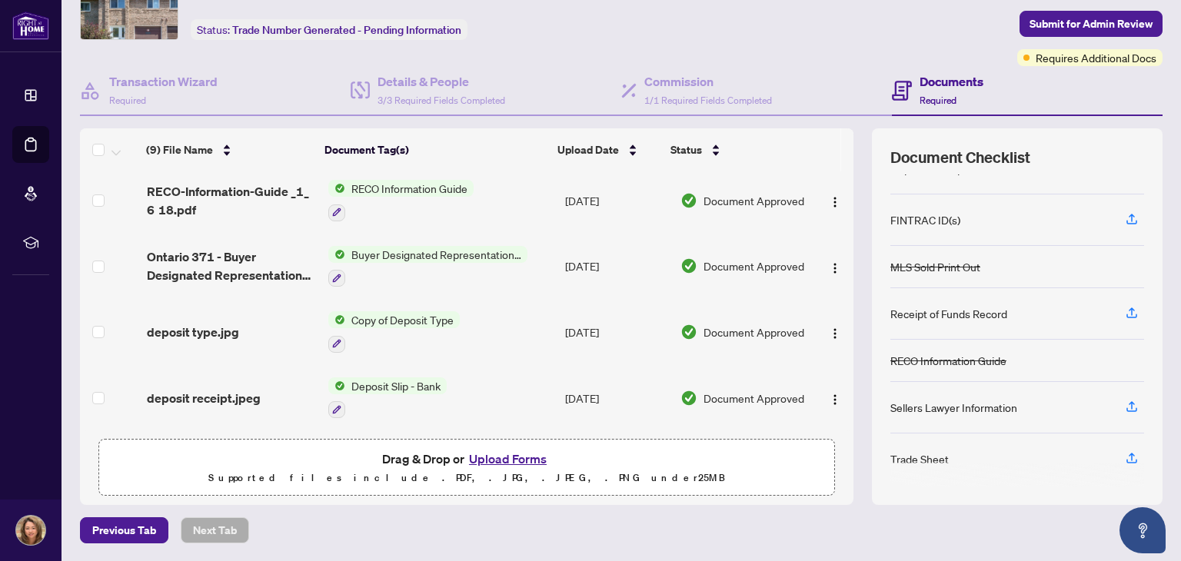
click at [390, 311] on span "Copy of Deposit Type" at bounding box center [402, 319] width 115 height 17
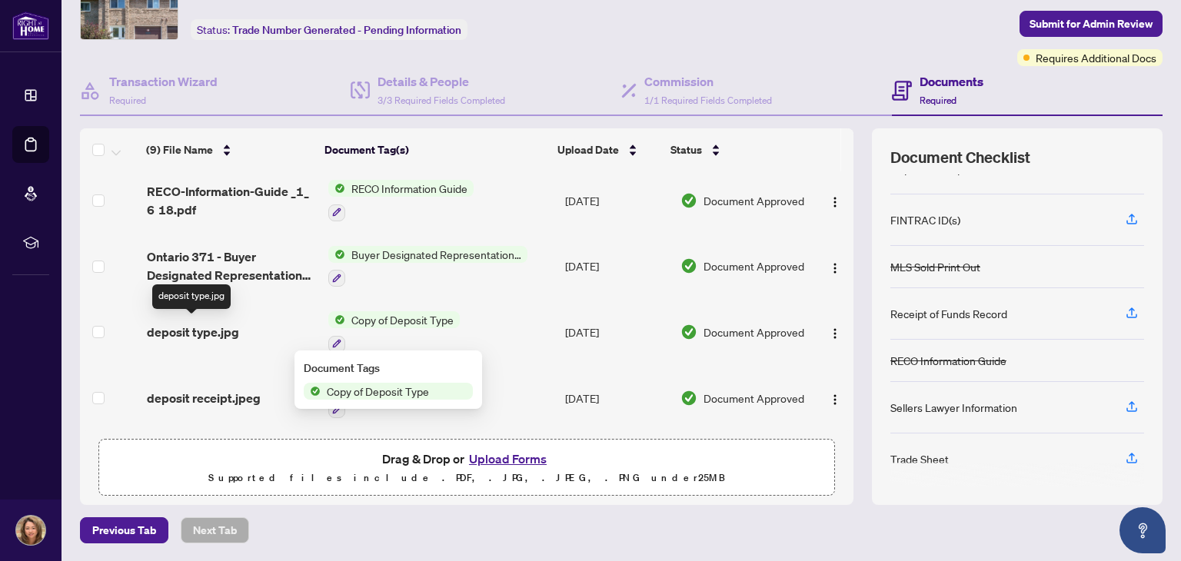
click at [187, 331] on span "deposit type.jpg" at bounding box center [193, 332] width 92 height 18
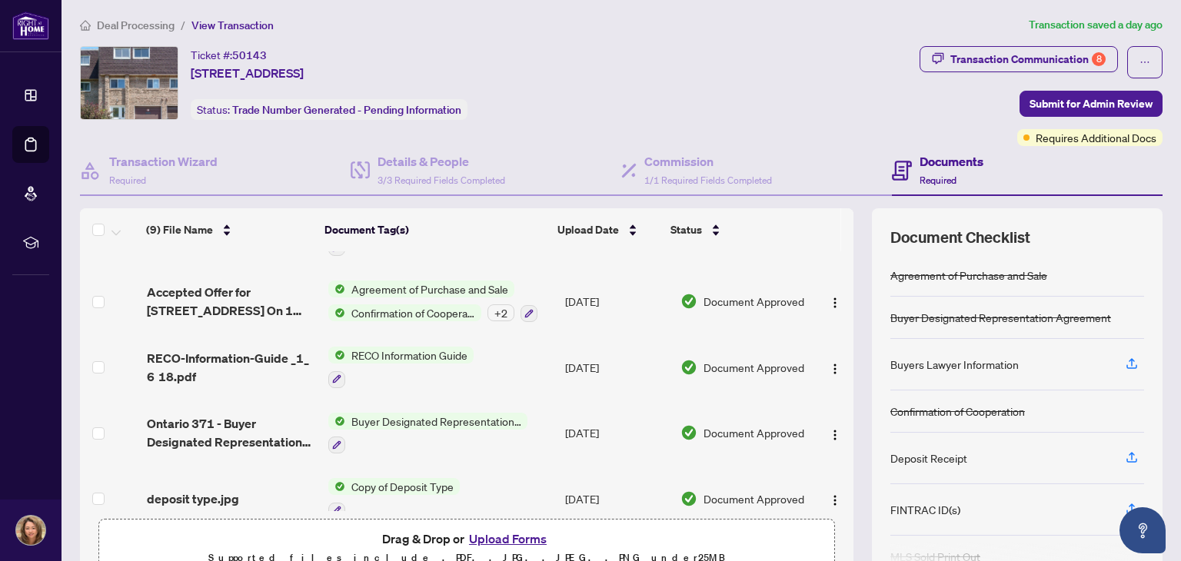
scroll to position [329, 0]
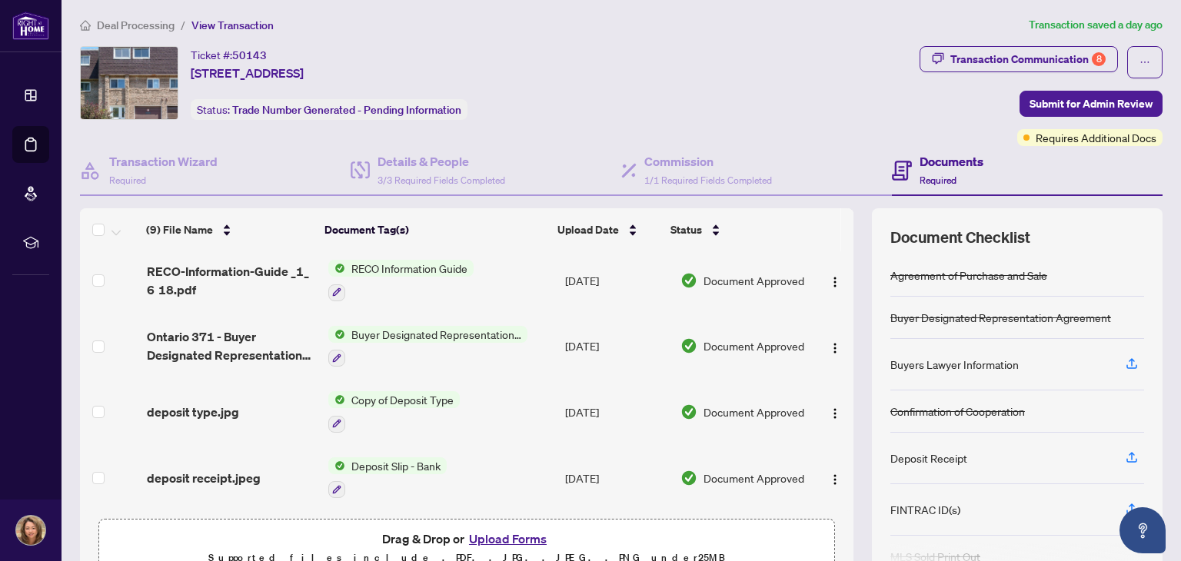
click at [370, 460] on span "Deposit Slip - Bank" at bounding box center [395, 465] width 101 height 17
click at [172, 474] on span "deposit receipt.jpeg" at bounding box center [204, 478] width 114 height 18
